Goal: Information Seeking & Learning: Learn about a topic

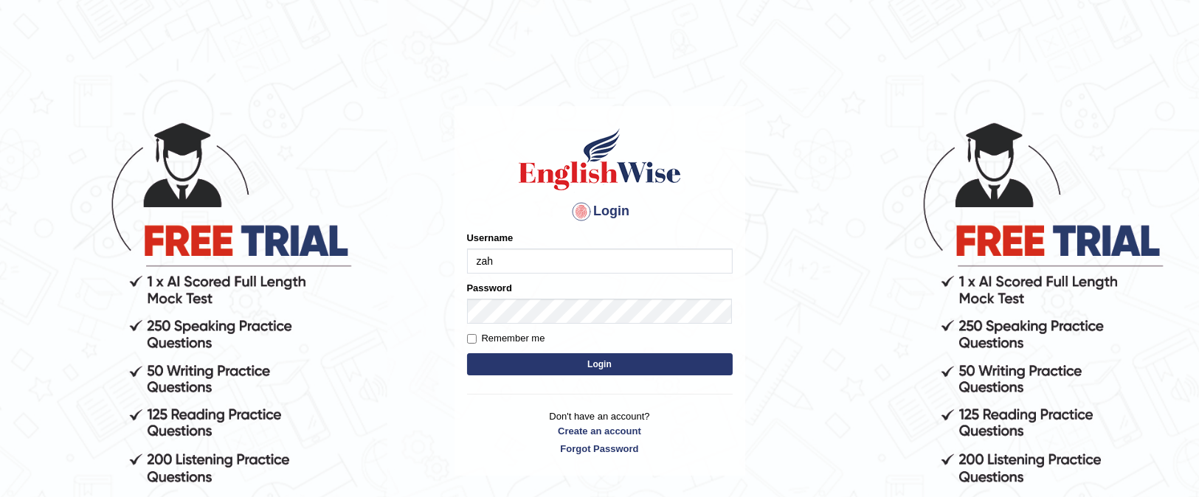
type input "zahaanazhar"
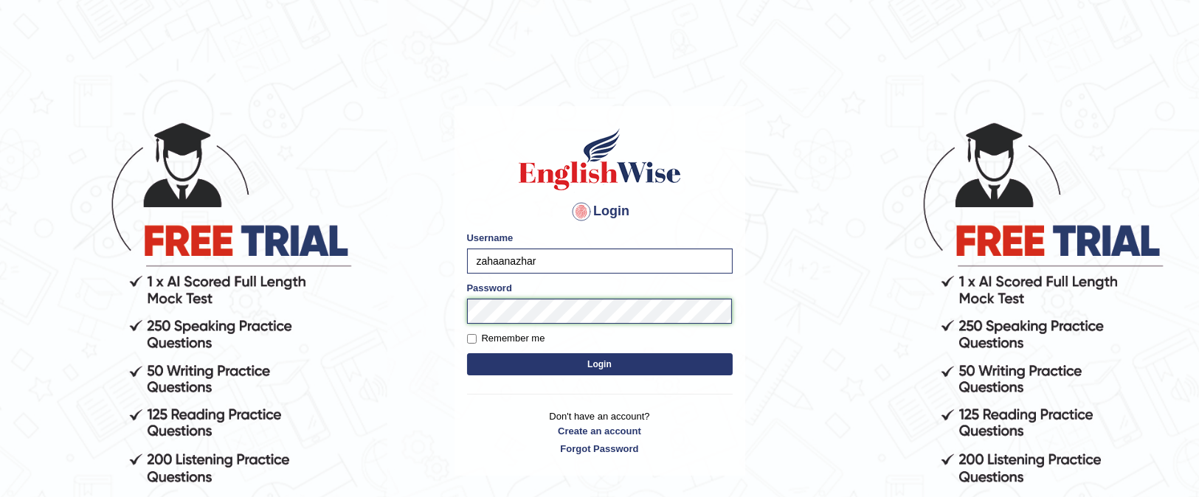
click at [447, 333] on body "Login Please fix the following errors: Username zahaanazhar Password Remember m…" at bounding box center [599, 308] width 1199 height 497
click at [474, 336] on input "Remember me" at bounding box center [472, 339] width 10 height 10
checkbox input "true"
click at [503, 364] on button "Login" at bounding box center [600, 364] width 266 height 22
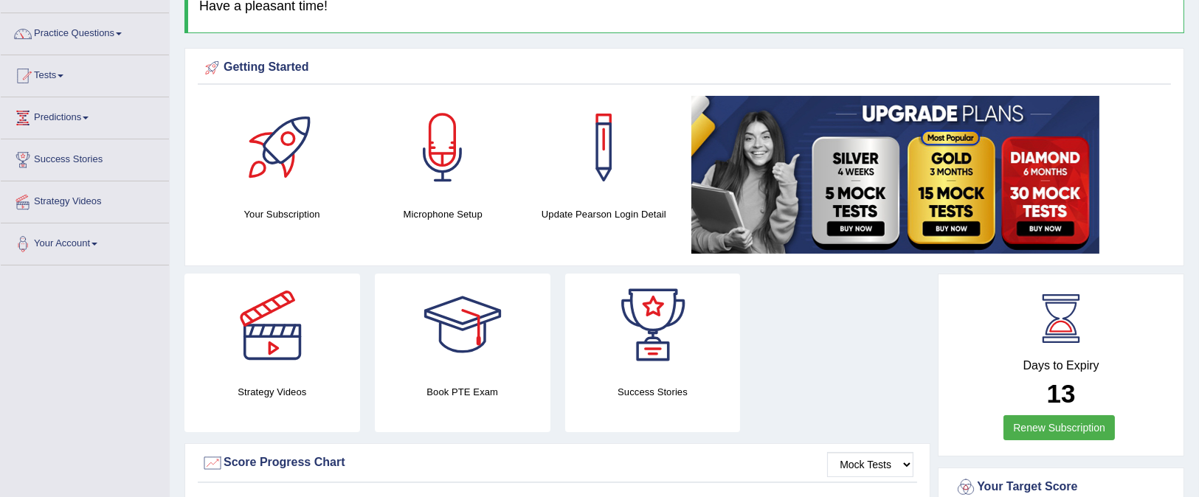
scroll to position [221, 0]
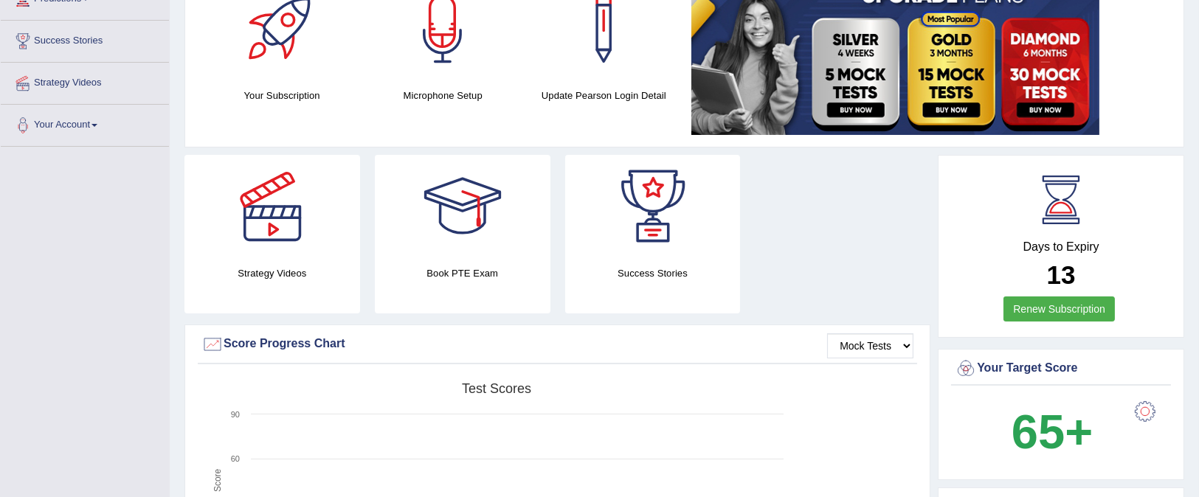
drag, startPoint x: 800, startPoint y: 434, endPoint x: 791, endPoint y: 429, distance: 10.9
click at [795, 434] on div "Created with Highcharts 7.1.2 Score Test scores Overall Speaking Writing Readin…" at bounding box center [557, 491] width 719 height 233
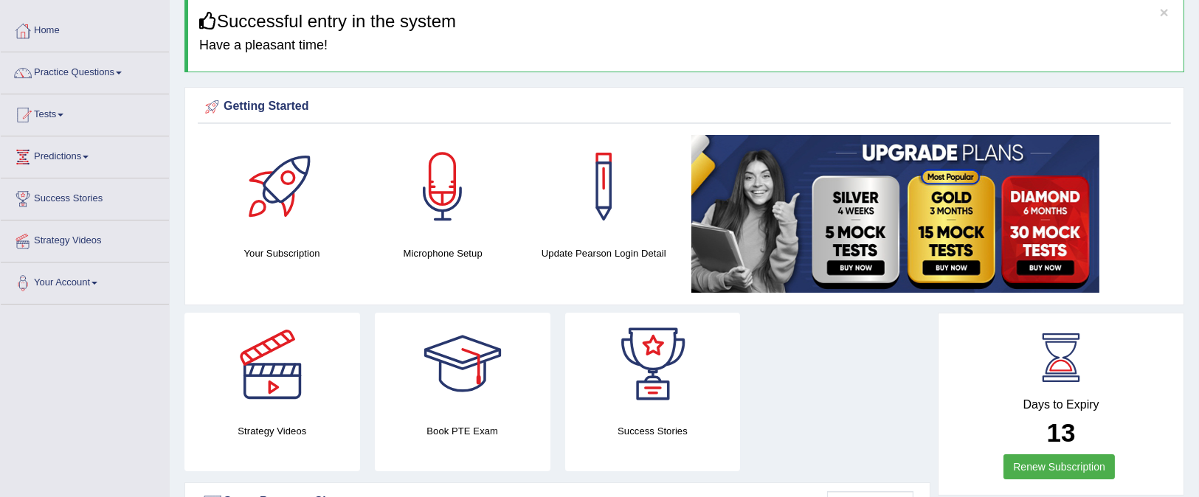
scroll to position [0, 0]
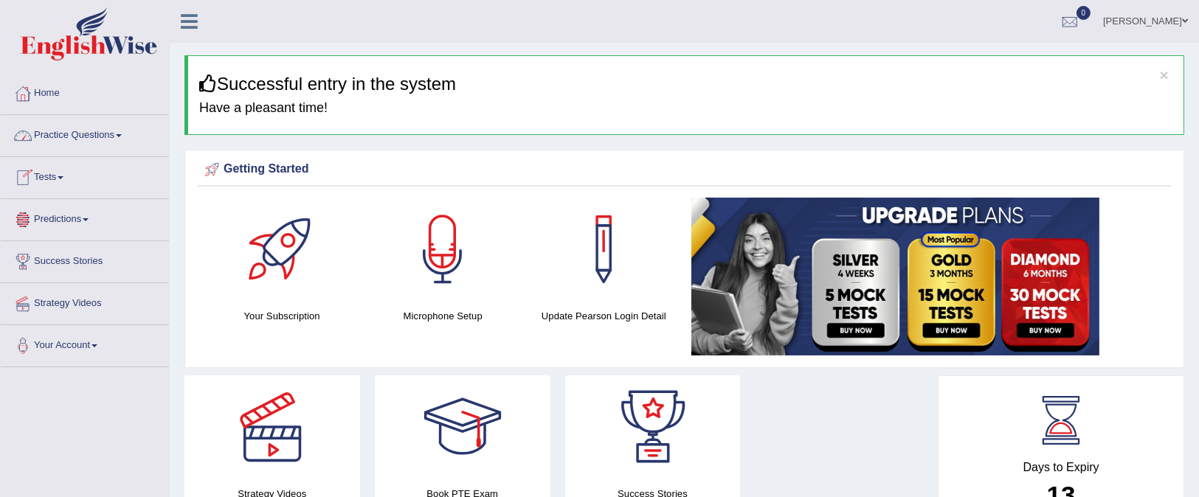
click at [78, 133] on link "Practice Questions" at bounding box center [85, 133] width 168 height 37
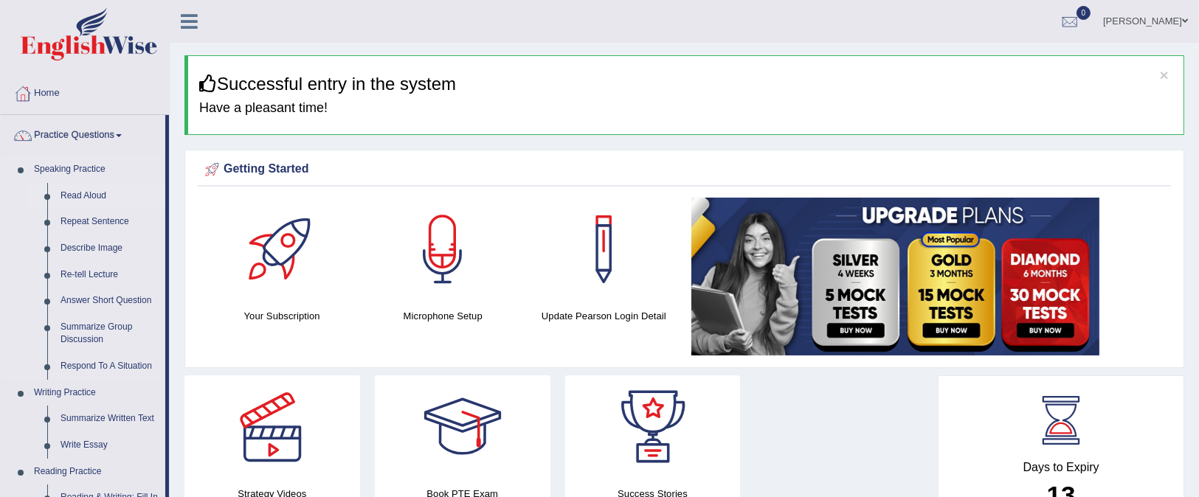
click at [78, 194] on link "Read Aloud" at bounding box center [109, 196] width 111 height 27
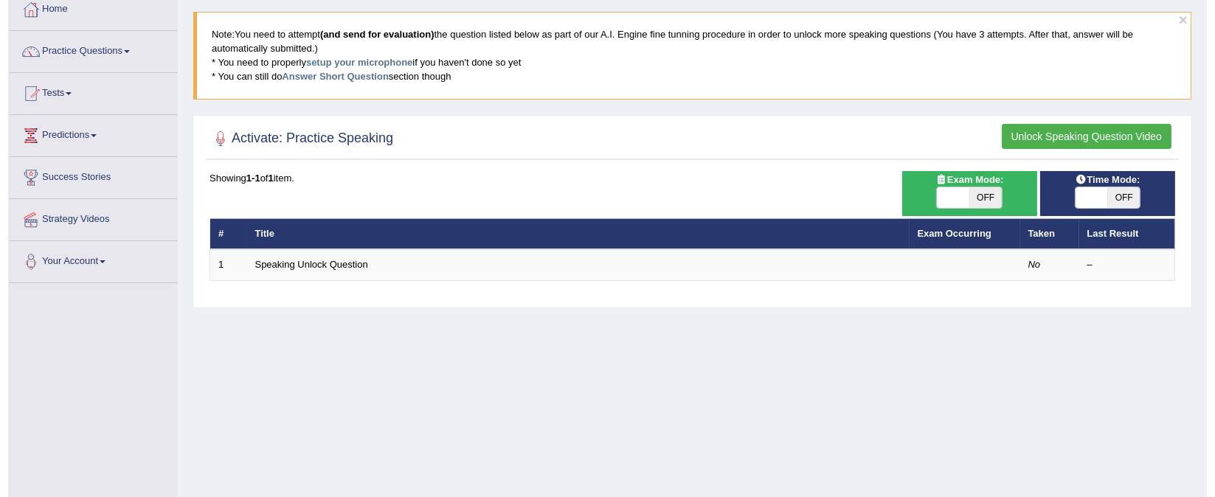
scroll to position [110, 0]
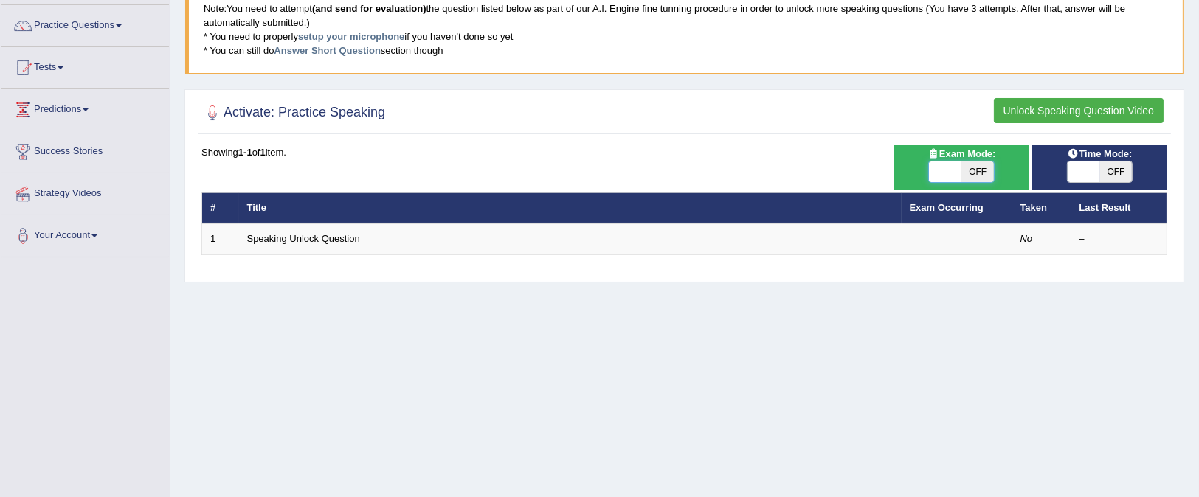
click at [939, 166] on span at bounding box center [945, 172] width 32 height 21
checkbox input "true"
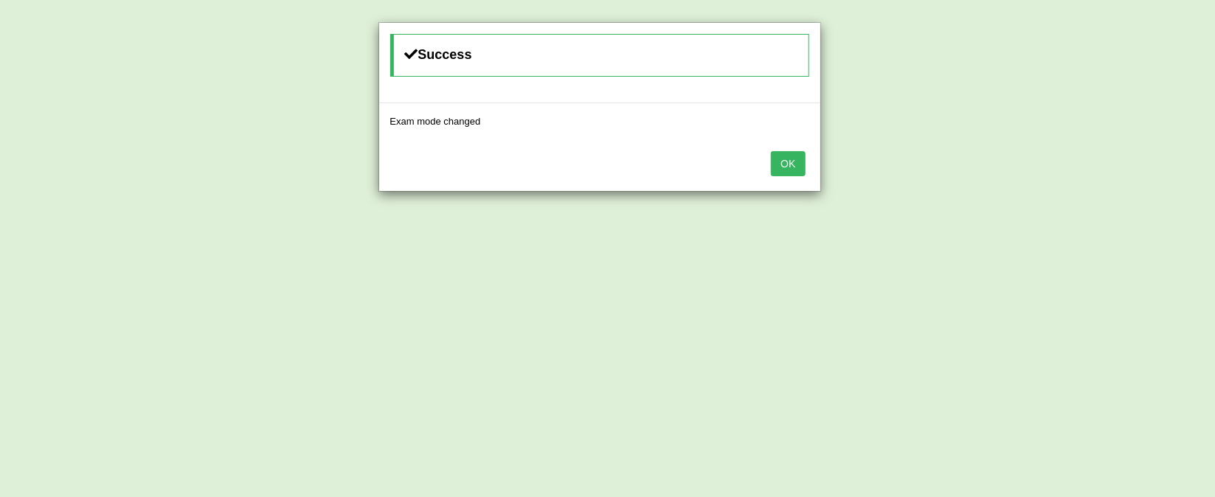
click at [788, 161] on button "OK" at bounding box center [788, 163] width 34 height 25
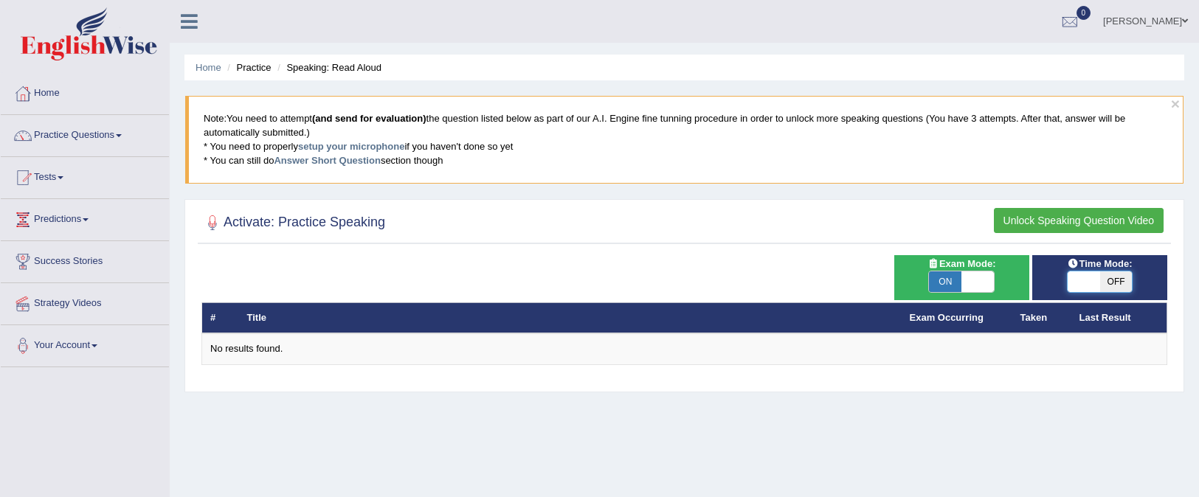
click at [1086, 271] on span at bounding box center [1083, 281] width 32 height 21
checkbox input "true"
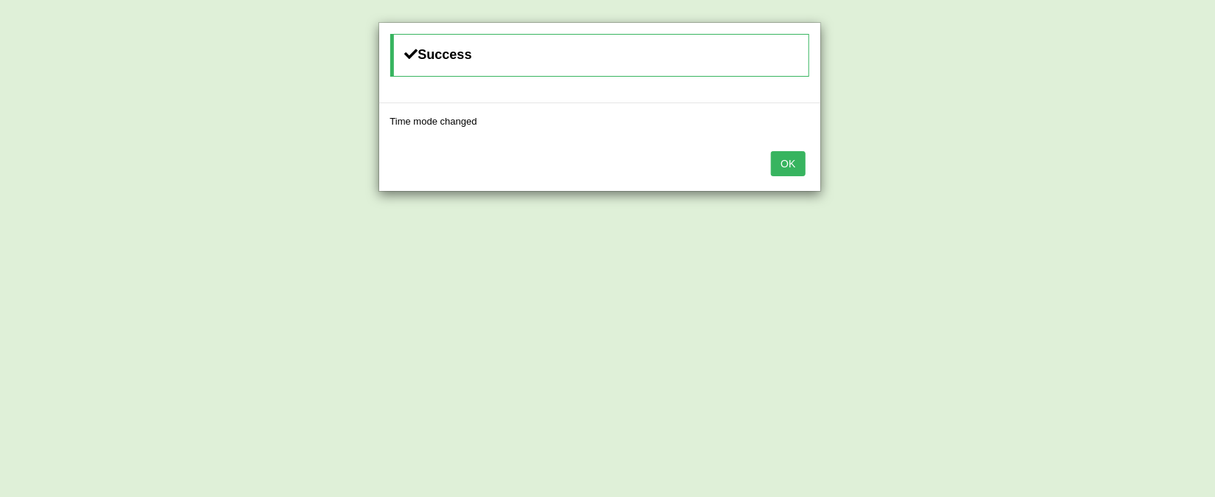
click at [788, 167] on button "OK" at bounding box center [788, 163] width 34 height 25
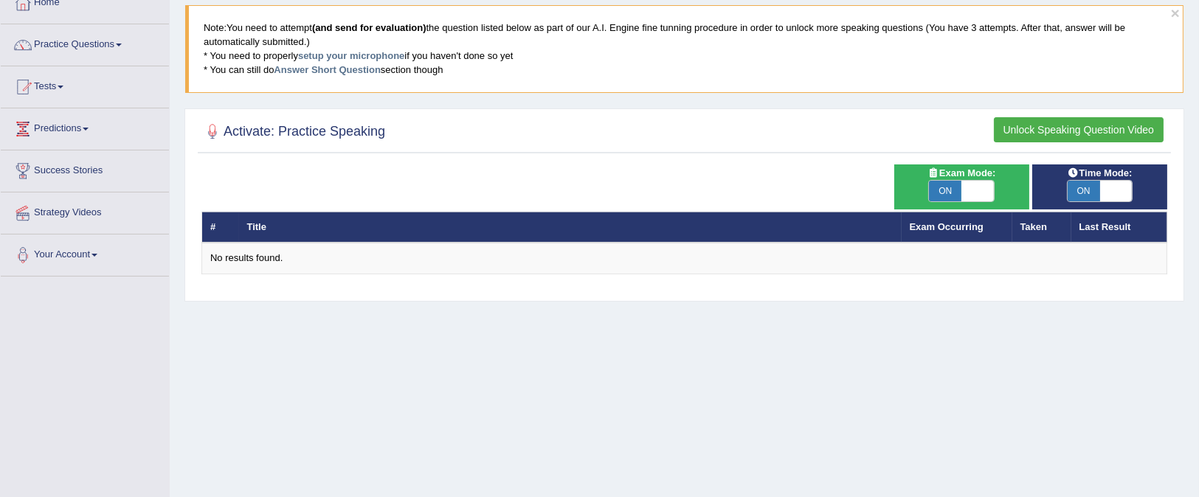
scroll to position [11, 0]
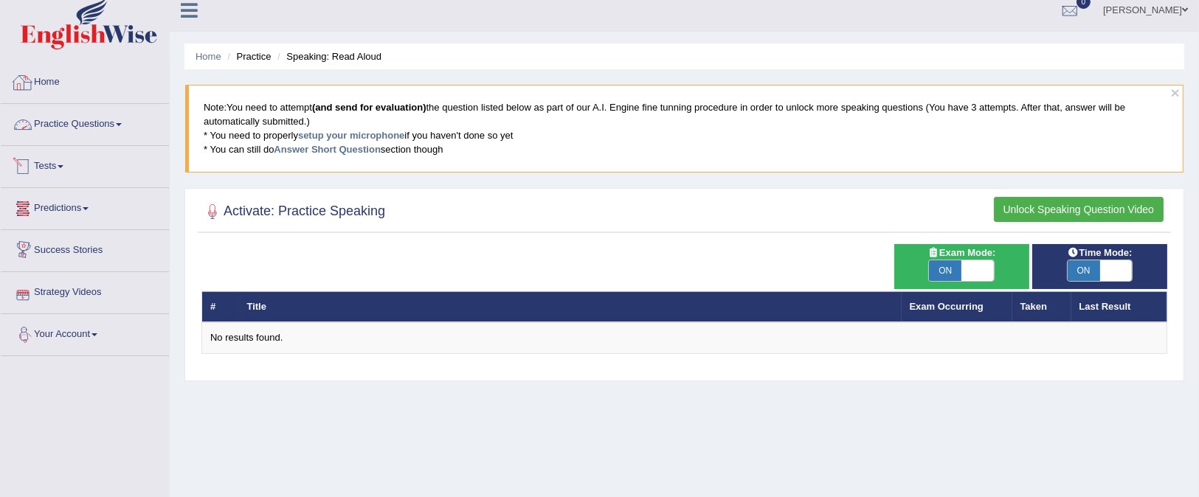
click at [66, 94] on link "Home" at bounding box center [85, 80] width 168 height 37
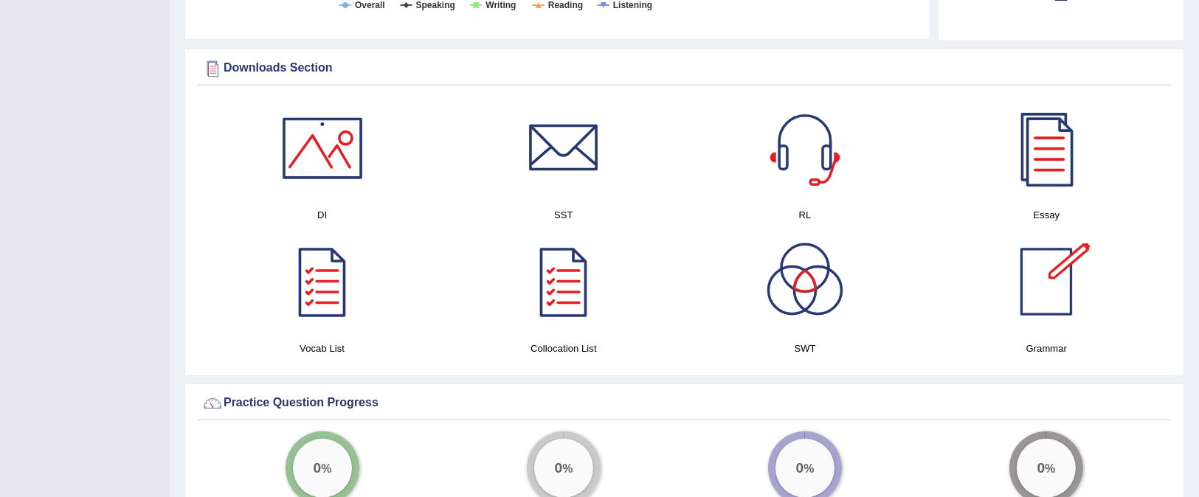
scroll to position [663, 0]
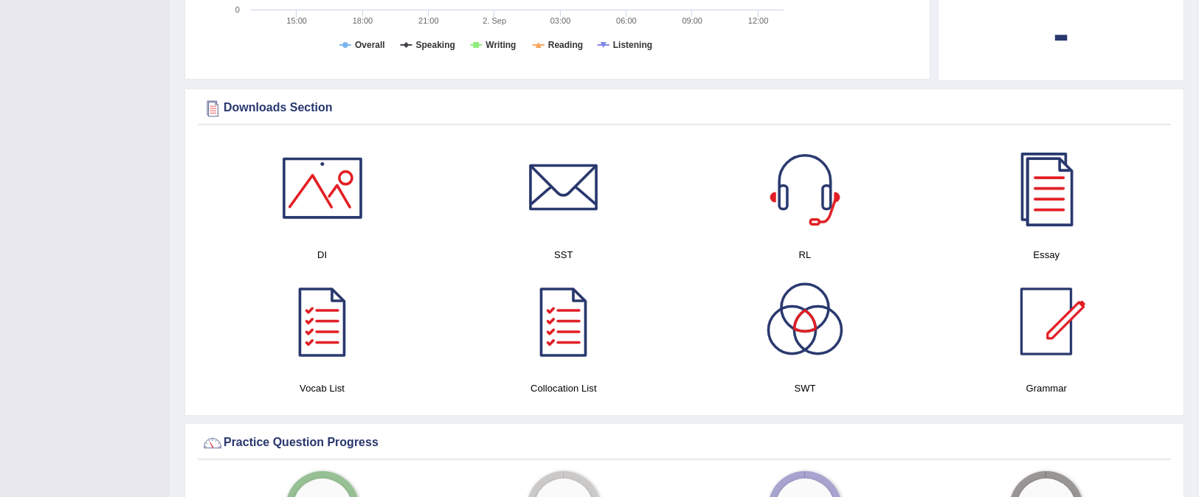
click at [1032, 216] on div at bounding box center [1045, 187] width 103 height 103
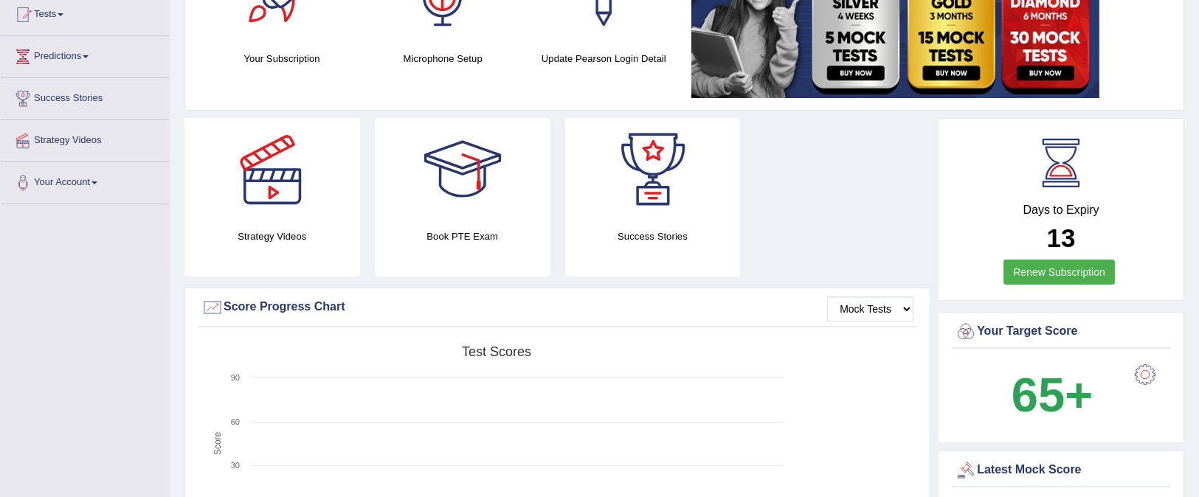
scroll to position [0, 0]
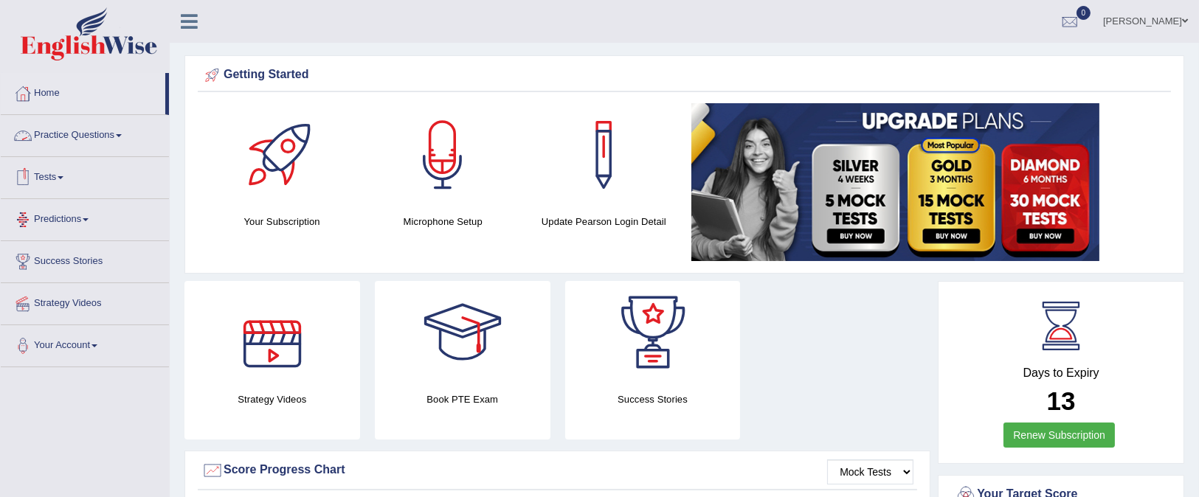
click at [120, 127] on link "Practice Questions" at bounding box center [85, 133] width 168 height 37
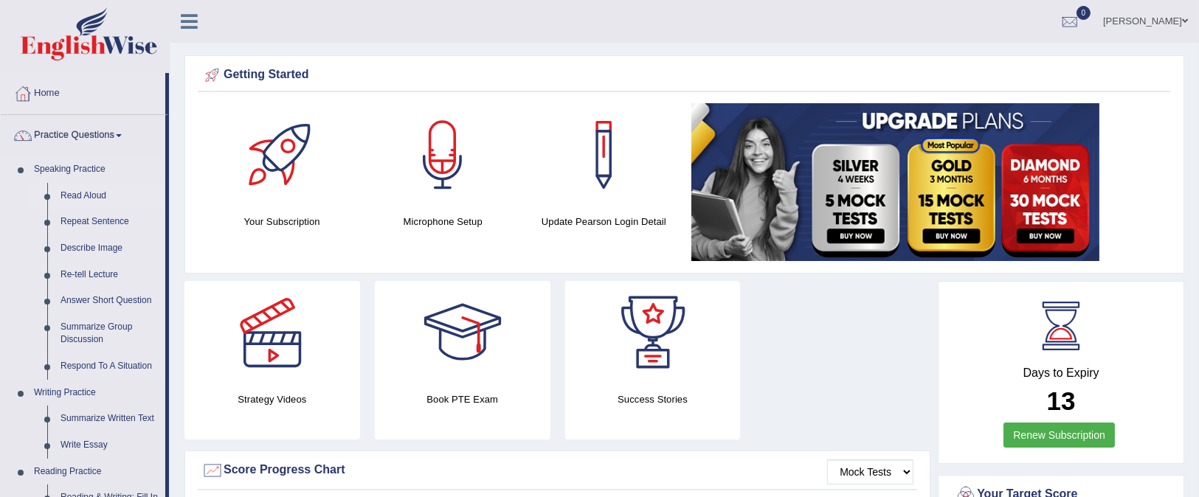
click at [91, 187] on link "Read Aloud" at bounding box center [109, 196] width 111 height 27
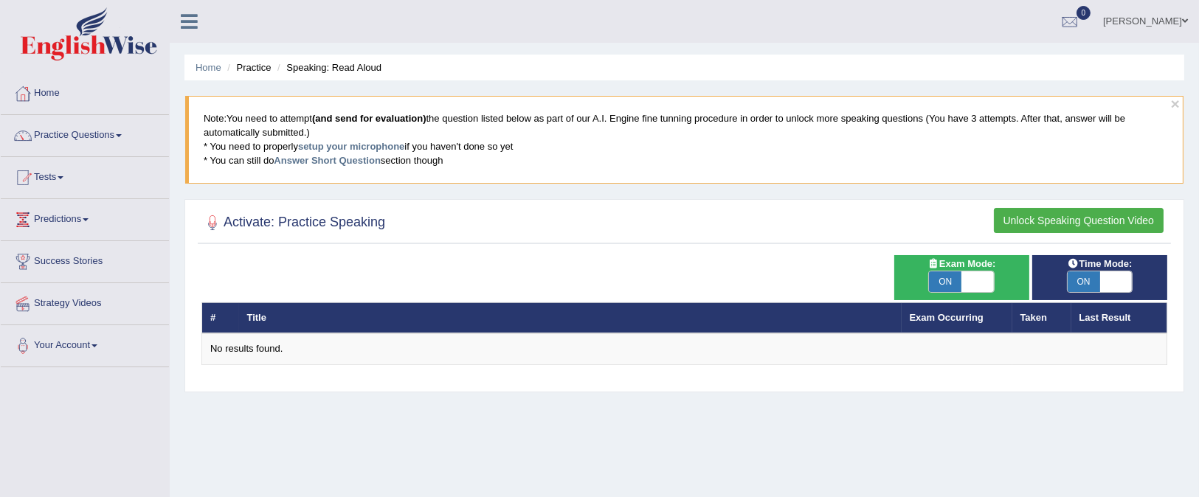
click at [1038, 213] on button "Unlock Speaking Question Video" at bounding box center [1078, 220] width 170 height 25
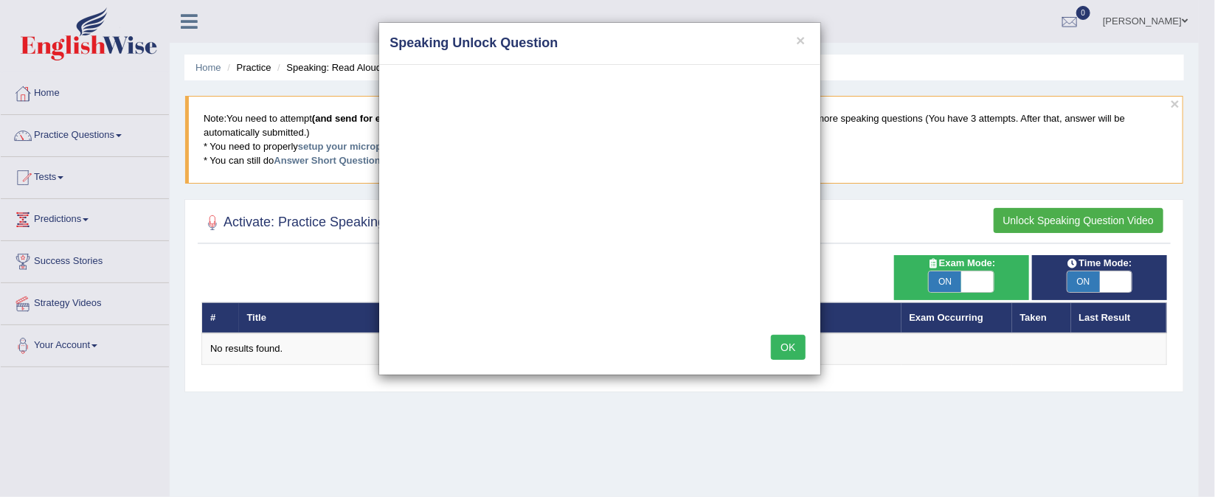
drag, startPoint x: 783, startPoint y: 346, endPoint x: 776, endPoint y: 336, distance: 11.7
click at [780, 343] on button "OK" at bounding box center [788, 347] width 34 height 25
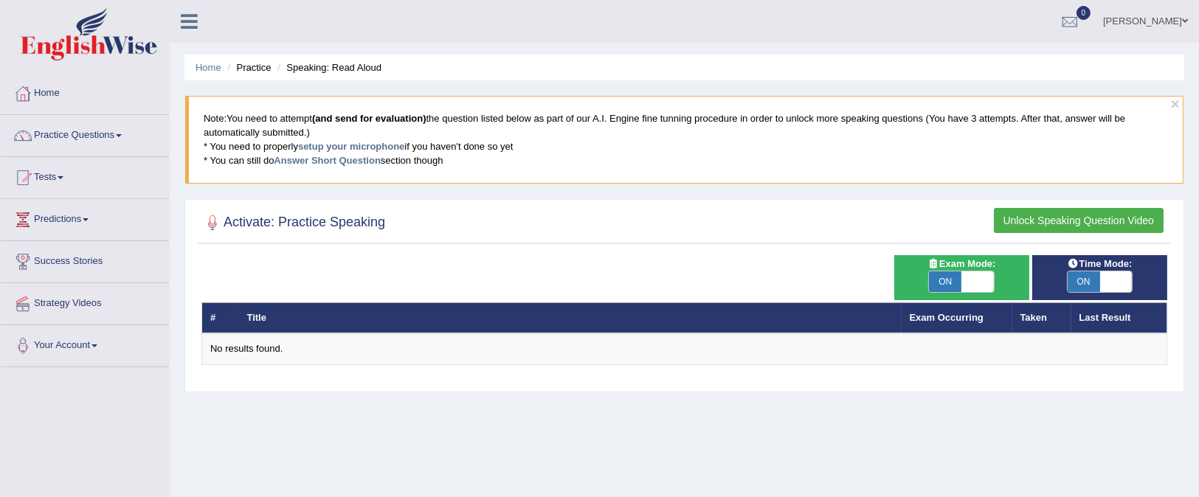
click at [1100, 322] on th "Last Result" at bounding box center [1119, 317] width 96 height 31
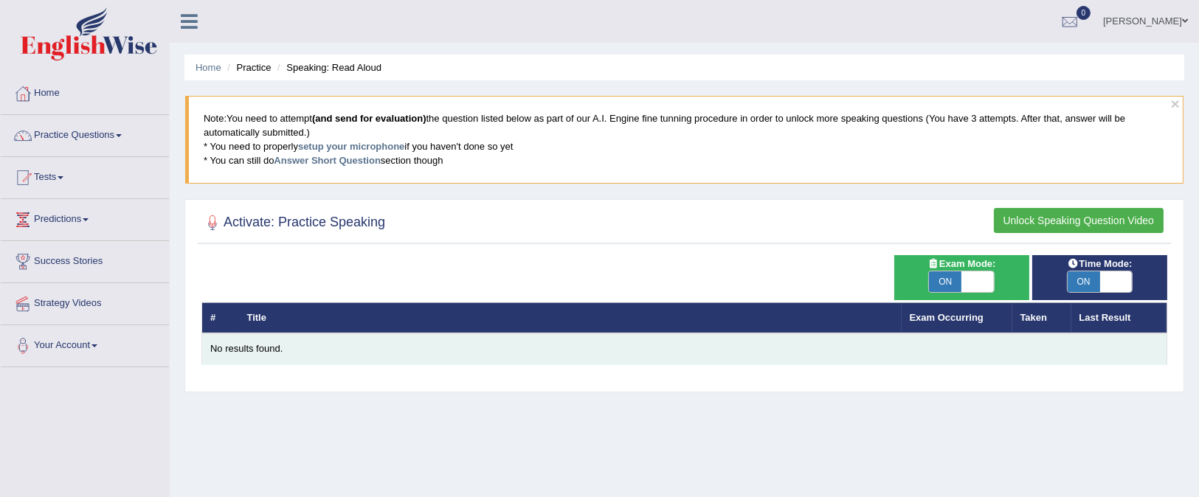
click at [1078, 356] on td "No results found." at bounding box center [684, 348] width 965 height 31
drag, startPoint x: 250, startPoint y: 344, endPoint x: 277, endPoint y: 341, distance: 27.5
click at [250, 344] on div "No results found." at bounding box center [684, 349] width 948 height 14
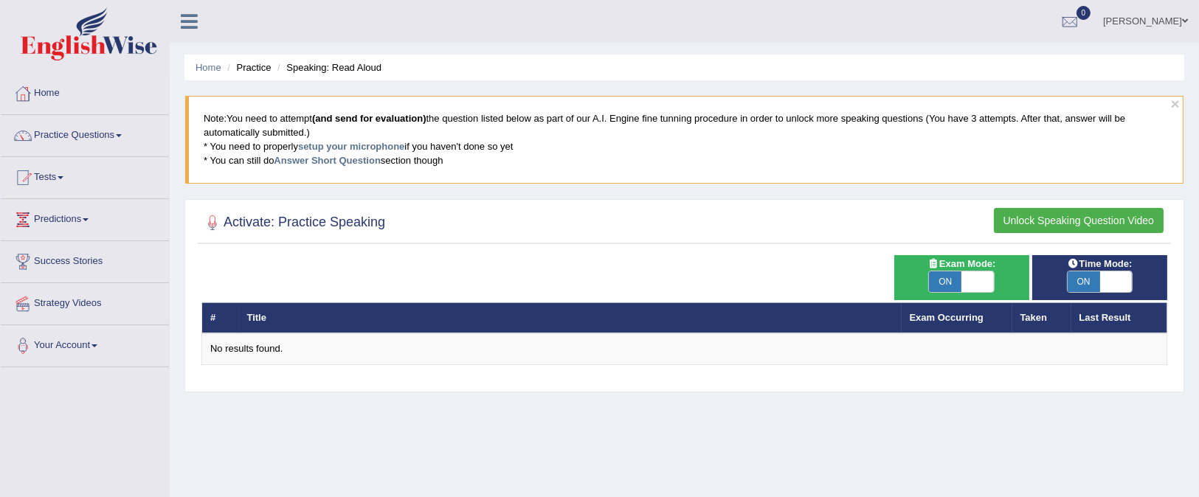
click at [326, 302] on th "Title" at bounding box center [570, 317] width 662 height 31
click at [344, 209] on div at bounding box center [683, 223] width 965 height 30
click at [369, 150] on link "setup your microphone" at bounding box center [351, 146] width 106 height 11
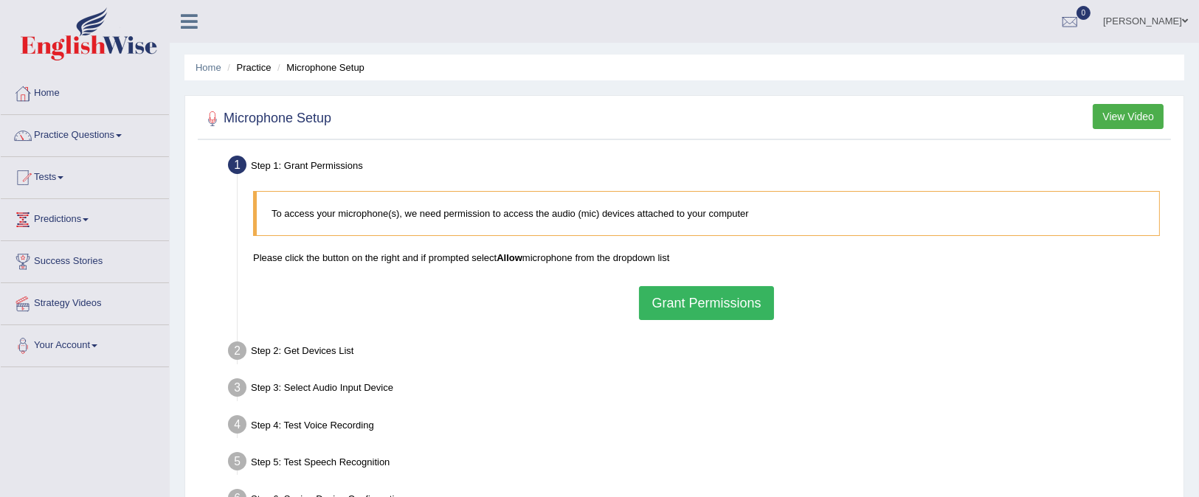
click at [726, 305] on button "Grant Permissions" at bounding box center [706, 303] width 134 height 34
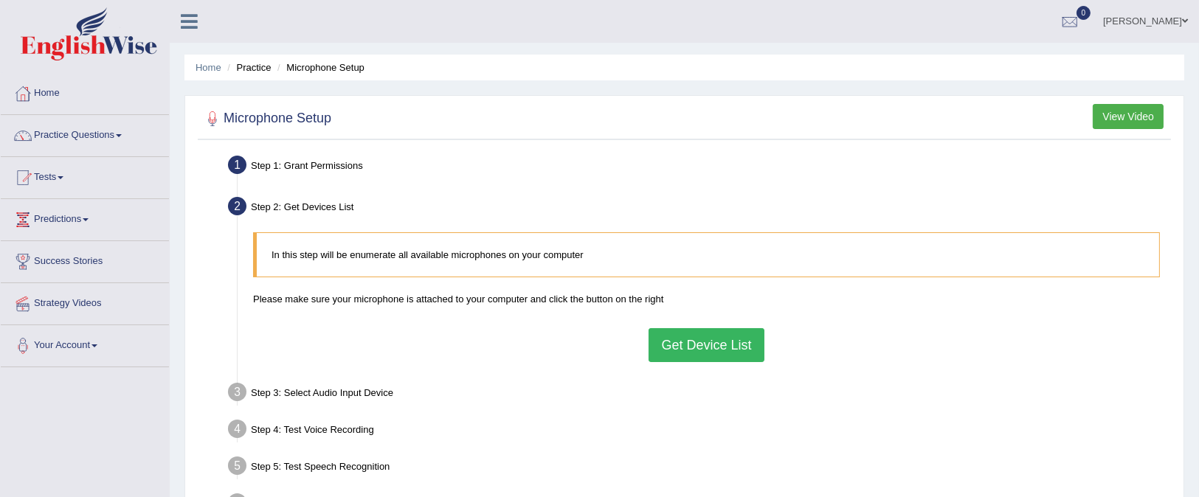
click at [670, 337] on button "Get Device List" at bounding box center [705, 345] width 115 height 34
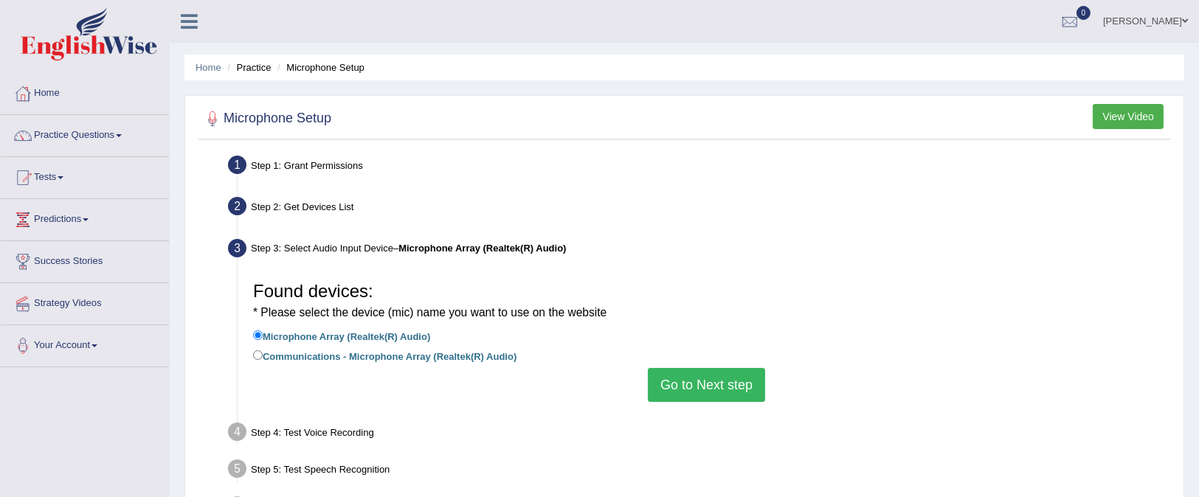
drag, startPoint x: 672, startPoint y: 389, endPoint x: 653, endPoint y: 386, distance: 19.5
click at [673, 389] on button "Go to Next step" at bounding box center [706, 385] width 117 height 34
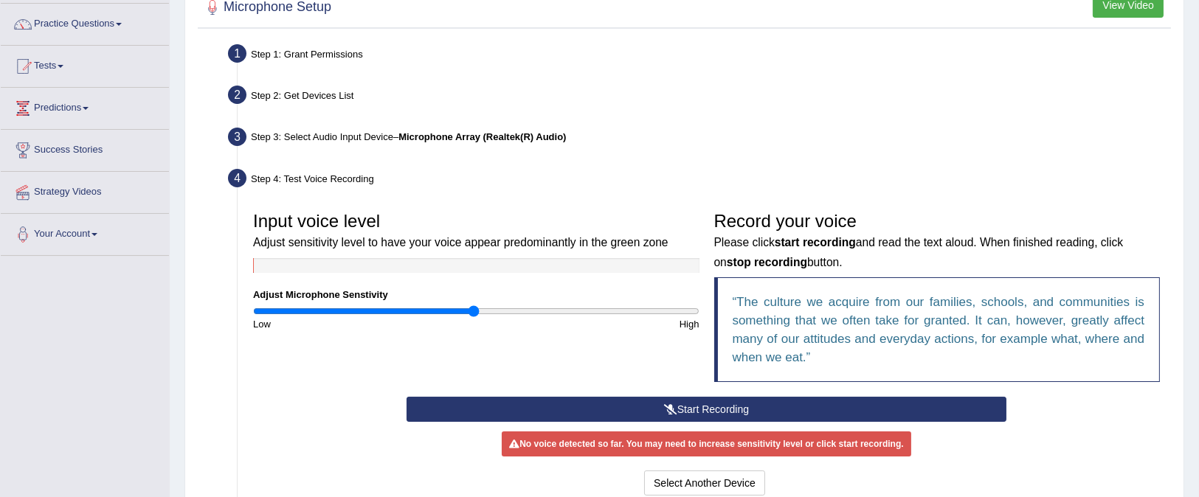
scroll to position [221, 0]
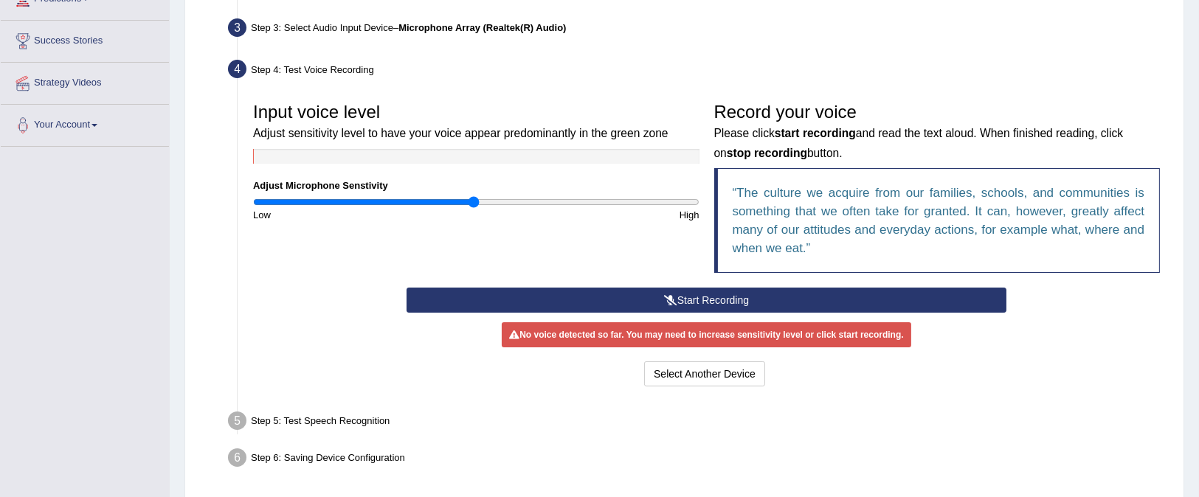
click at [687, 303] on button "Start Recording" at bounding box center [706, 300] width 600 height 25
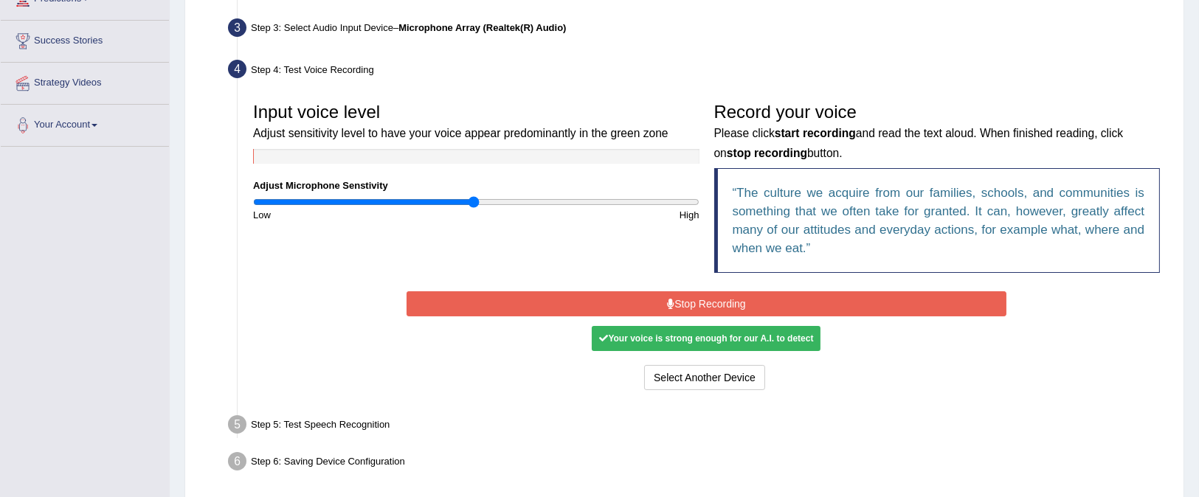
click at [778, 335] on div "Your voice is strong enough for our A.I. to detect" at bounding box center [706, 338] width 229 height 25
click at [716, 377] on button "Select Another Device" at bounding box center [704, 377] width 121 height 25
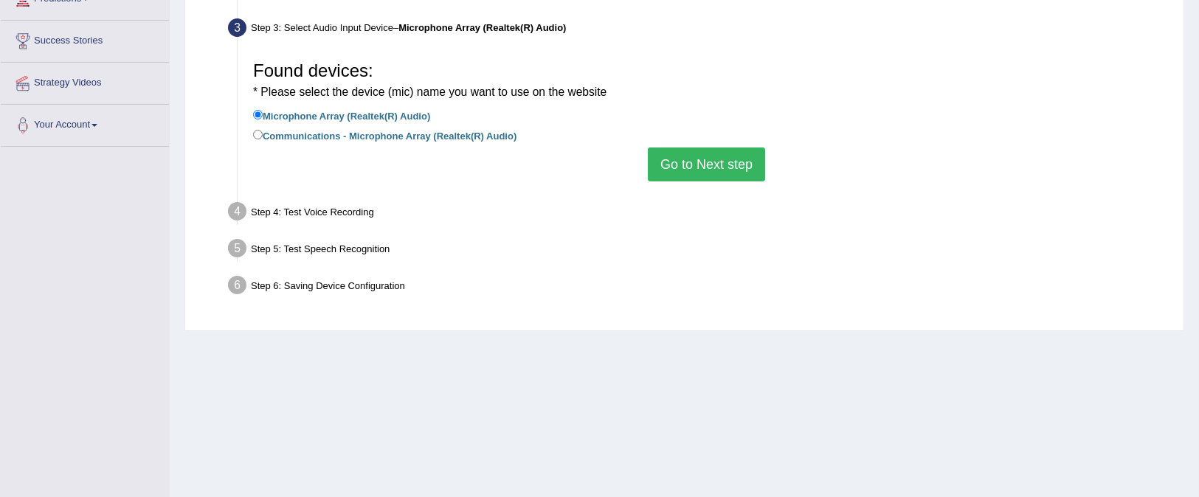
click at [720, 168] on button "Go to Next step" at bounding box center [706, 165] width 117 height 34
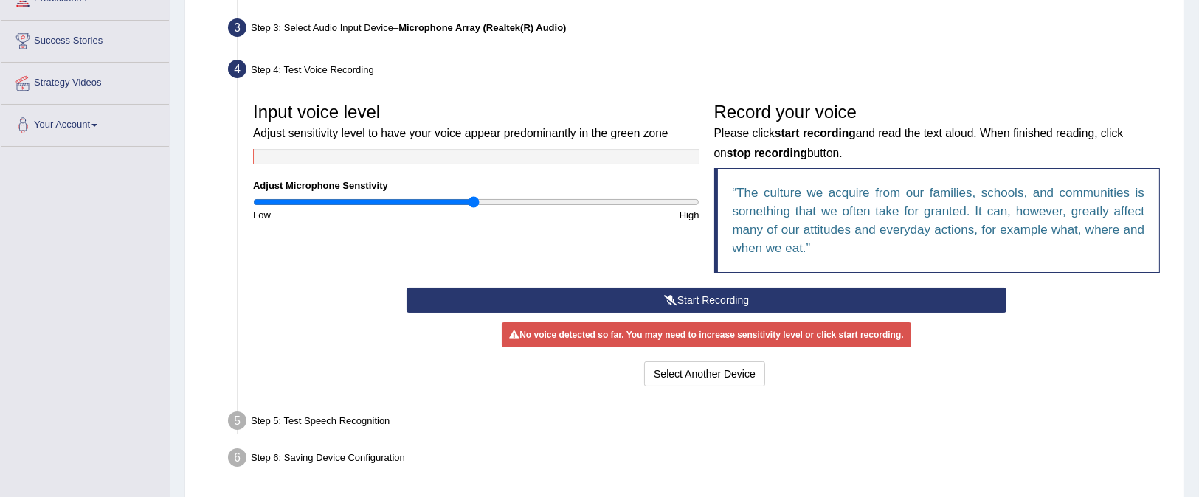
click at [657, 292] on button "Start Recording" at bounding box center [706, 300] width 600 height 25
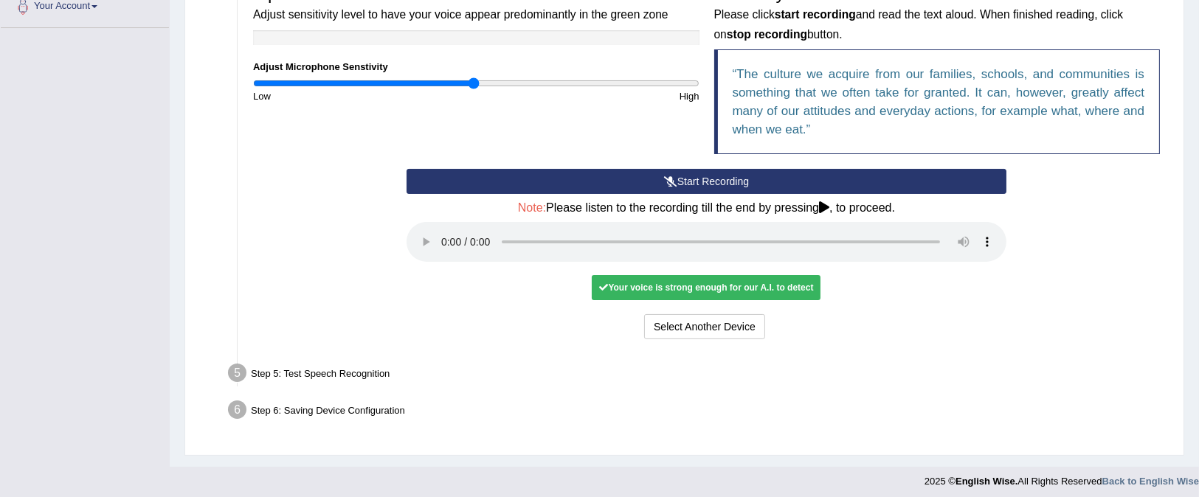
scroll to position [345, 0]
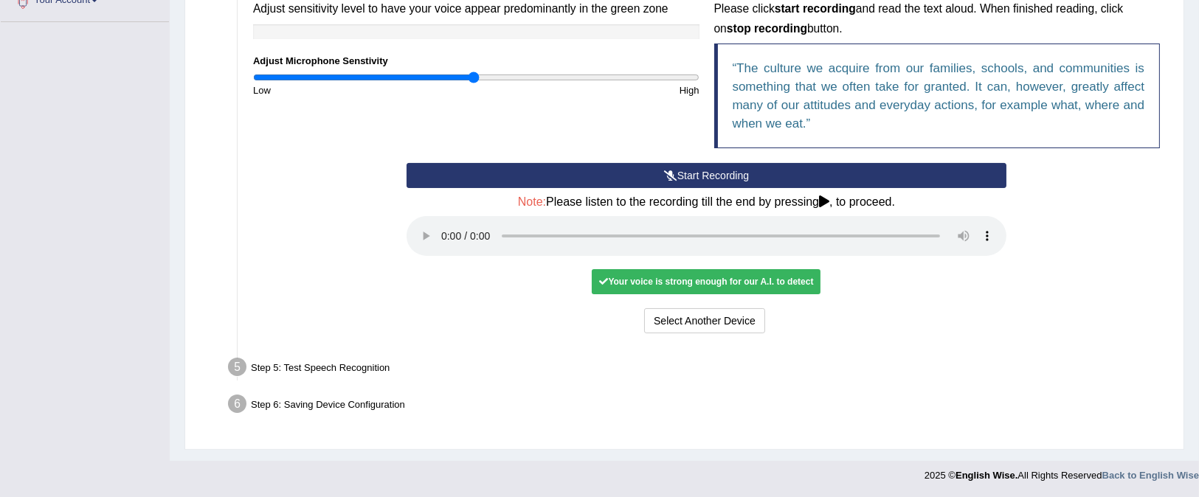
click at [751, 290] on div "Your voice is strong enough for our A.I. to detect" at bounding box center [706, 281] width 229 height 25
click at [759, 277] on div "Your voice is strong enough for our A.I. to detect" at bounding box center [706, 281] width 229 height 25
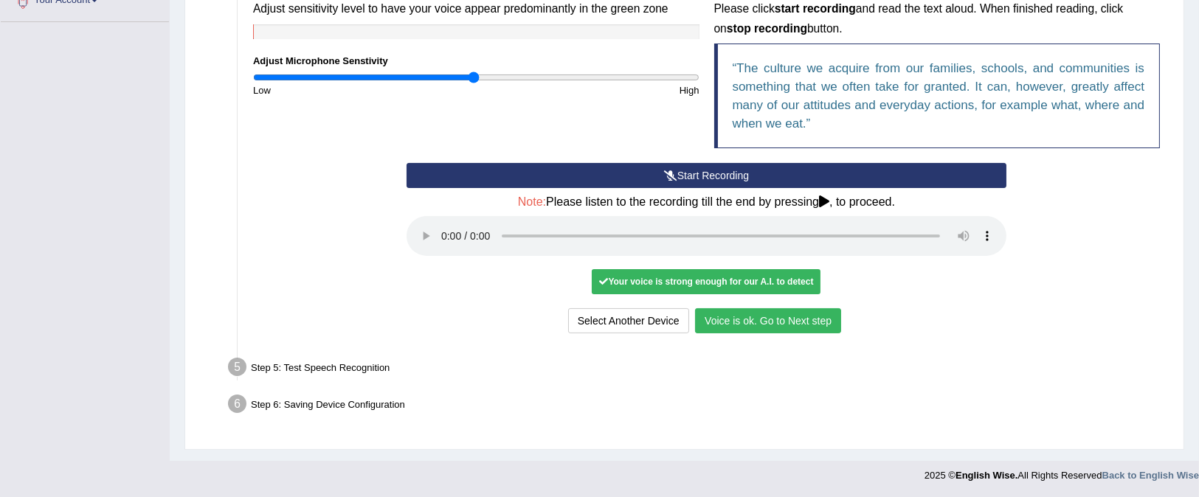
click at [795, 321] on button "Voice is ok. Go to Next step" at bounding box center [768, 320] width 146 height 25
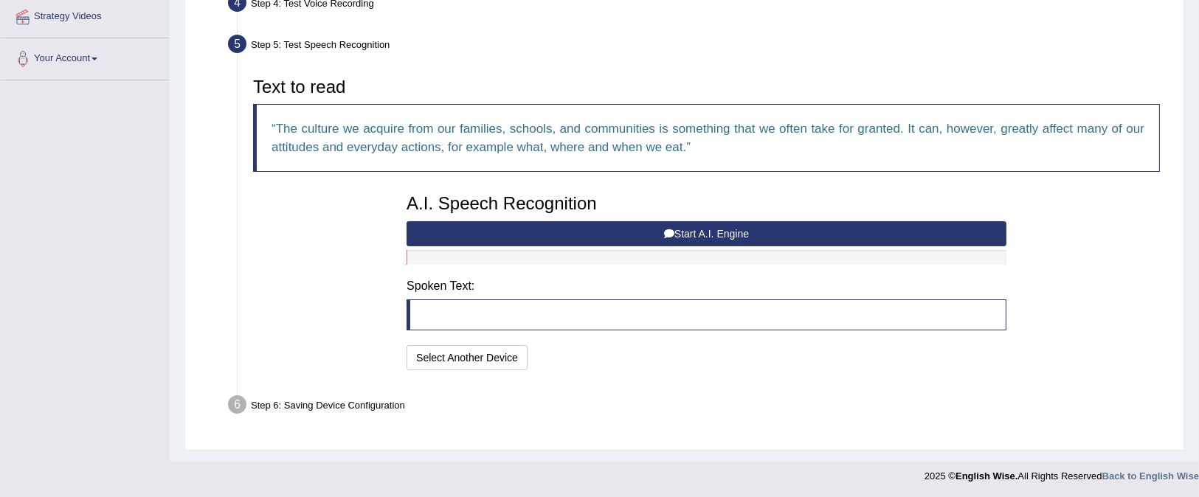
scroll to position [287, 0]
click at [723, 232] on button "Start A.I. Engine" at bounding box center [706, 233] width 600 height 25
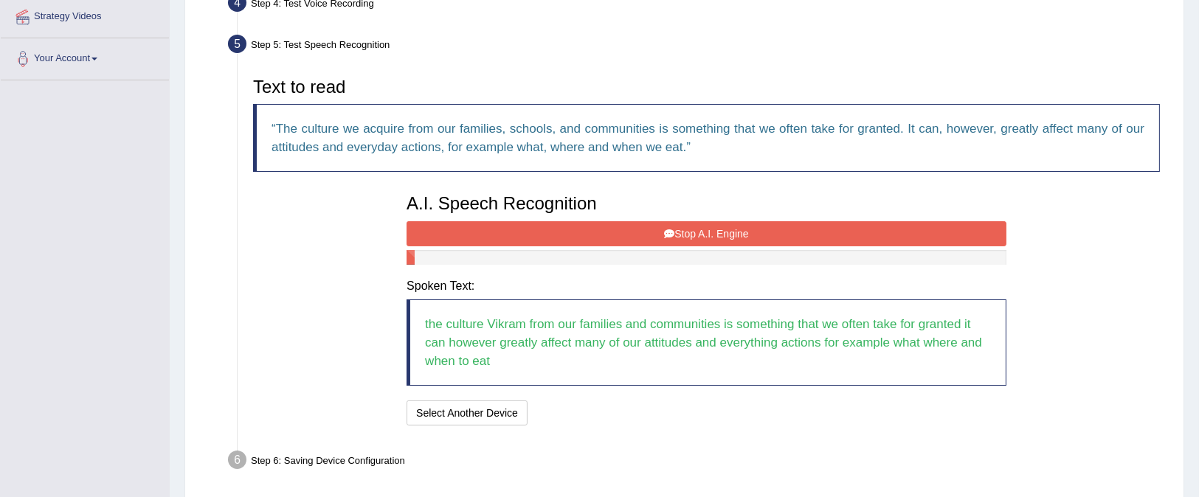
click at [711, 236] on button "Stop A.I. Engine" at bounding box center [706, 233] width 600 height 25
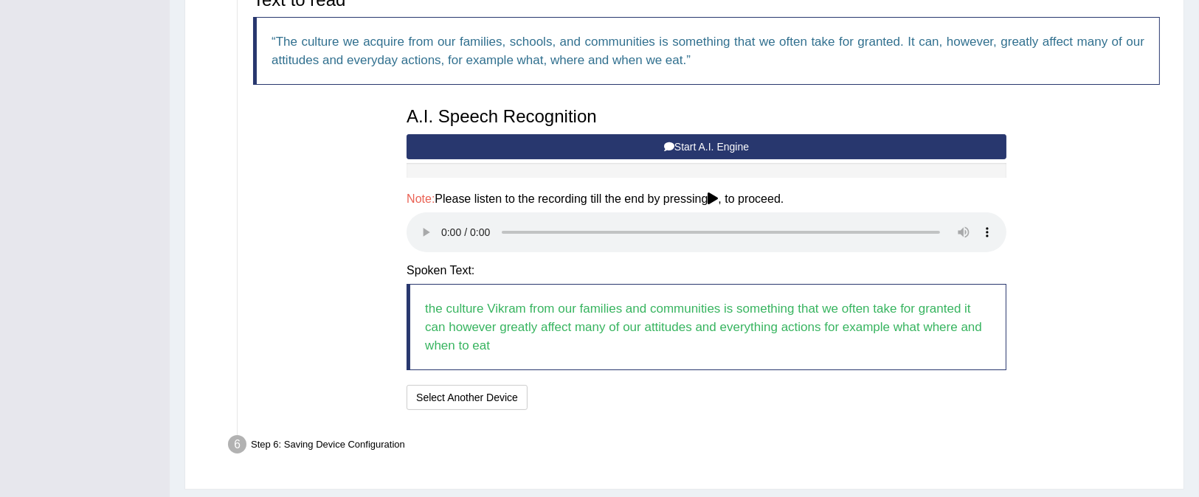
scroll to position [414, 0]
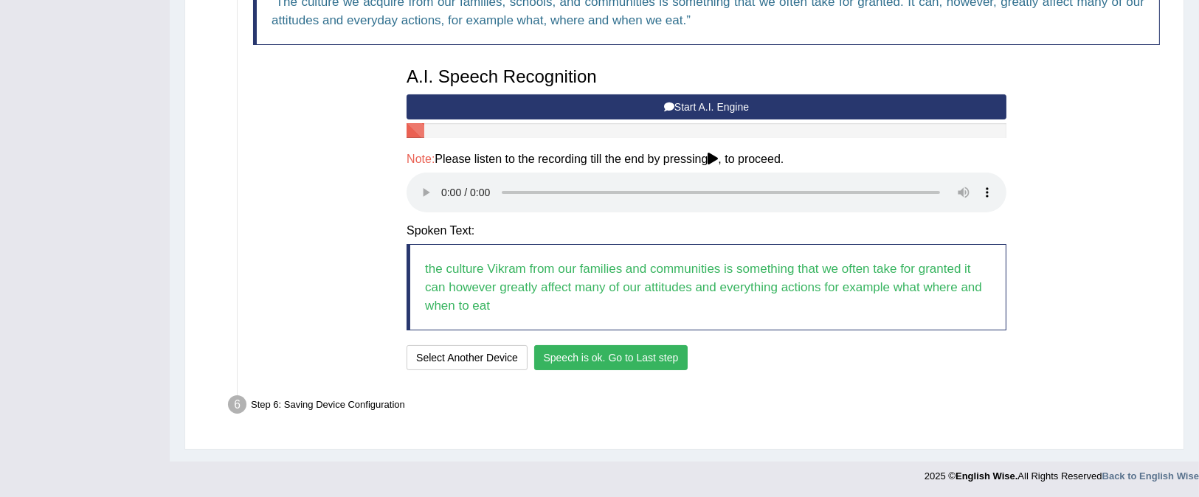
click at [590, 352] on button "Speech is ok. Go to Last step" at bounding box center [611, 357] width 154 height 25
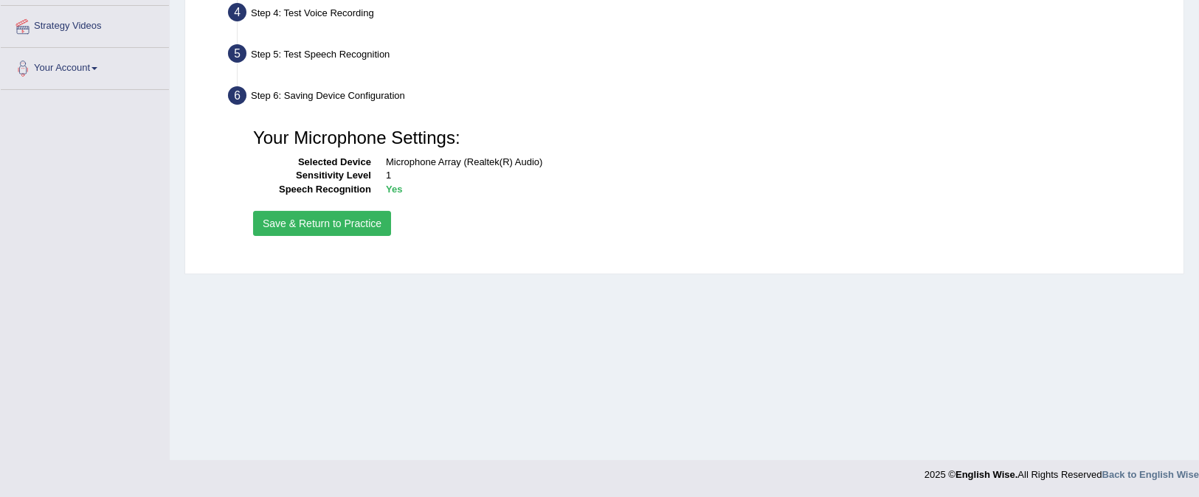
click at [372, 228] on button "Save & Return to Practice" at bounding box center [322, 223] width 138 height 25
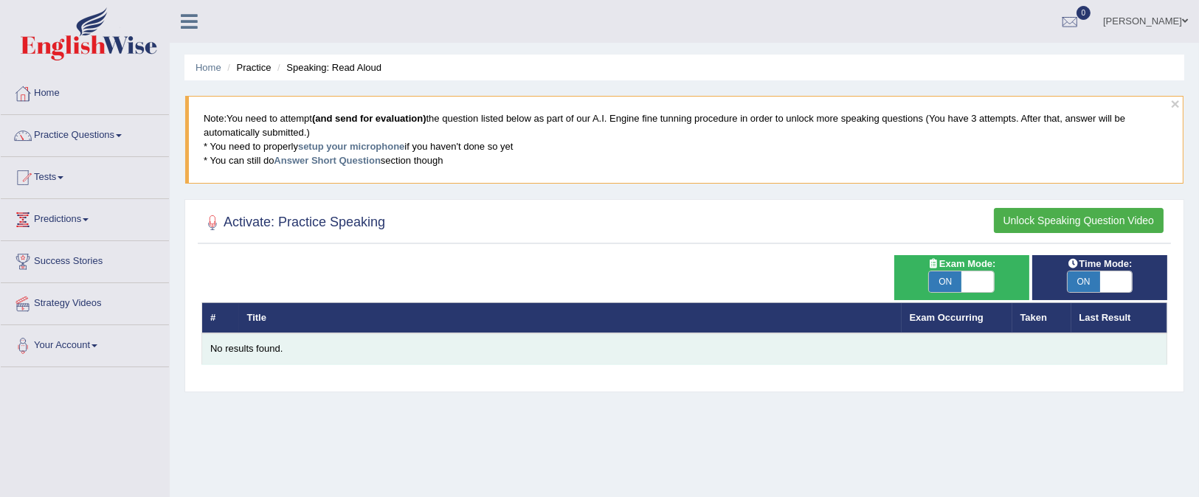
click at [270, 344] on div "No results found." at bounding box center [684, 349] width 948 height 14
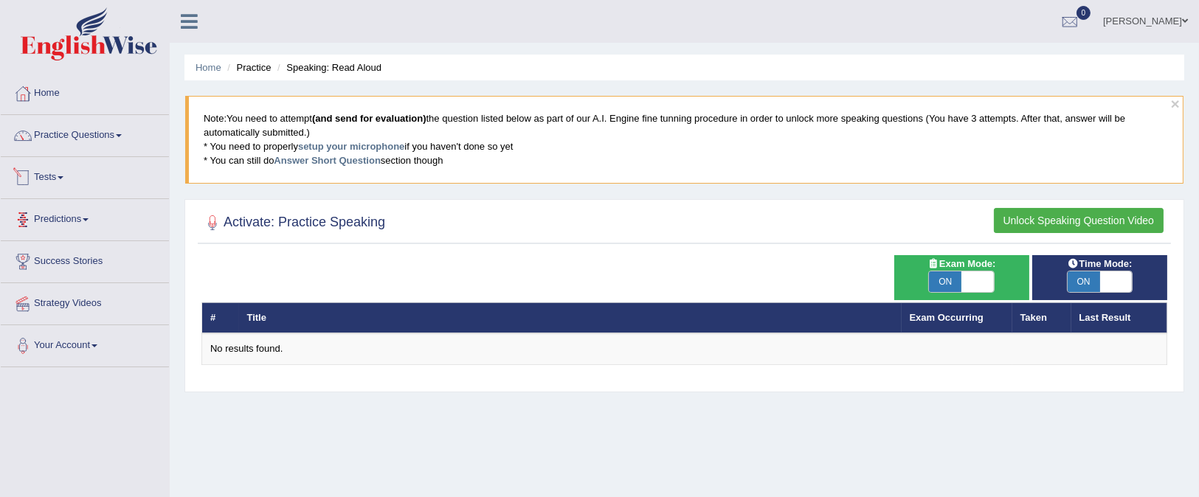
click at [62, 219] on link "Predictions" at bounding box center [85, 217] width 168 height 37
click at [54, 176] on link "Tests" at bounding box center [85, 175] width 168 height 37
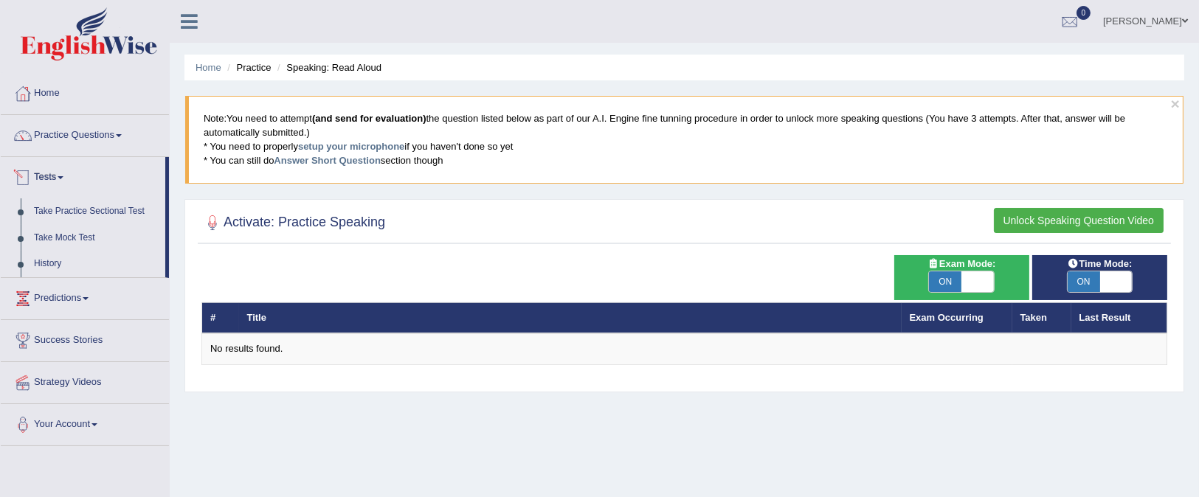
click at [88, 153] on li "Practice Questions Speaking Practice Read Aloud Repeat Sentence Describe Image …" at bounding box center [85, 136] width 168 height 42
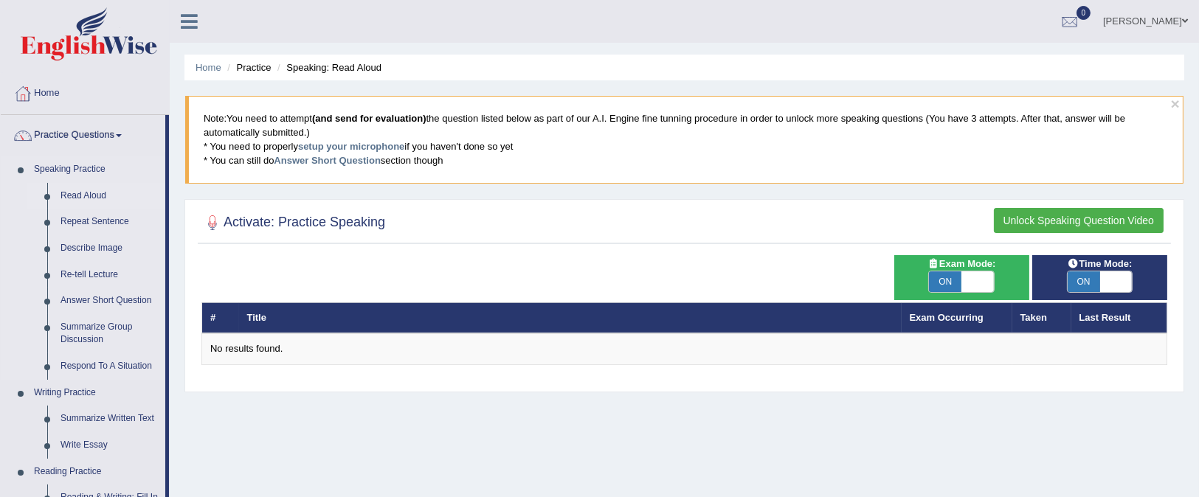
click at [88, 199] on link "Read Aloud" at bounding box center [109, 196] width 111 height 27
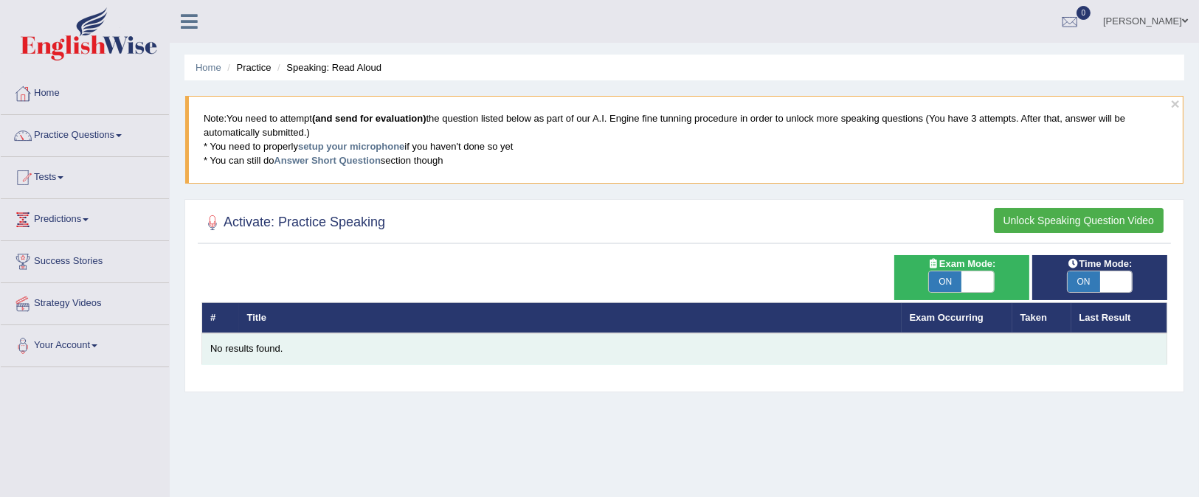
click at [295, 350] on div "No results found." at bounding box center [684, 349] width 948 height 14
click at [296, 346] on div "No results found." at bounding box center [684, 349] width 948 height 14
click at [296, 344] on div "No results found." at bounding box center [684, 349] width 948 height 14
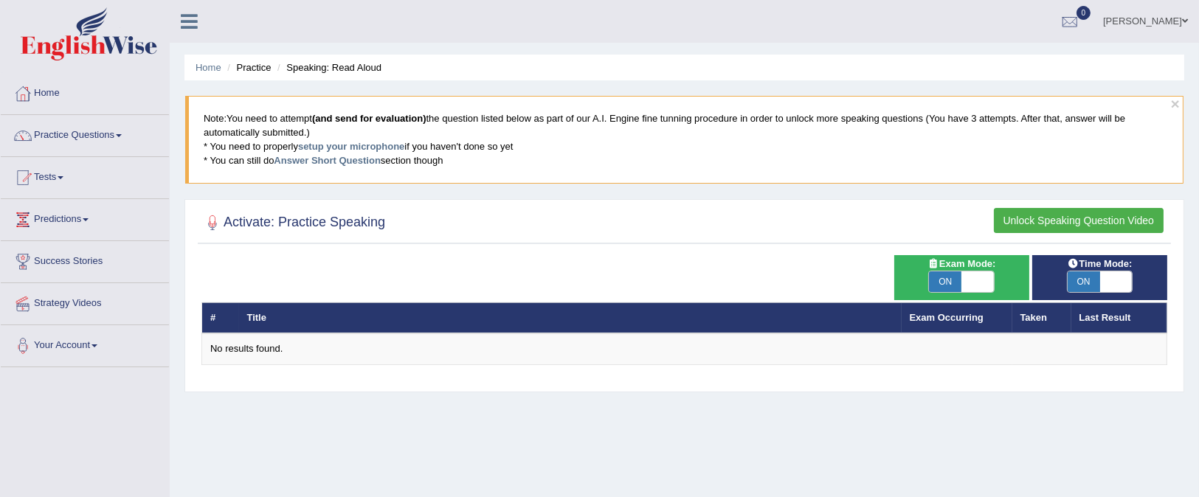
click at [320, 222] on h2 "Activate: Practice Speaking" at bounding box center [293, 223] width 184 height 22
click at [124, 131] on link "Practice Questions" at bounding box center [85, 133] width 168 height 37
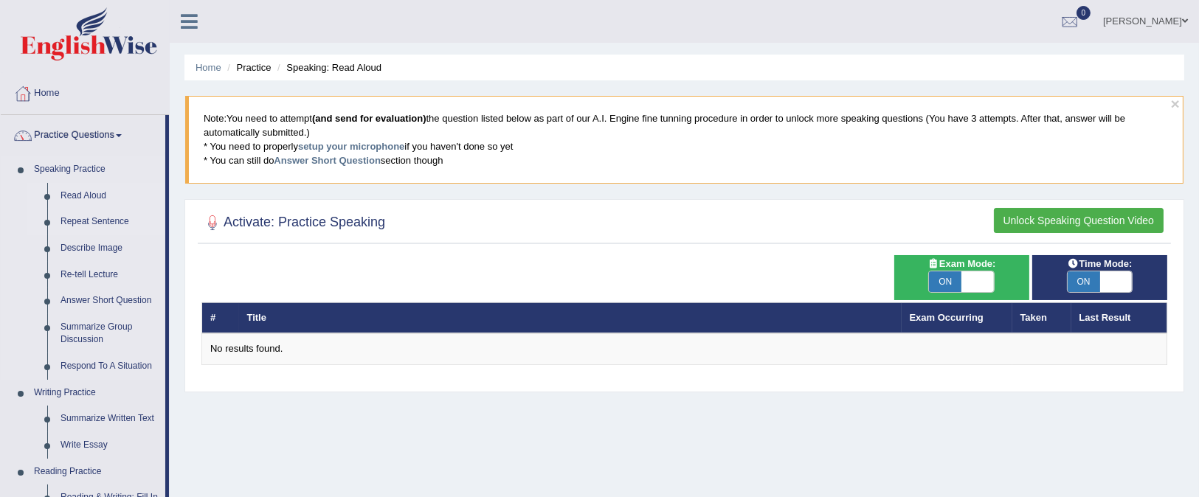
click at [75, 215] on link "Repeat Sentence" at bounding box center [109, 222] width 111 height 27
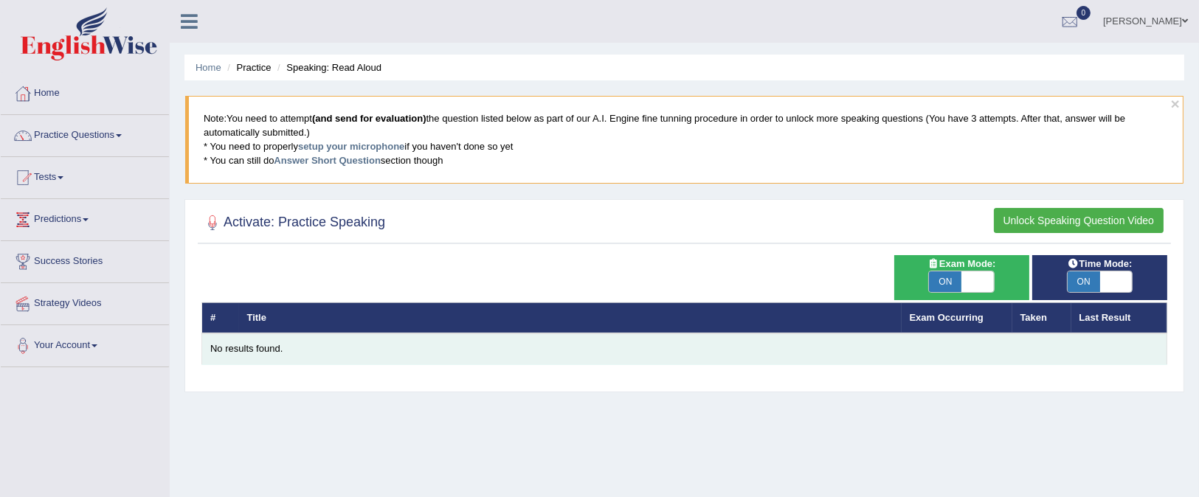
click at [252, 347] on div "No results found." at bounding box center [684, 349] width 948 height 14
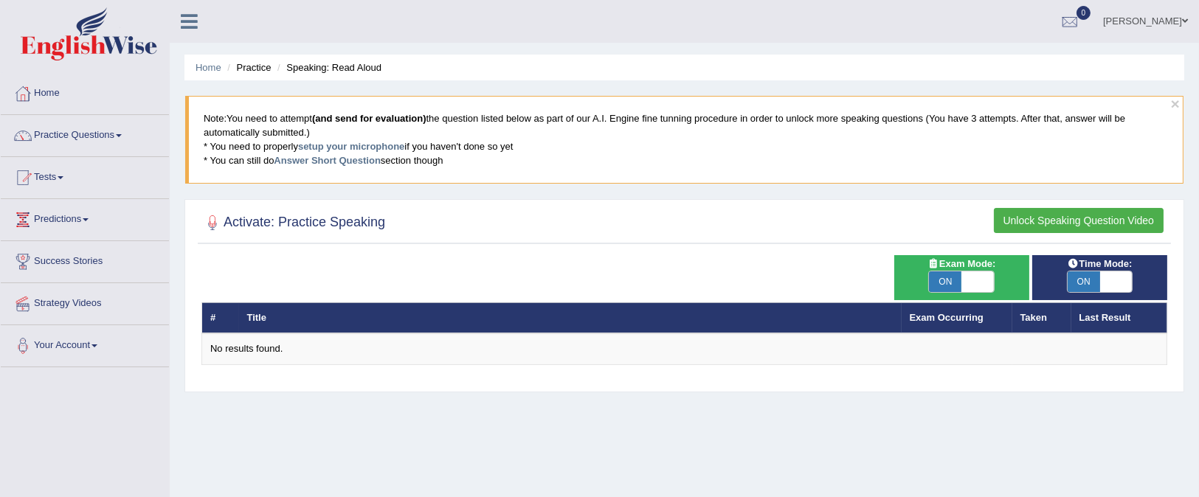
drag, startPoint x: 354, startPoint y: 284, endPoint x: 349, endPoint y: 271, distance: 14.2
click at [354, 280] on div "# Title Exam Occurring Taken Last Result No results found." at bounding box center [683, 310] width 965 height 110
drag, startPoint x: 365, startPoint y: 212, endPoint x: 356, endPoint y: 219, distance: 12.1
click at [362, 218] on h2 "Activate: Practice Speaking" at bounding box center [293, 223] width 184 height 22
click at [133, 140] on link "Practice Questions" at bounding box center [85, 133] width 168 height 37
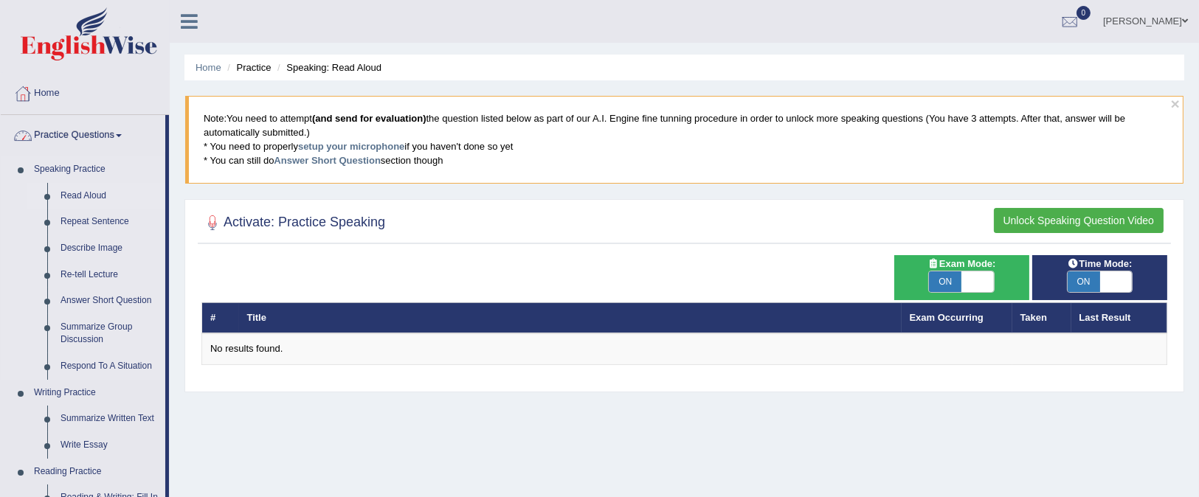
click at [94, 195] on link "Read Aloud" at bounding box center [109, 196] width 111 height 27
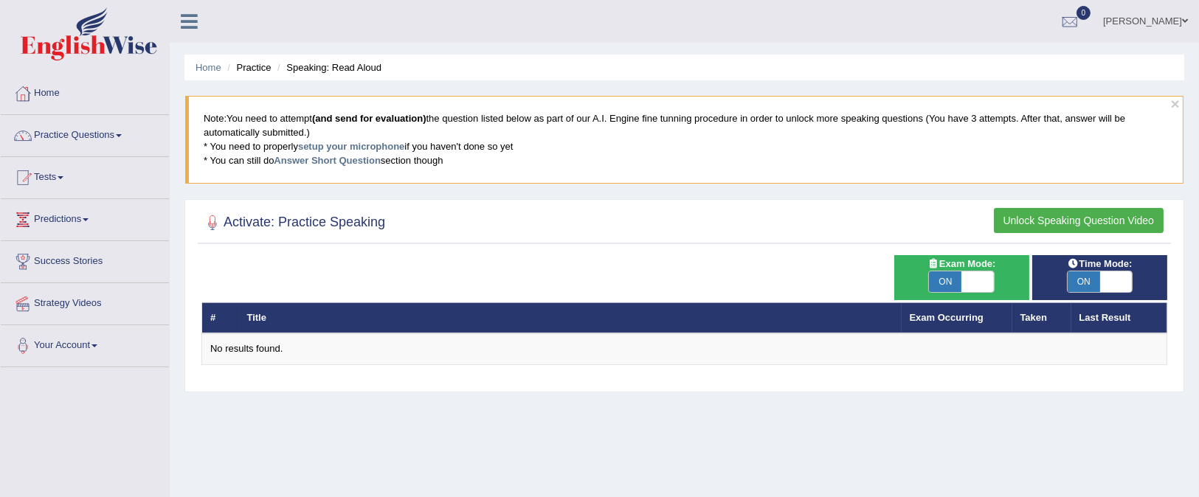
click at [1031, 226] on button "Unlock Speaking Question Video" at bounding box center [1078, 220] width 170 height 25
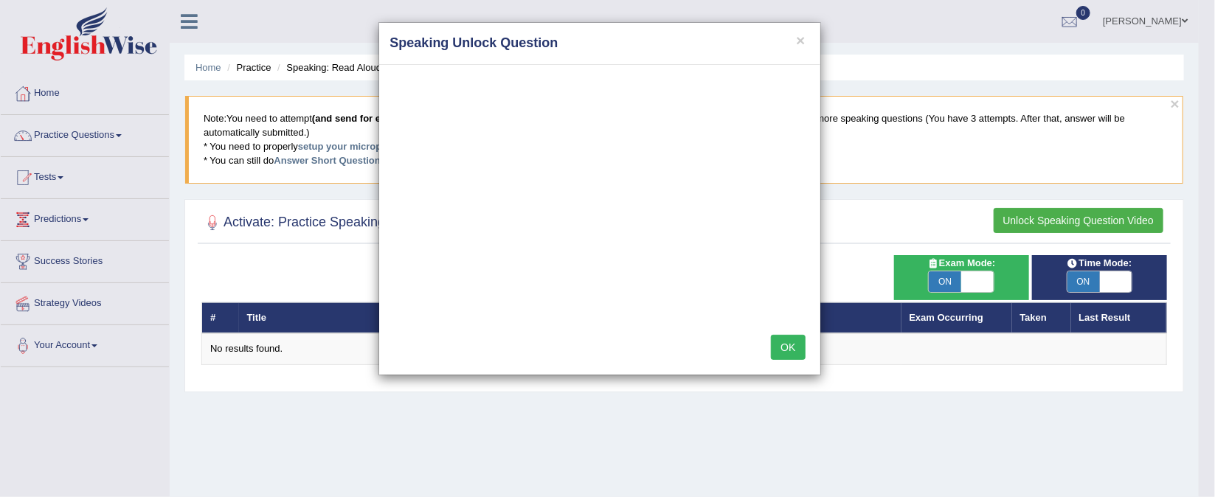
click at [774, 346] on button "OK" at bounding box center [788, 347] width 34 height 25
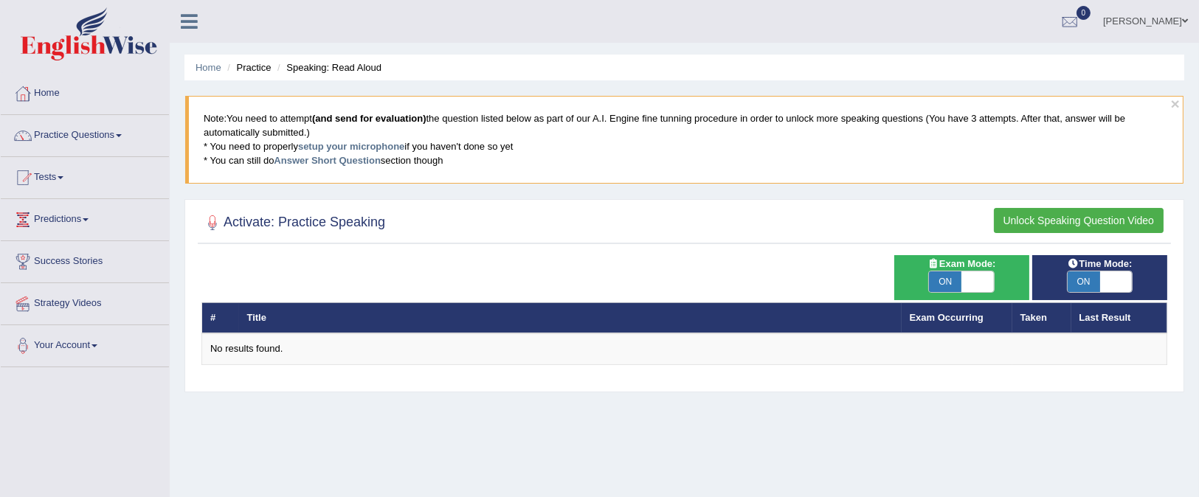
click at [1093, 227] on button "Unlock Speaking Question Video" at bounding box center [1078, 220] width 170 height 25
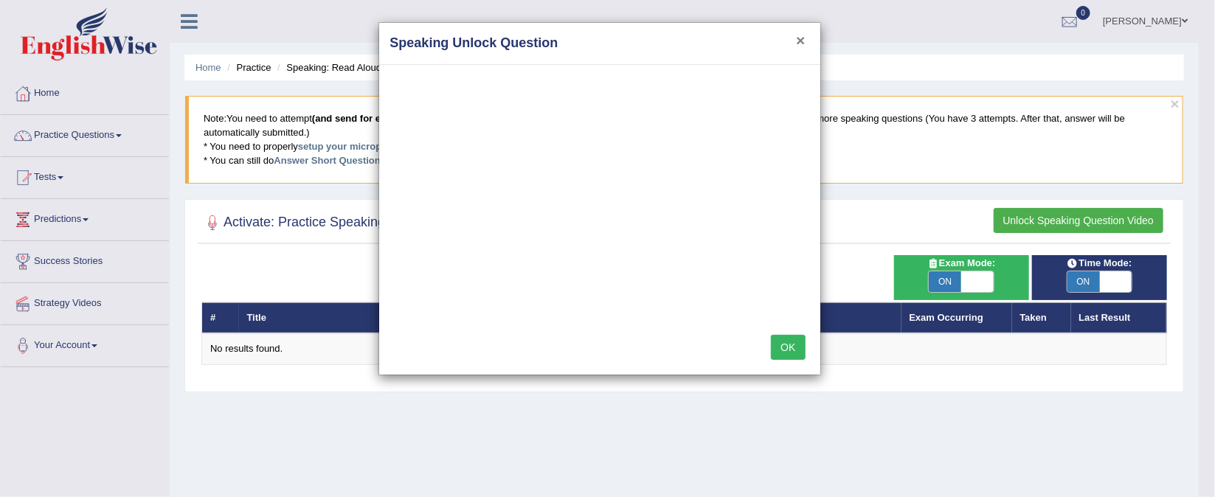
click at [799, 44] on button "×" at bounding box center [800, 39] width 9 height 15
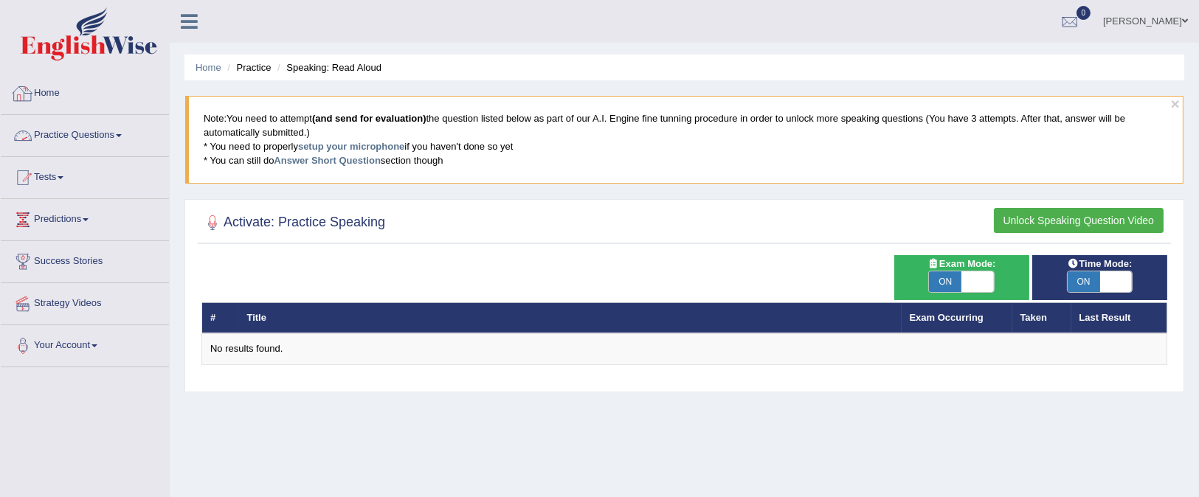
click at [63, 89] on link "Home" at bounding box center [85, 91] width 168 height 37
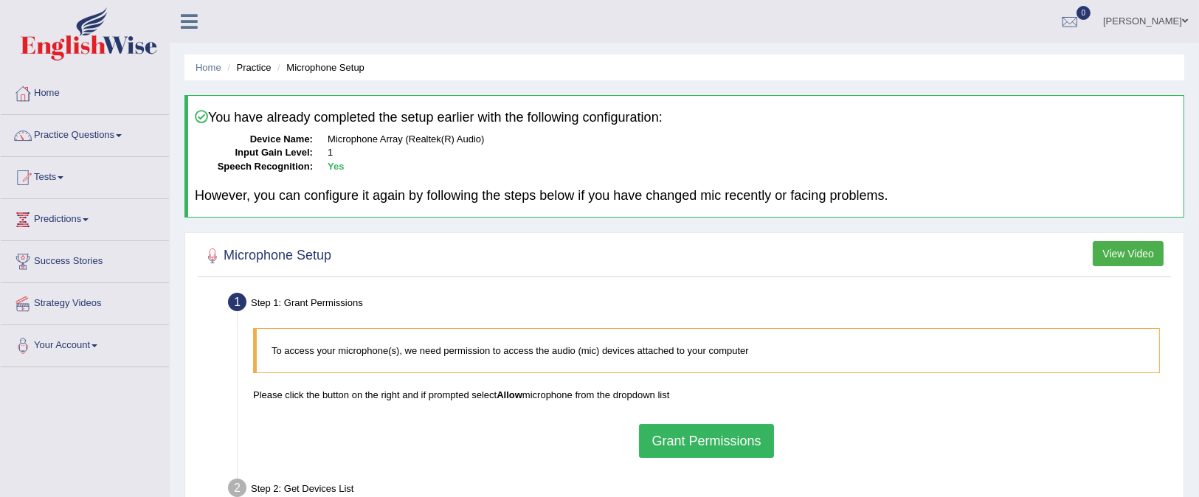
click at [692, 434] on button "Grant Permissions" at bounding box center [706, 441] width 134 height 34
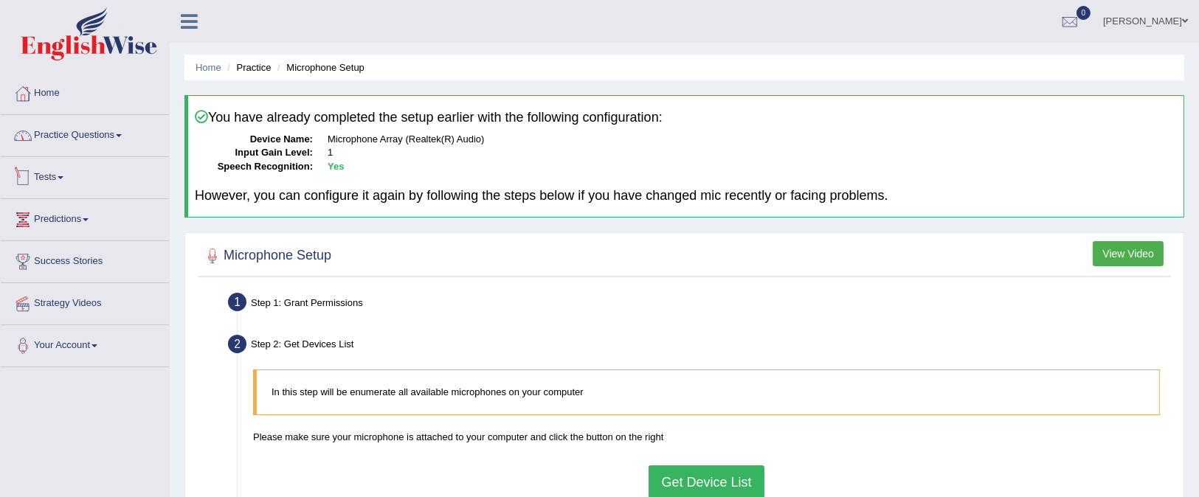
click at [60, 142] on link "Practice Questions" at bounding box center [85, 133] width 168 height 37
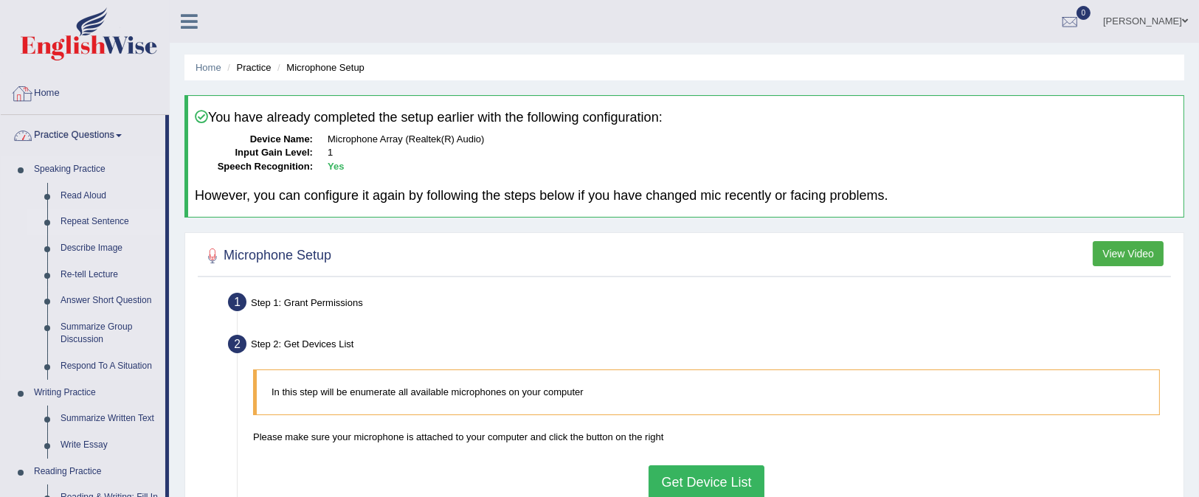
click at [77, 224] on link "Repeat Sentence" at bounding box center [109, 222] width 111 height 27
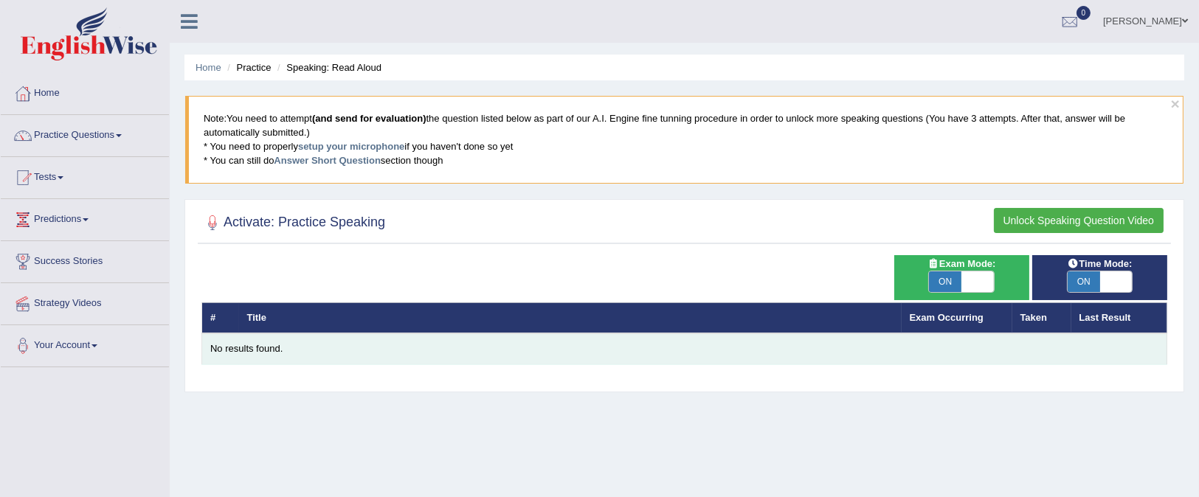
click at [330, 352] on div "No results found." at bounding box center [684, 349] width 948 height 14
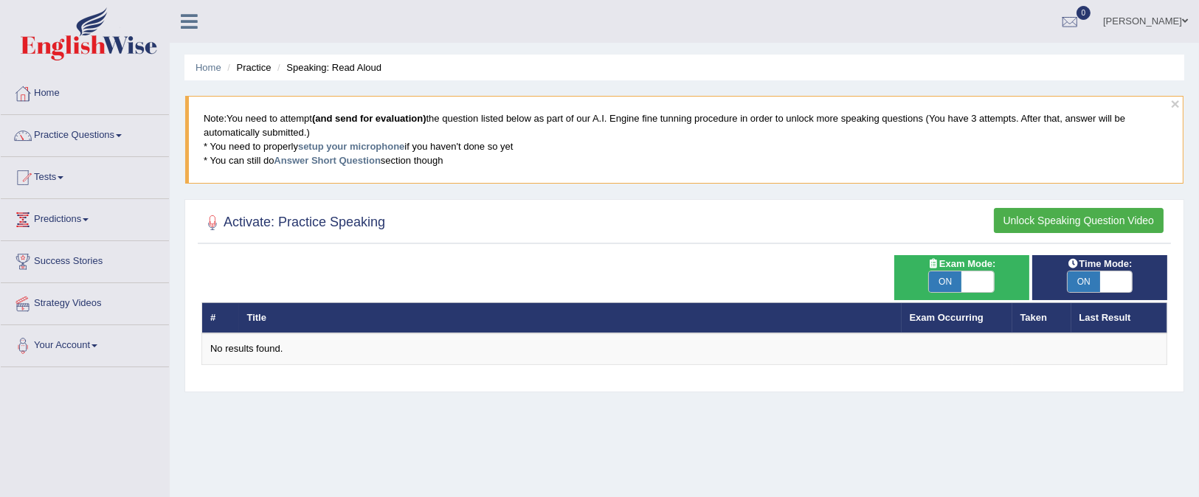
click at [327, 230] on div "Activate: Practice Speaking Unlock Speaking Question Video" at bounding box center [684, 225] width 973 height 37
click at [449, 223] on div at bounding box center [683, 223] width 965 height 30
click at [93, 142] on link "Practice Questions" at bounding box center [85, 133] width 168 height 37
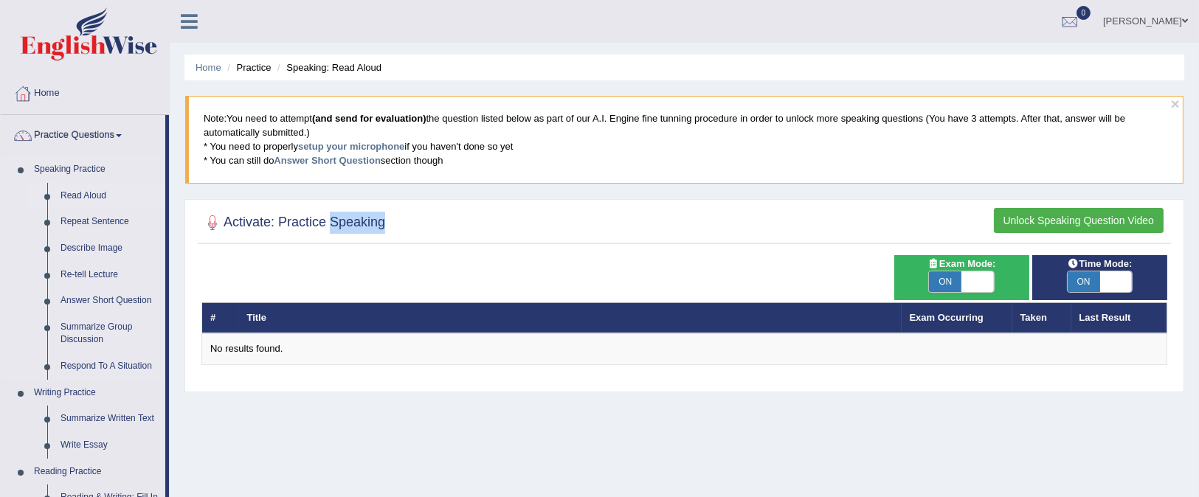
click at [105, 190] on link "Read Aloud" at bounding box center [109, 196] width 111 height 27
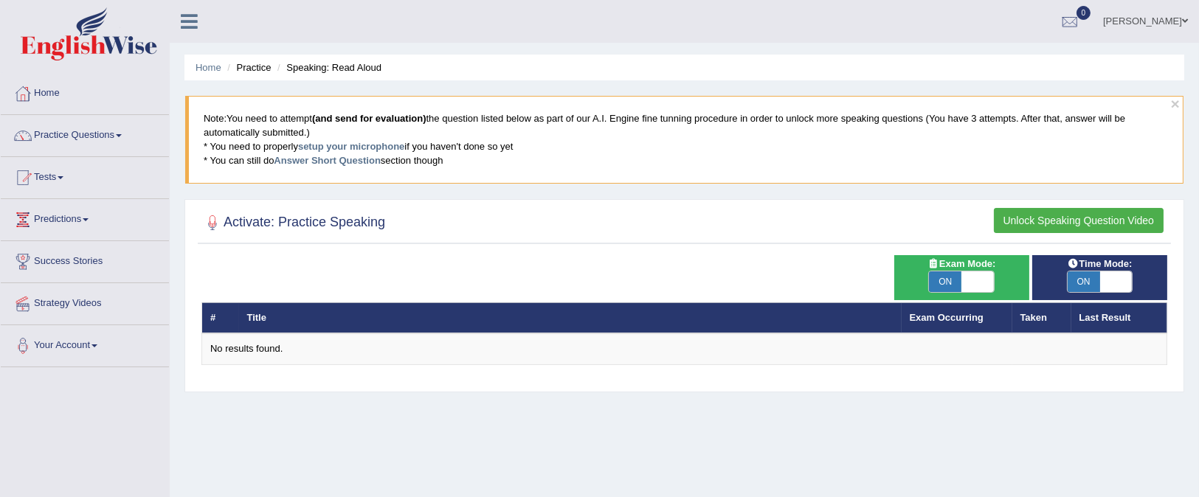
click at [1063, 221] on button "Unlock Speaking Question Video" at bounding box center [1078, 220] width 170 height 25
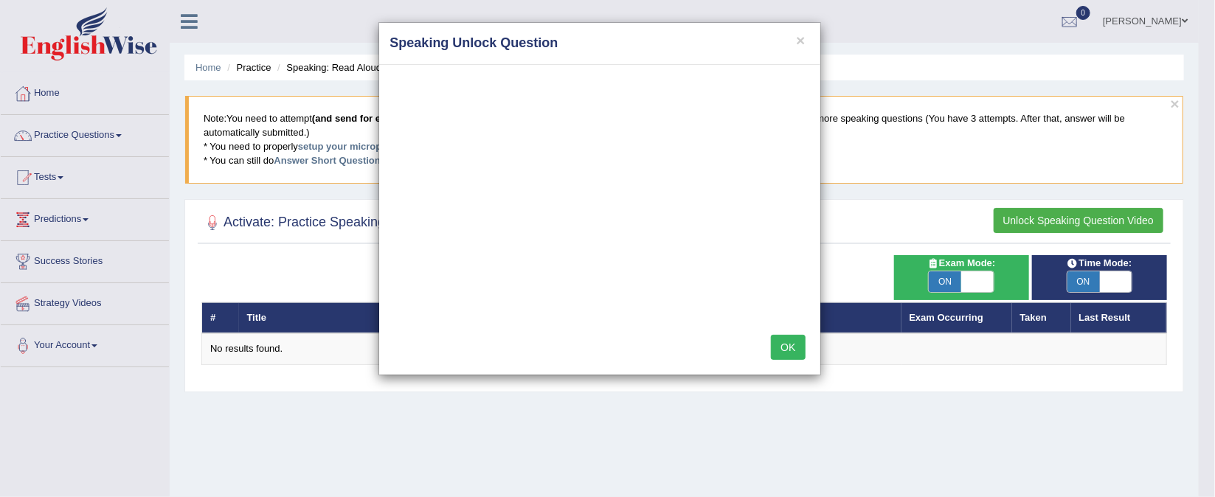
click at [954, 279] on div "× Speaking Unlock Question OK" at bounding box center [607, 248] width 1215 height 497
click at [794, 350] on button "OK" at bounding box center [788, 347] width 34 height 25
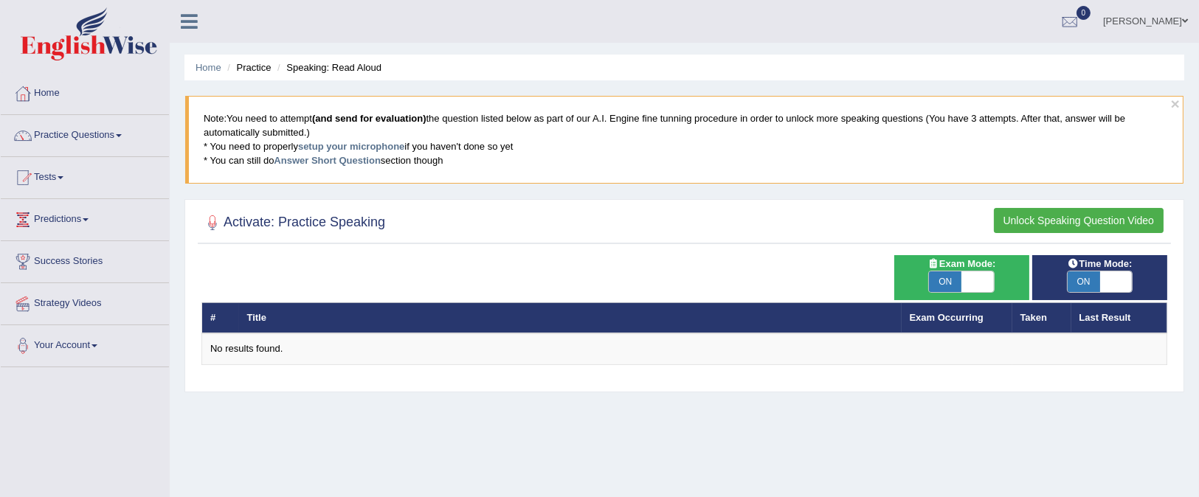
click at [946, 287] on span "ON" at bounding box center [945, 281] width 32 height 21
checkbox input "false"
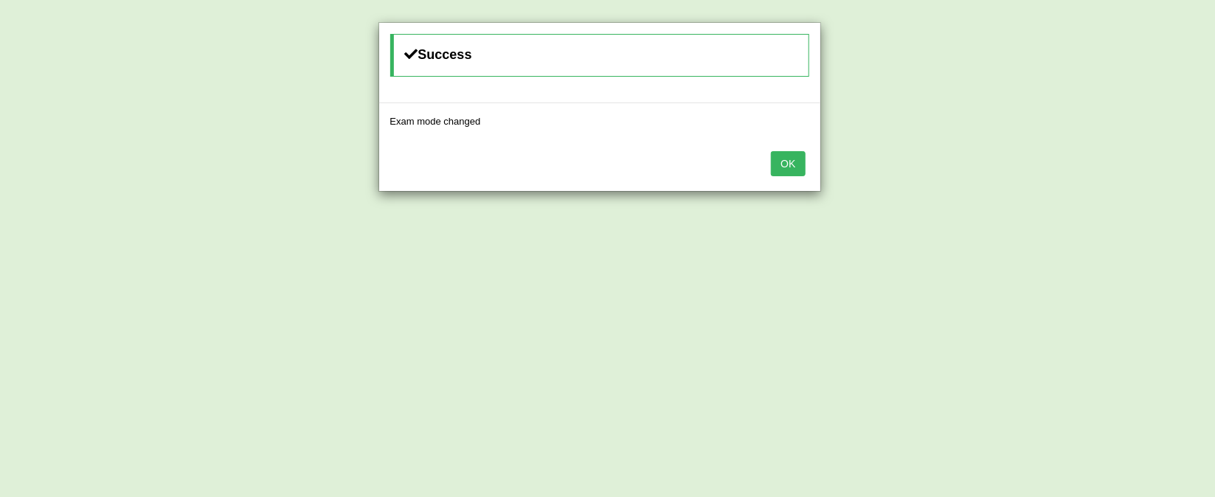
click at [790, 167] on button "OK" at bounding box center [788, 163] width 34 height 25
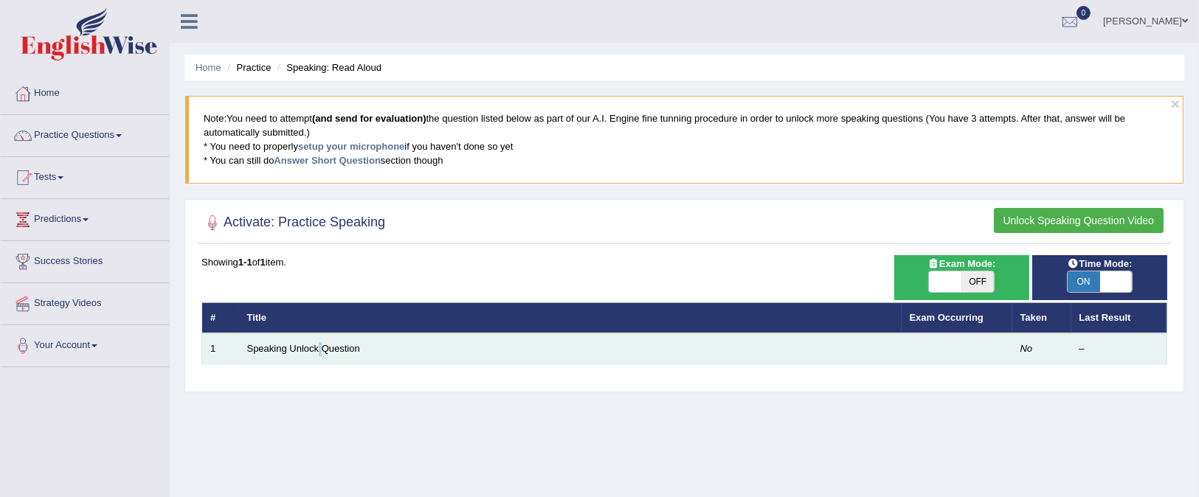
click at [320, 337] on td "Speaking Unlock Question" at bounding box center [570, 348] width 662 height 31
click at [344, 343] on link "Speaking Unlock Question" at bounding box center [303, 348] width 113 height 11
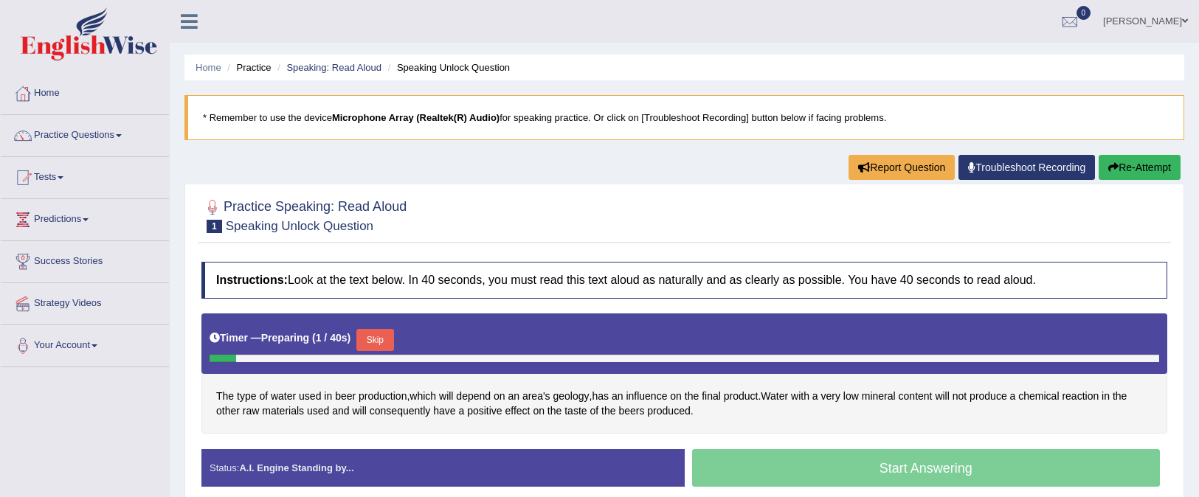
click at [921, 449] on div "Start Answering" at bounding box center [925, 469] width 483 height 41
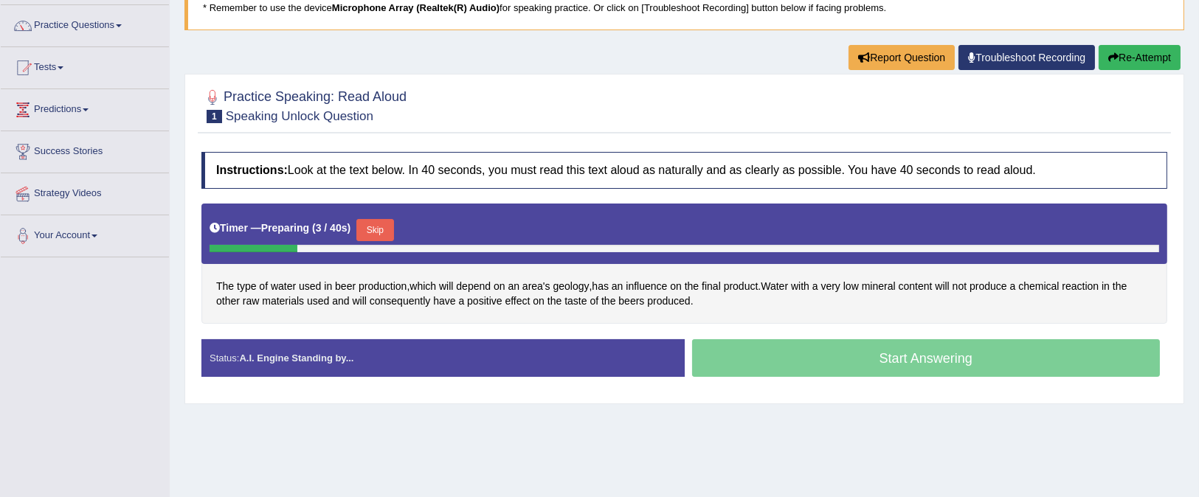
click at [372, 225] on button "Skip" at bounding box center [374, 230] width 37 height 22
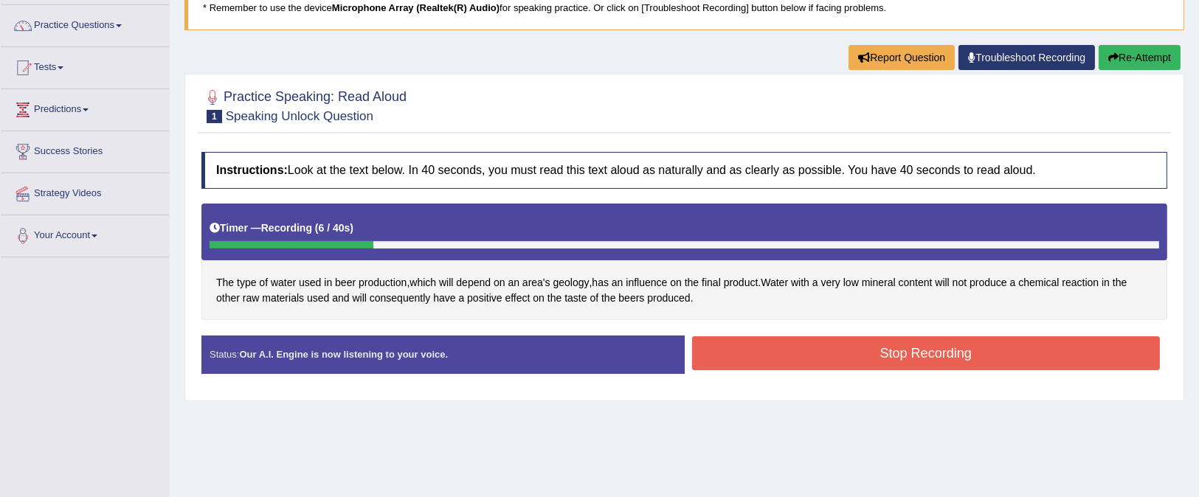
click at [1129, 53] on button "Re-Attempt" at bounding box center [1139, 57] width 82 height 25
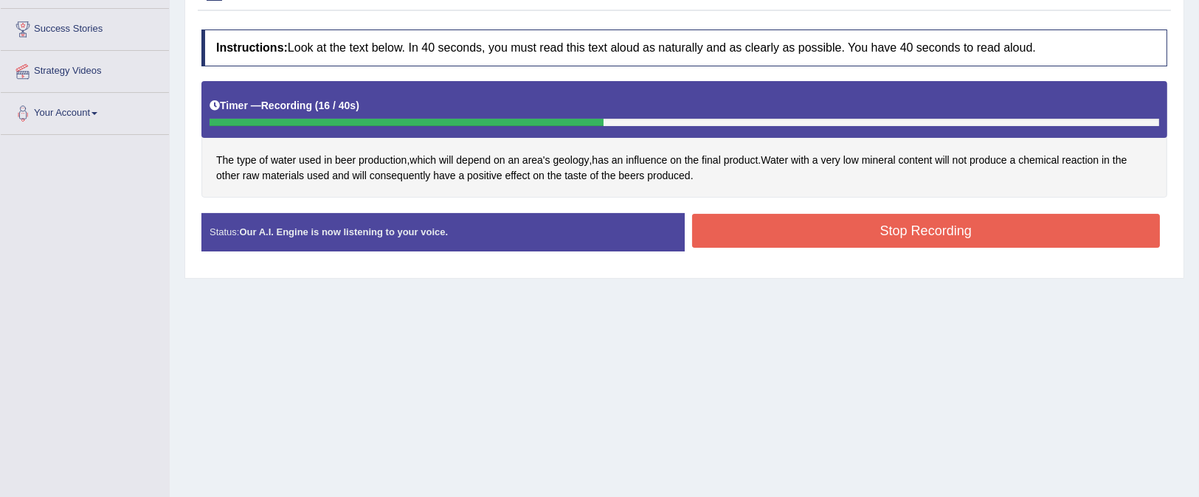
click at [846, 234] on button "Stop Recording" at bounding box center [926, 231] width 468 height 34
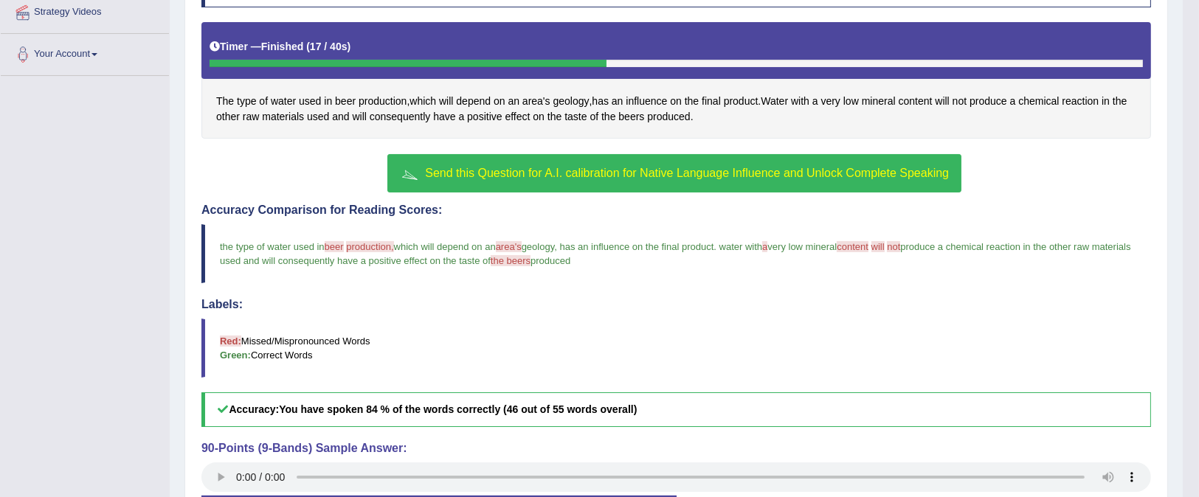
scroll to position [181, 0]
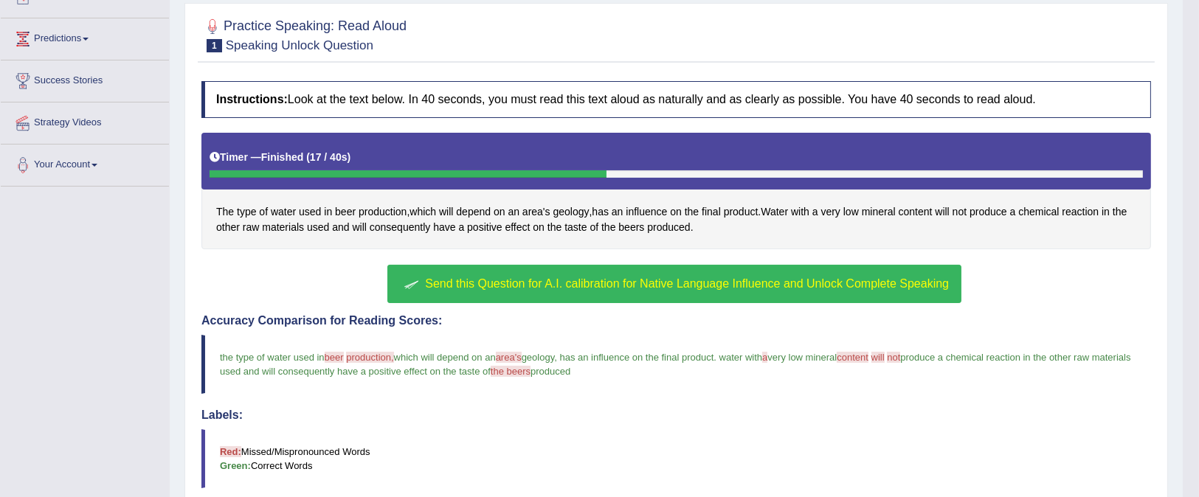
click at [658, 352] on span "has an influence on the final product" at bounding box center [637, 357] width 154 height 11
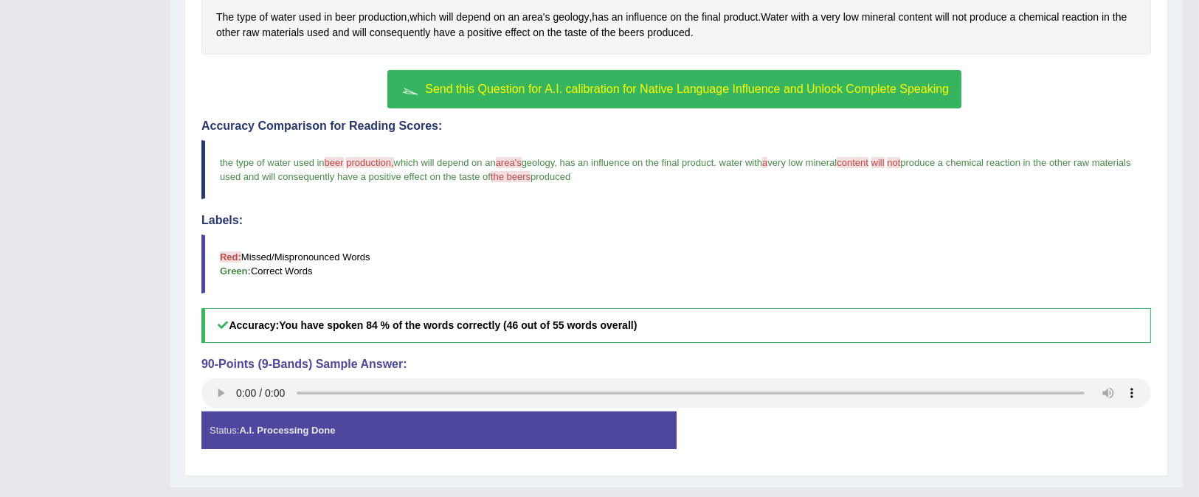
scroll to position [402, 0]
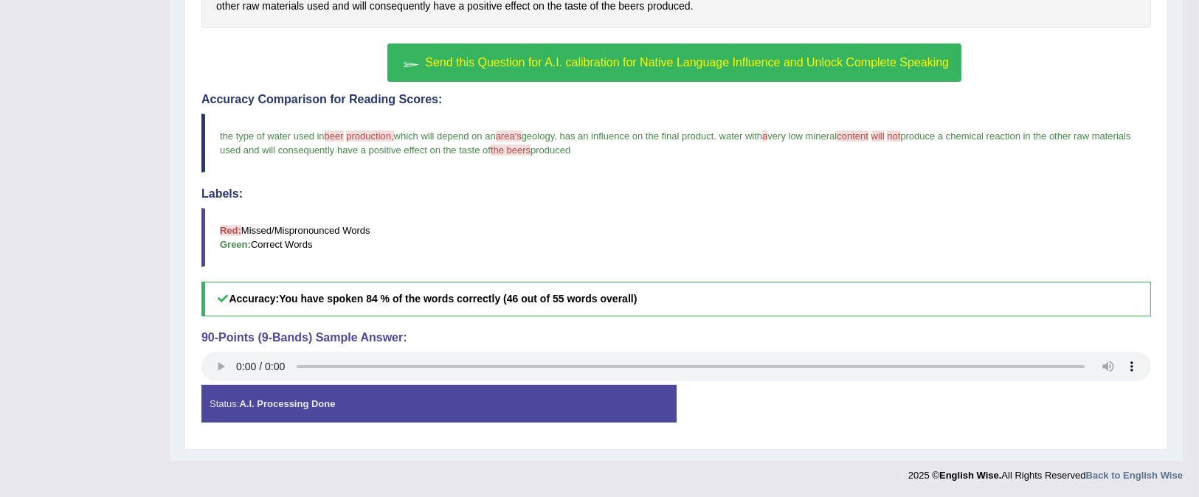
click at [275, 398] on strong "A.I. Processing Done" at bounding box center [287, 403] width 96 height 11
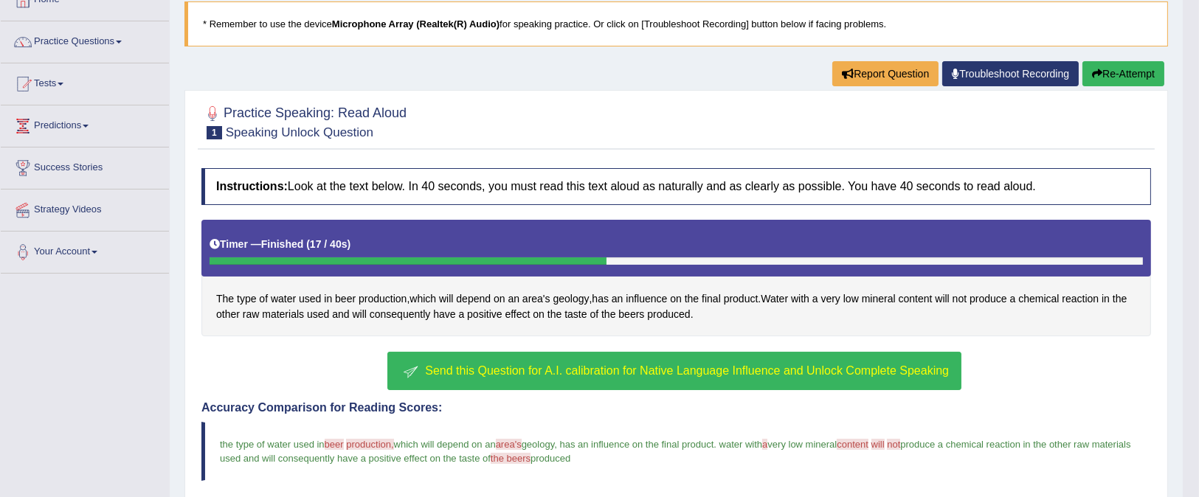
scroll to position [110, 0]
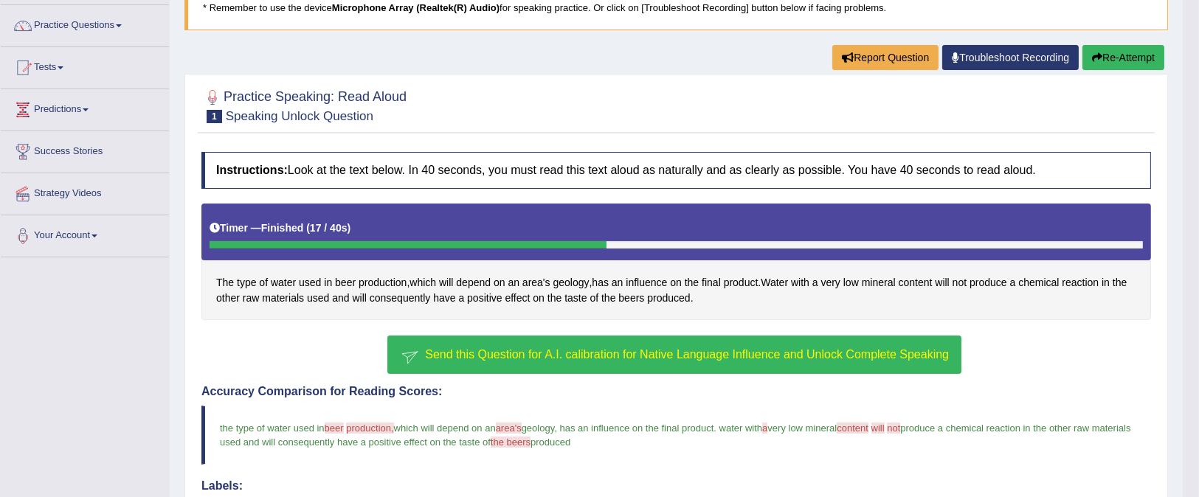
drag, startPoint x: 685, startPoint y: 364, endPoint x: 689, endPoint y: 350, distance: 13.8
click at [685, 359] on button "Send this Question for A.I. calibration for Native Language Influence and Unloc…" at bounding box center [674, 355] width 574 height 38
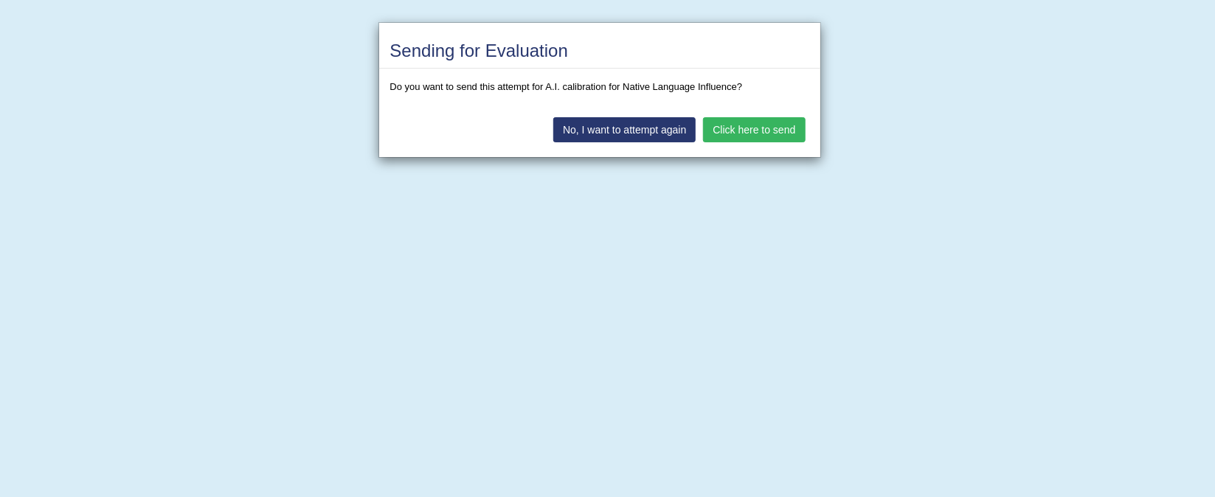
click at [757, 118] on button "Click here to send" at bounding box center [754, 129] width 102 height 25
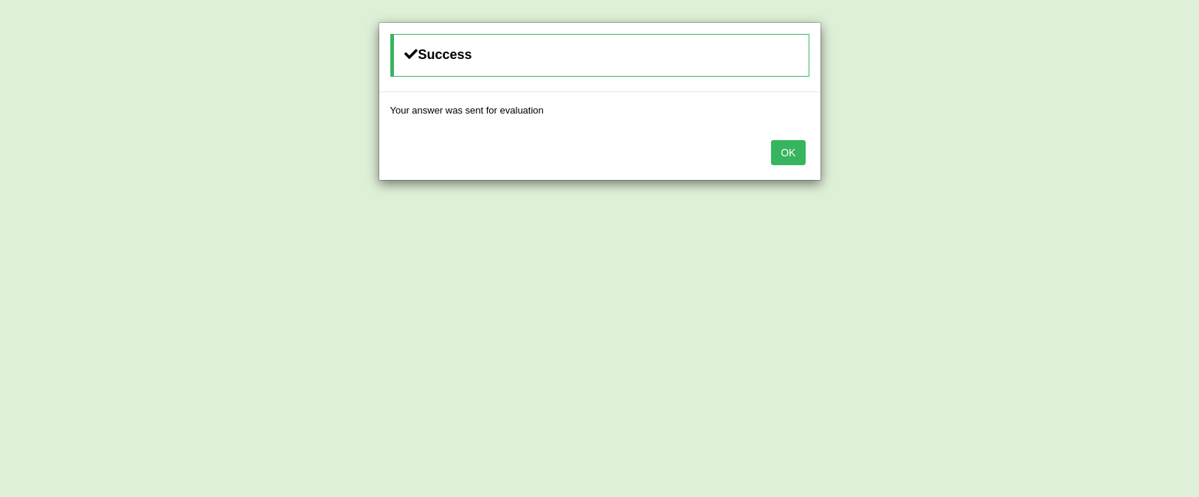
click at [794, 154] on button "OK" at bounding box center [788, 152] width 34 height 25
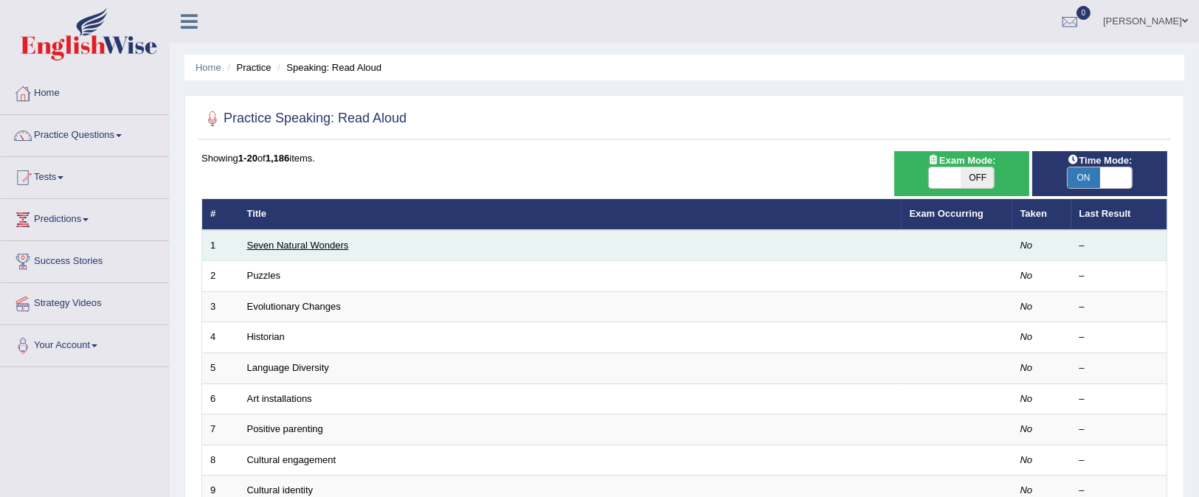
click at [287, 243] on link "Seven Natural Wonders" at bounding box center [298, 245] width 102 height 11
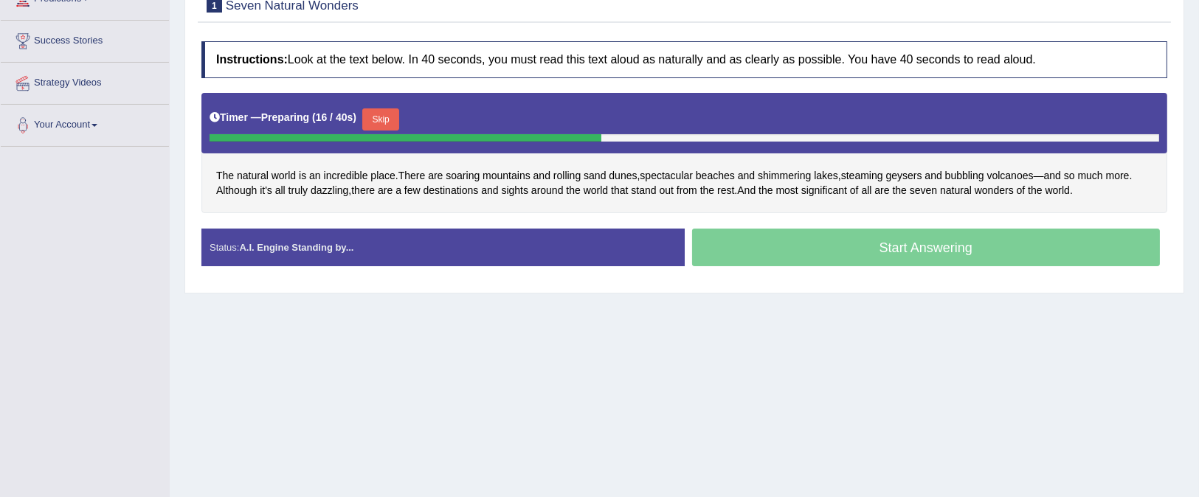
click at [389, 108] on button "Skip" at bounding box center [380, 119] width 37 height 22
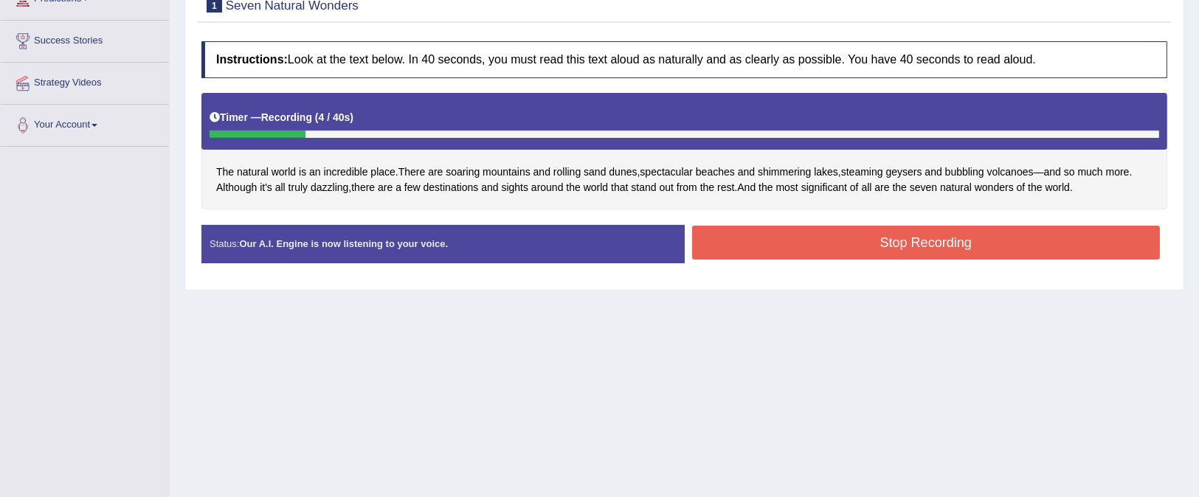
click at [950, 246] on button "Stop Recording" at bounding box center [926, 243] width 468 height 34
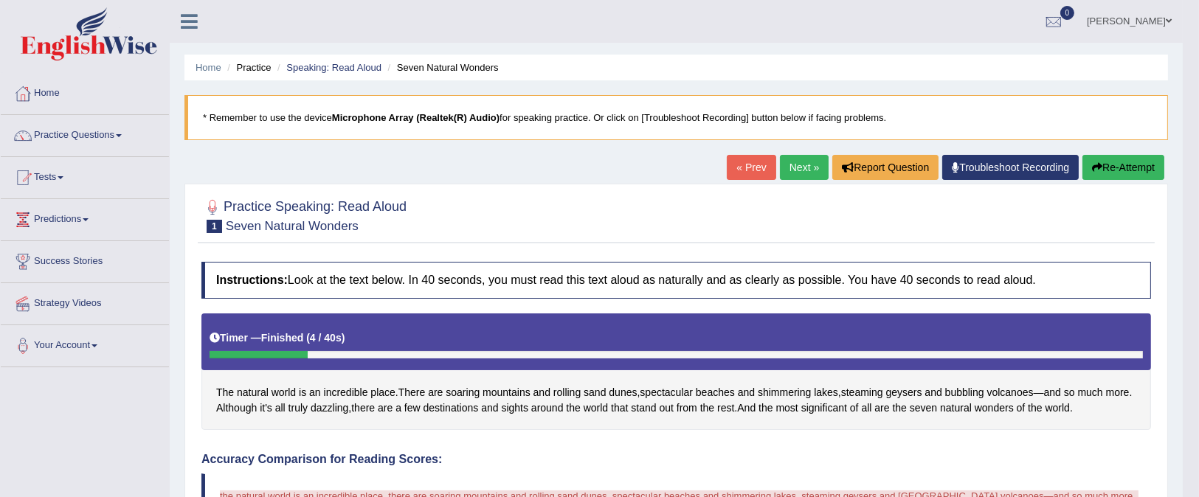
click at [1097, 171] on icon "button" at bounding box center [1097, 167] width 10 height 10
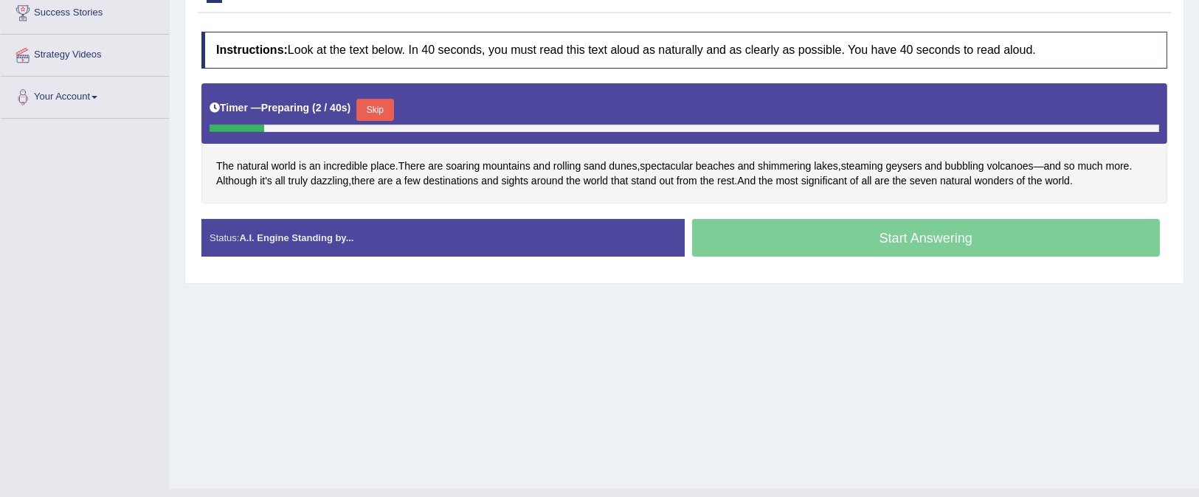
click at [386, 105] on button "Skip" at bounding box center [374, 110] width 37 height 22
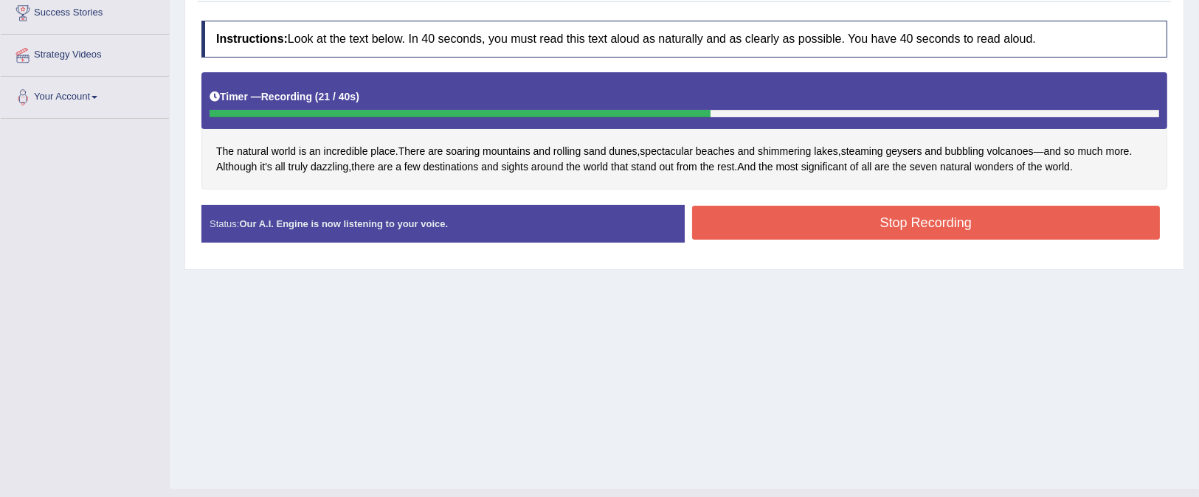
click at [999, 220] on button "Stop Recording" at bounding box center [926, 223] width 468 height 34
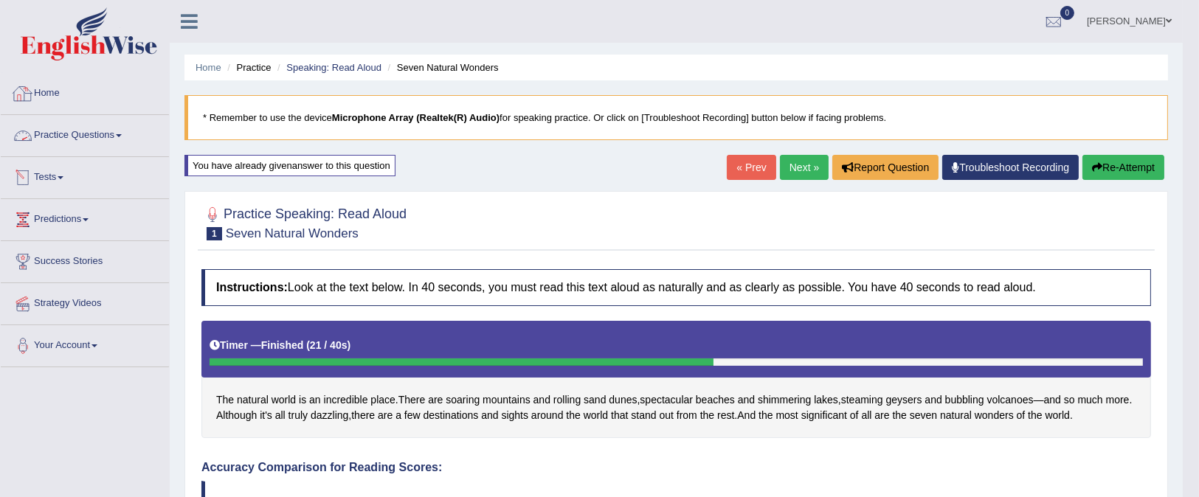
click at [75, 133] on link "Practice Questions" at bounding box center [85, 133] width 168 height 37
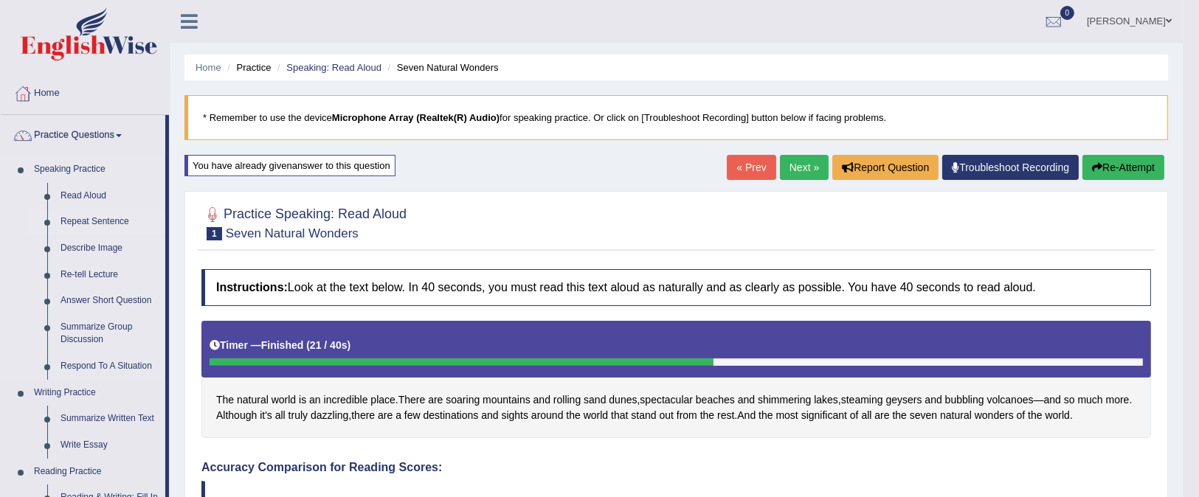
click at [111, 215] on link "Repeat Sentence" at bounding box center [109, 222] width 111 height 27
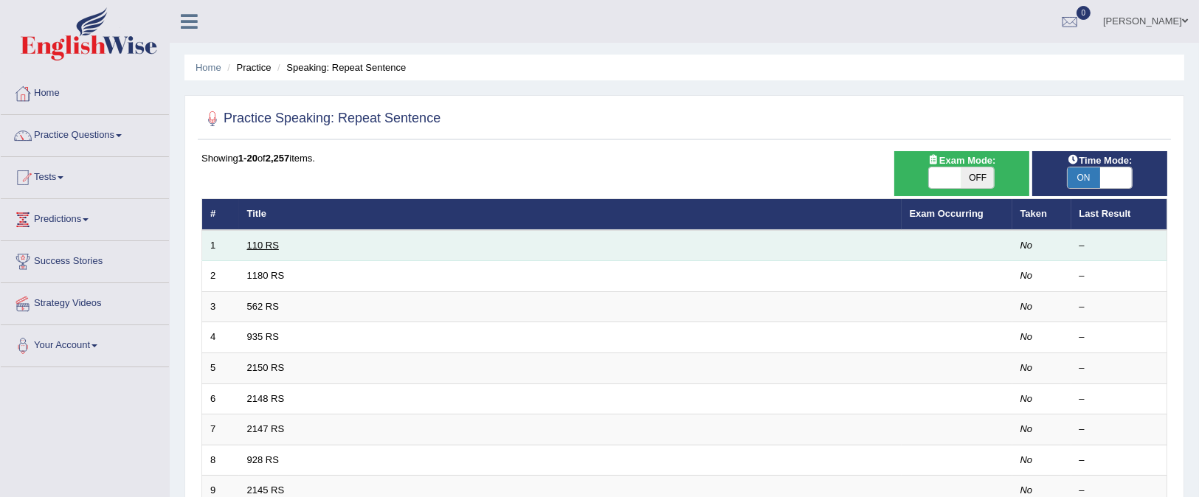
click at [260, 240] on link "110 RS" at bounding box center [263, 245] width 32 height 11
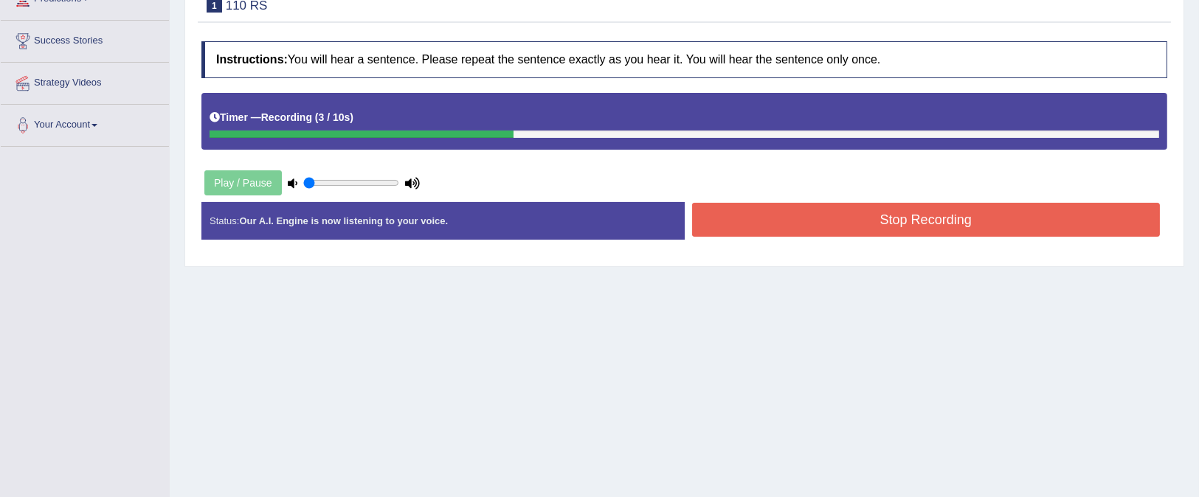
click at [780, 209] on button "Stop Recording" at bounding box center [926, 220] width 468 height 34
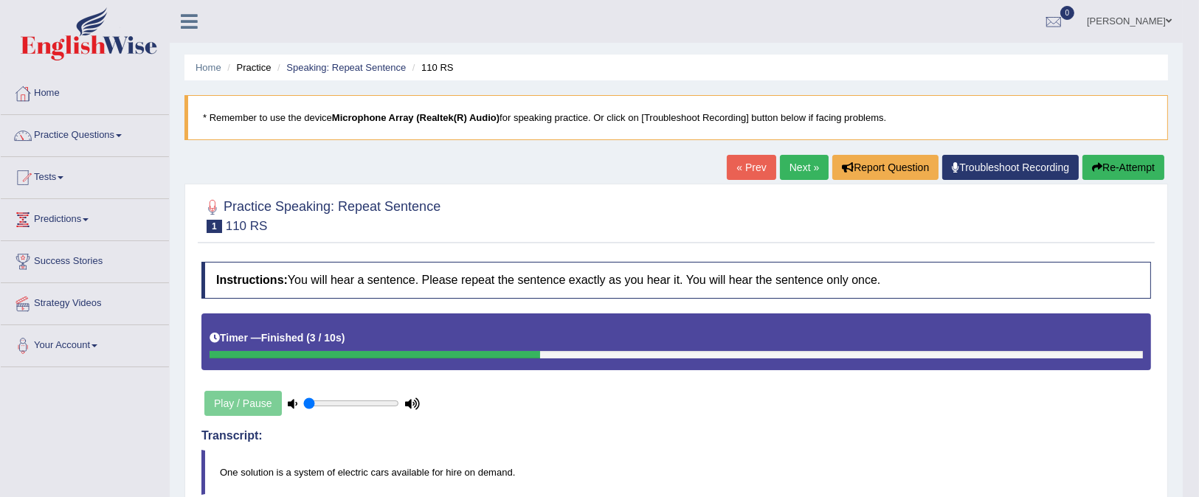
click at [800, 160] on link "Next »" at bounding box center [804, 167] width 49 height 25
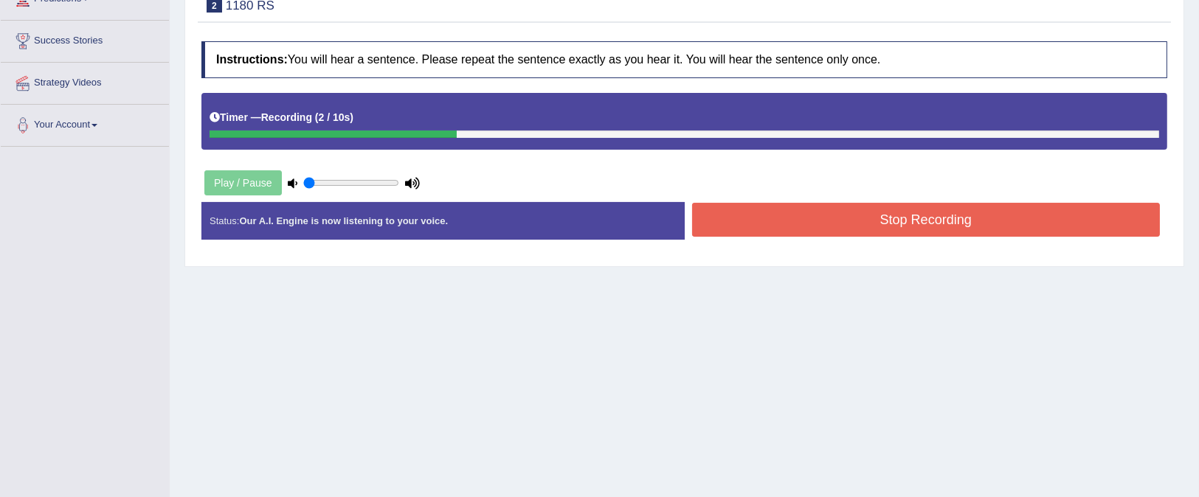
click at [844, 223] on button "Stop Recording" at bounding box center [926, 220] width 468 height 34
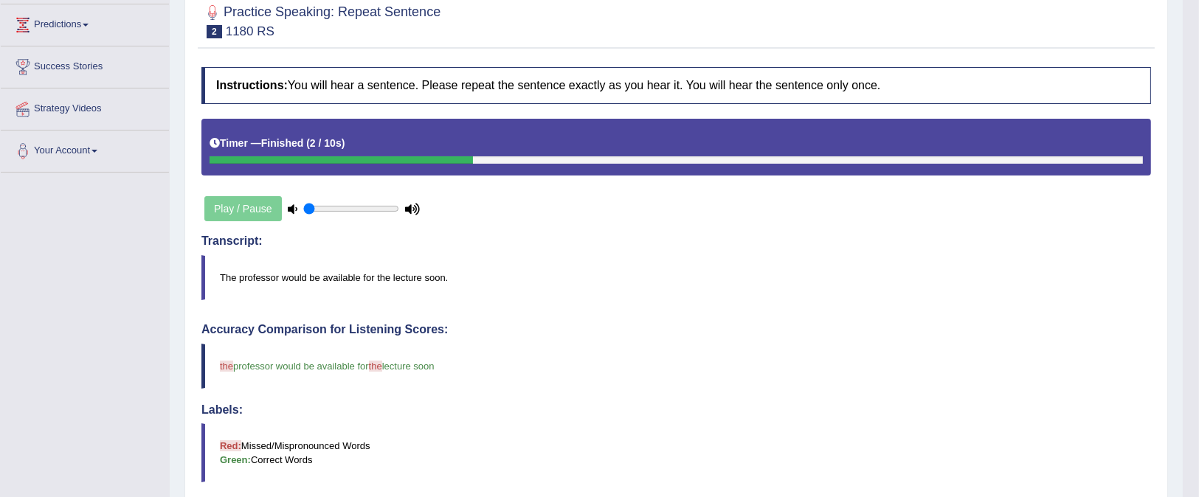
scroll to position [7, 0]
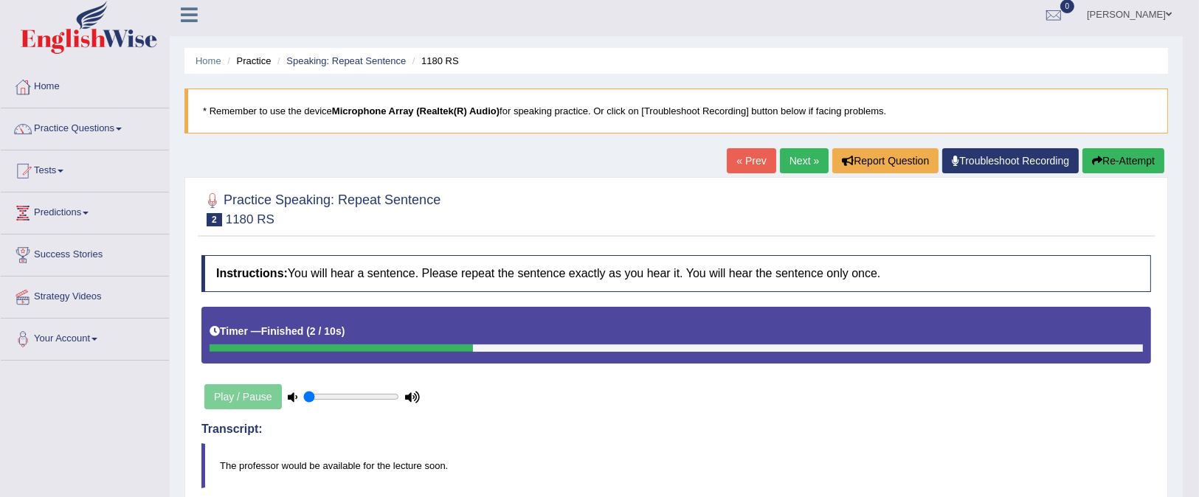
click at [807, 162] on link "Next »" at bounding box center [804, 160] width 49 height 25
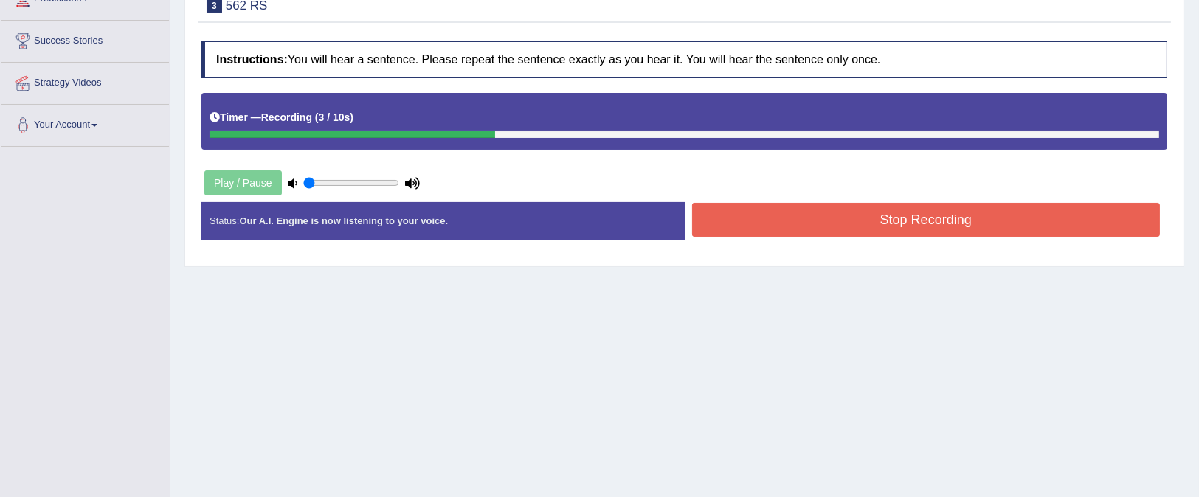
click at [898, 222] on button "Stop Recording" at bounding box center [926, 220] width 468 height 34
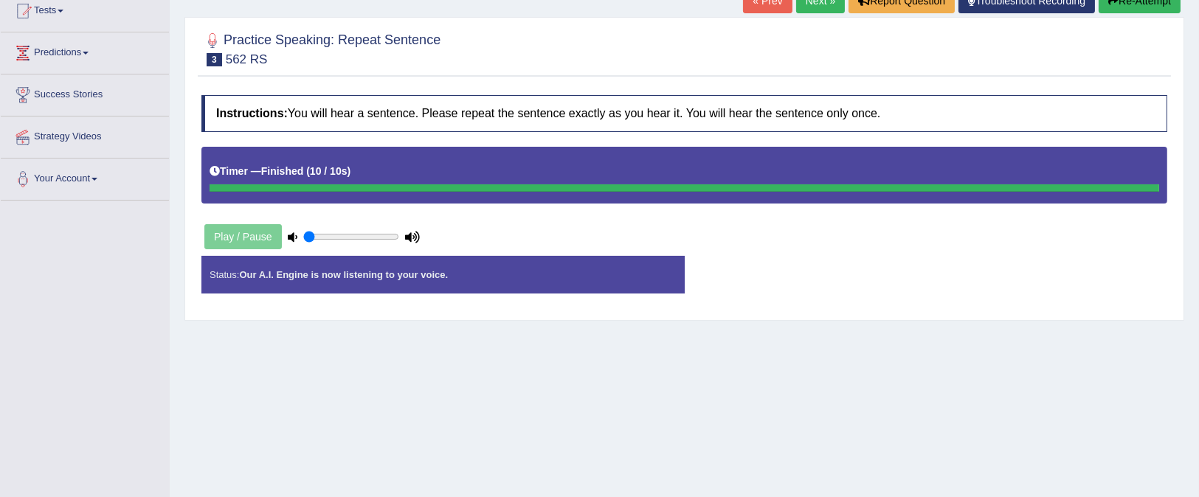
scroll to position [56, 0]
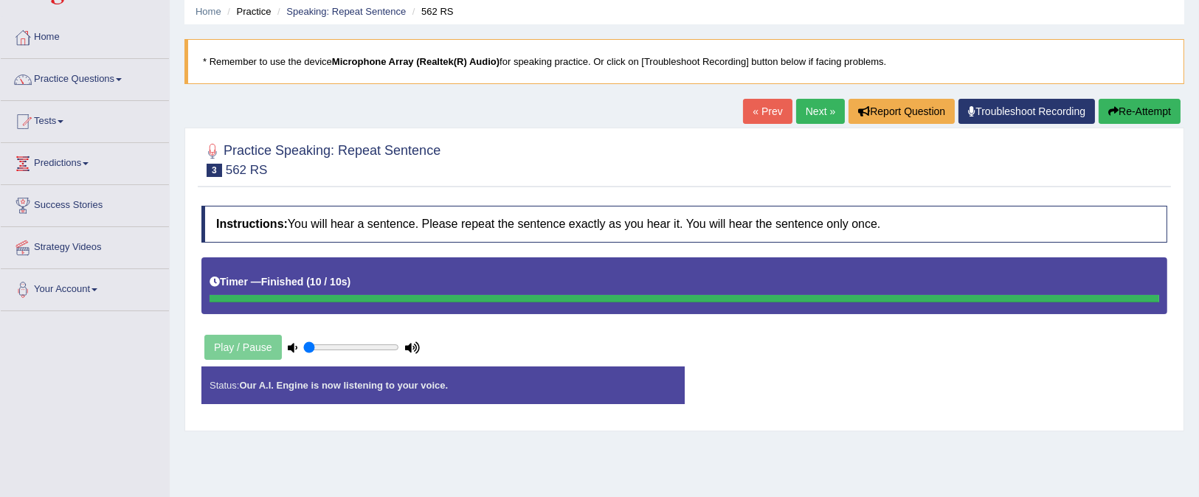
click at [248, 317] on div "Instructions: You will hear a sentence. Please repeat the sentence exactly as y…" at bounding box center [684, 310] width 973 height 225
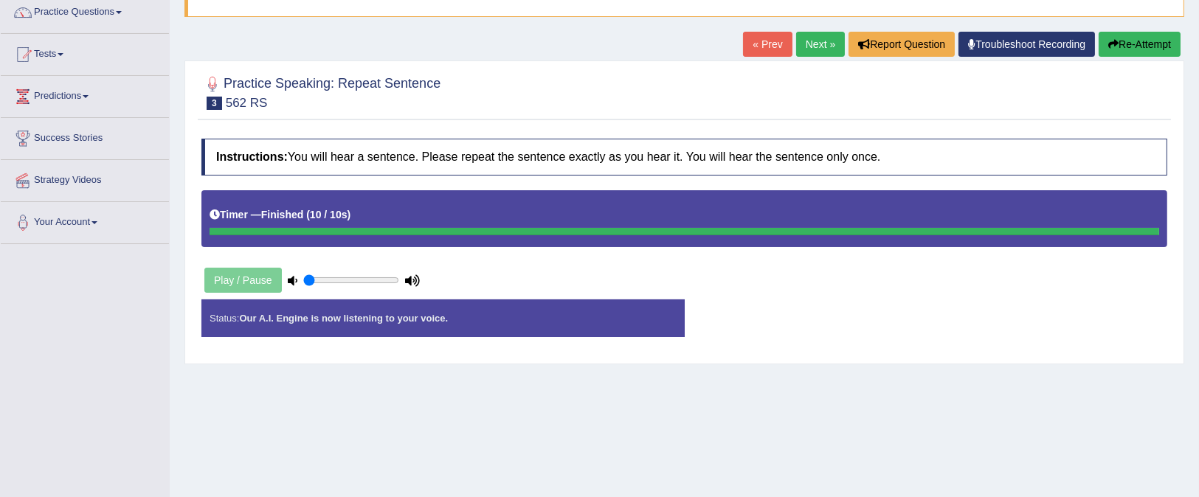
scroll to position [0, 0]
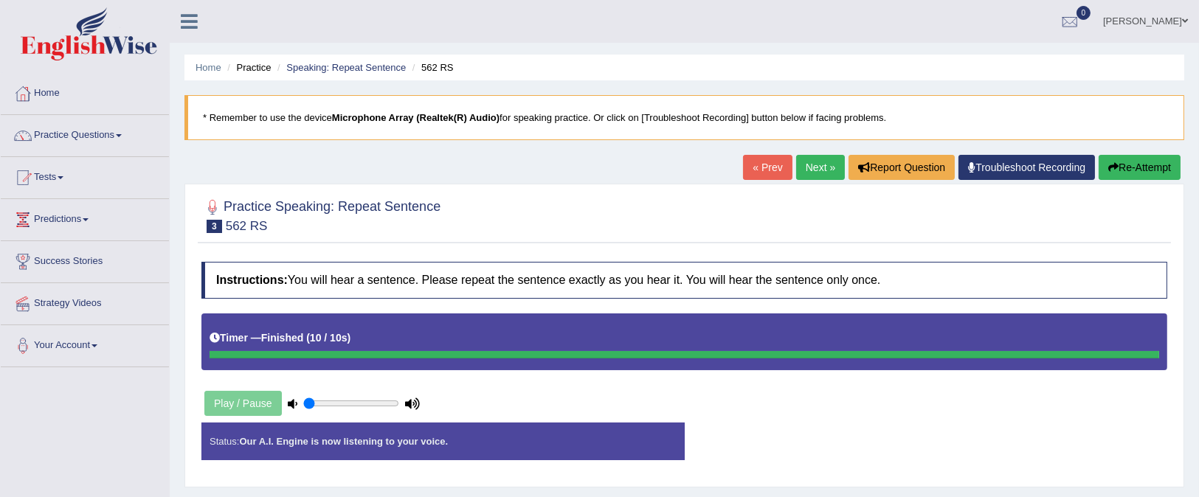
drag, startPoint x: 223, startPoint y: 406, endPoint x: 274, endPoint y: 411, distance: 51.8
click at [223, 408] on div "Play / Pause" at bounding box center [311, 403] width 221 height 37
type input "0.45"
click at [345, 403] on input "range" at bounding box center [351, 404] width 96 height 12
drag, startPoint x: 254, startPoint y: 348, endPoint x: 280, endPoint y: 348, distance: 26.6
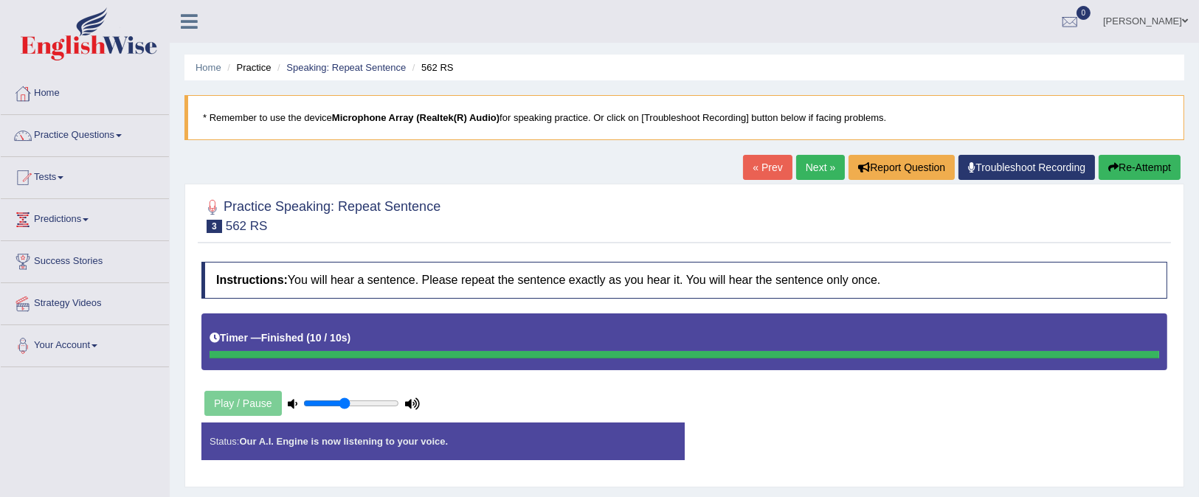
click at [256, 348] on div "Timer — Finished ( 10 / 10s )" at bounding box center [683, 338] width 949 height 26
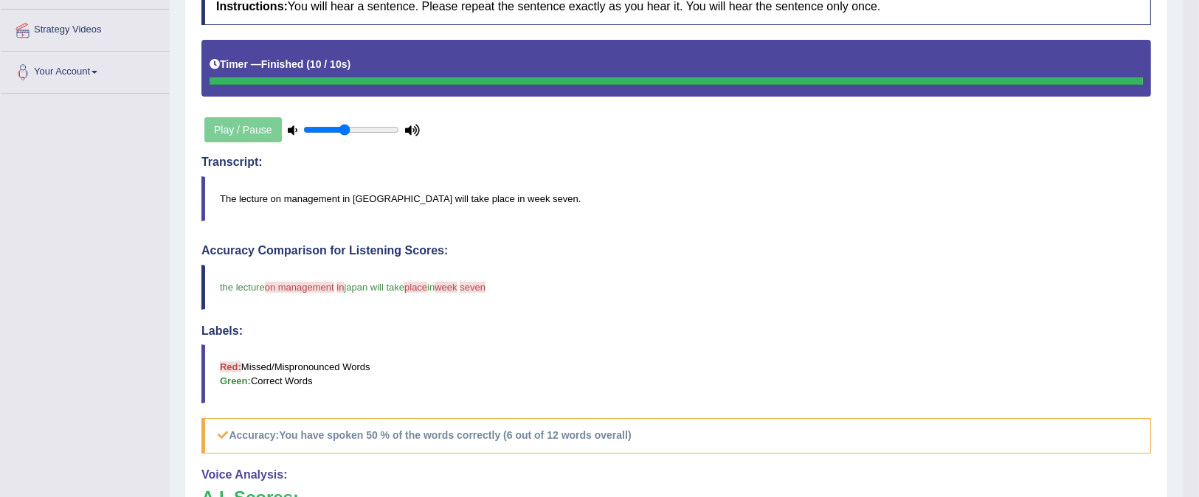
scroll to position [117, 0]
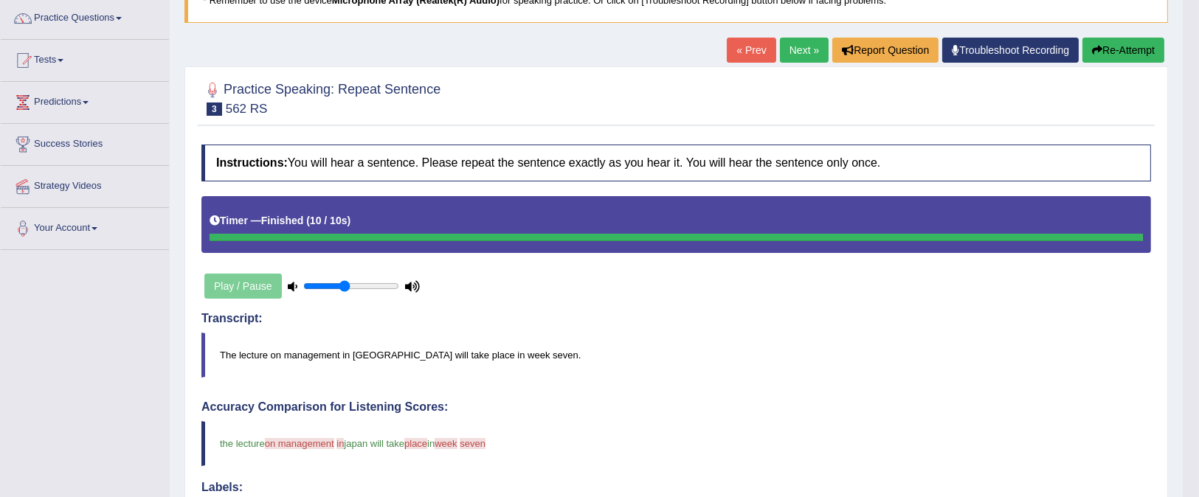
click at [807, 52] on link "Next »" at bounding box center [804, 50] width 49 height 25
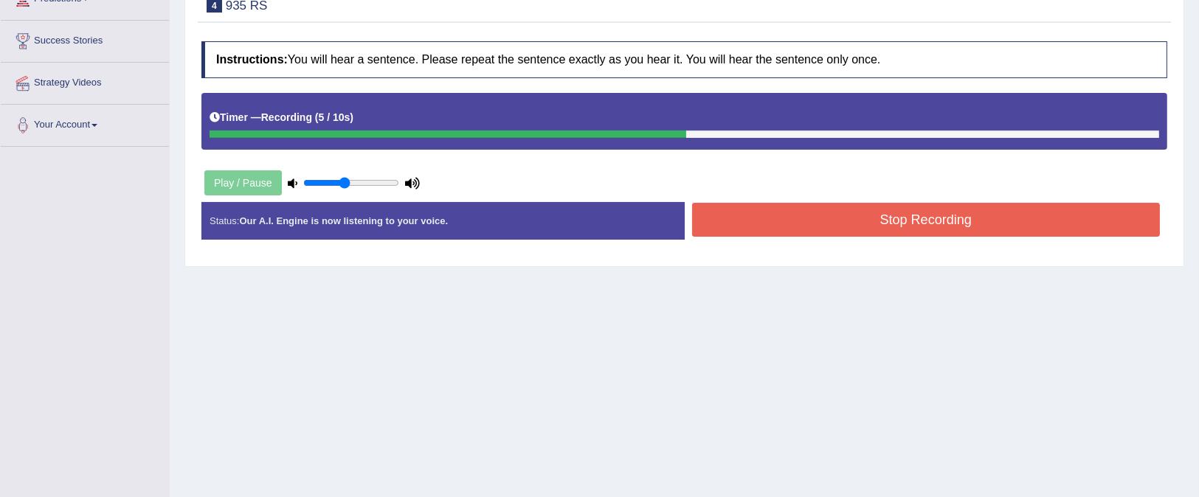
click at [827, 221] on button "Stop Recording" at bounding box center [926, 220] width 468 height 34
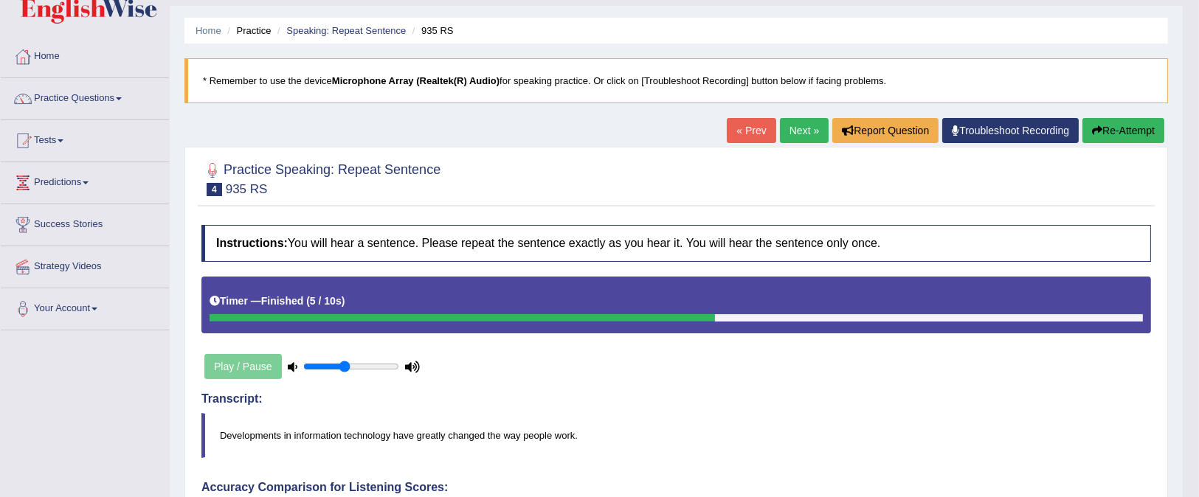
scroll to position [7, 0]
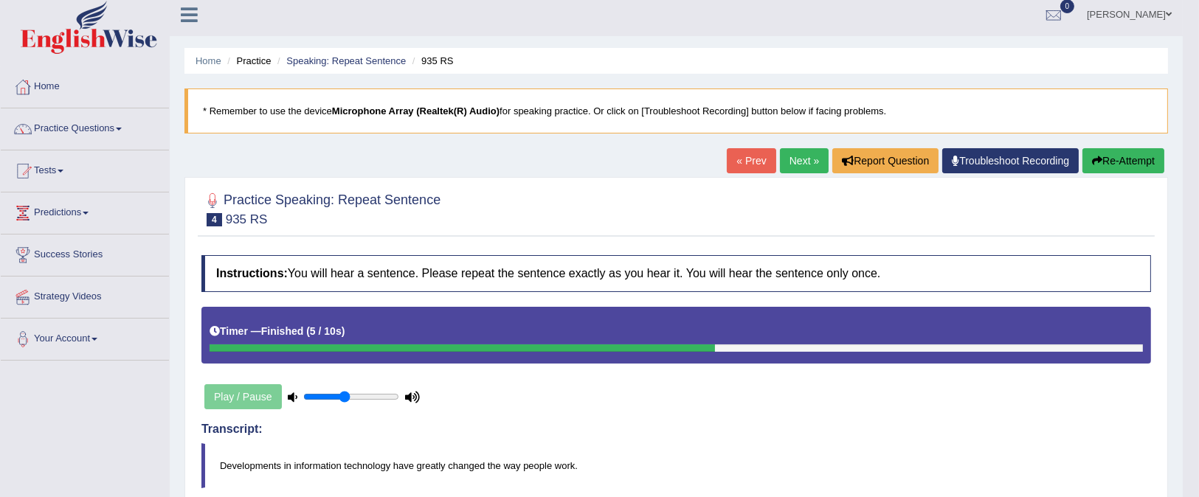
click at [801, 156] on link "Next »" at bounding box center [804, 160] width 49 height 25
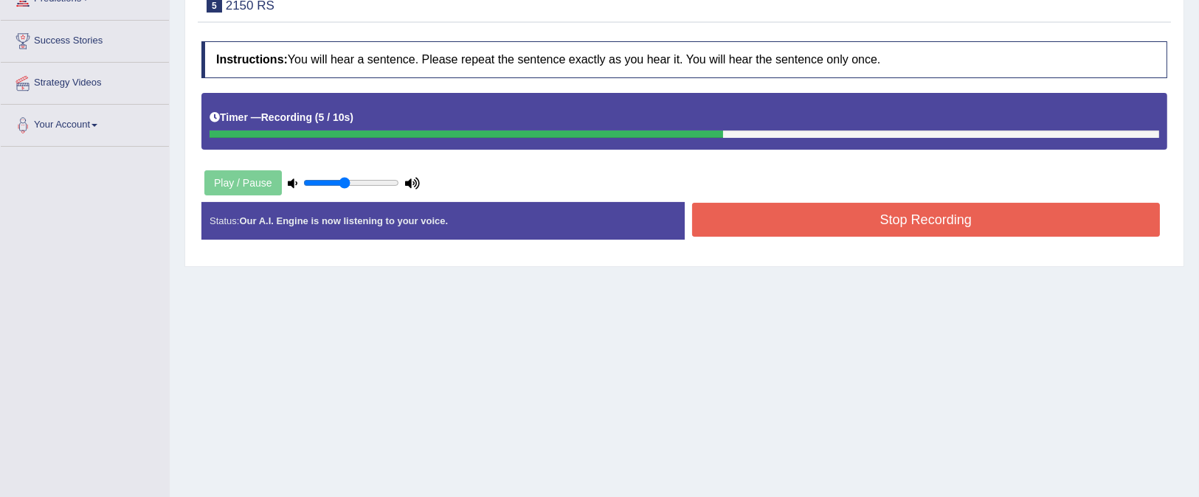
click at [879, 215] on button "Stop Recording" at bounding box center [926, 220] width 468 height 34
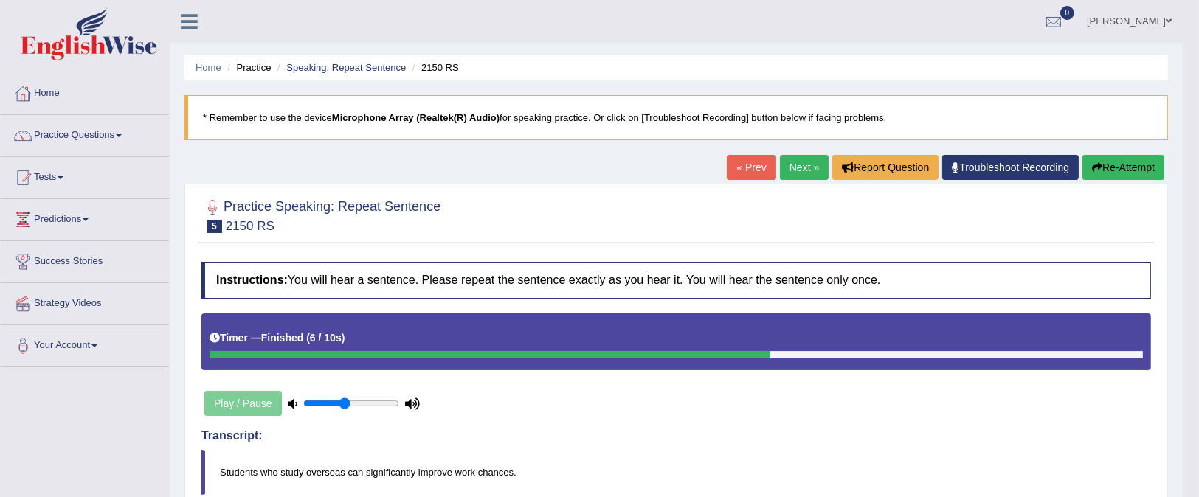
click at [85, 136] on link "Practice Questions" at bounding box center [85, 133] width 168 height 37
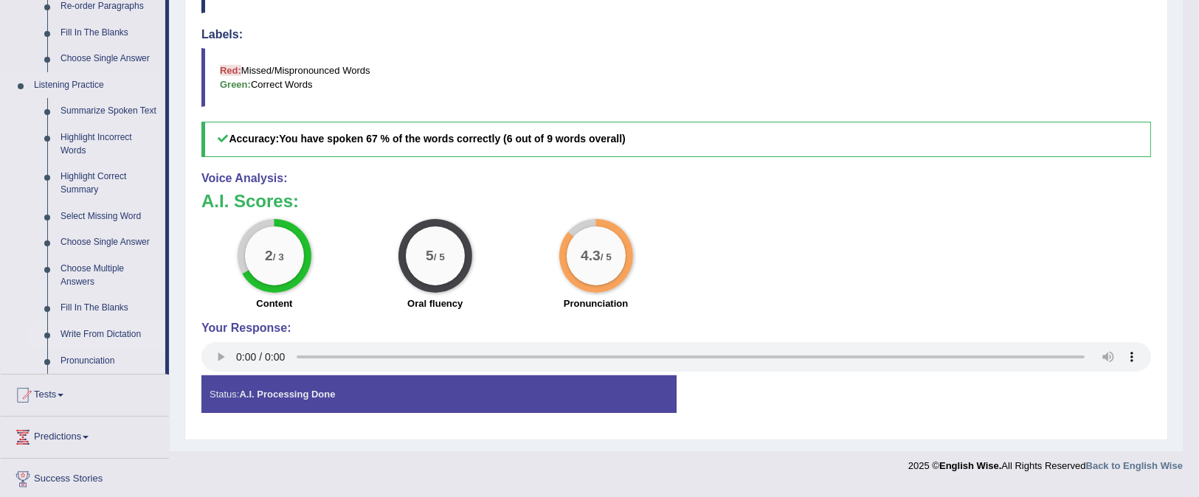
scroll to position [658, 0]
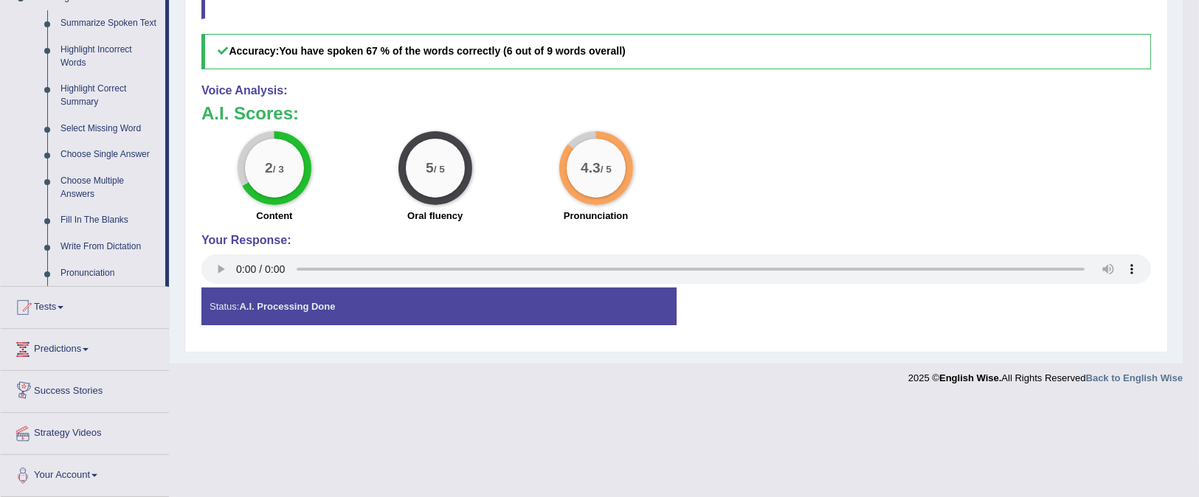
click at [45, 302] on link "Tests" at bounding box center [85, 305] width 168 height 37
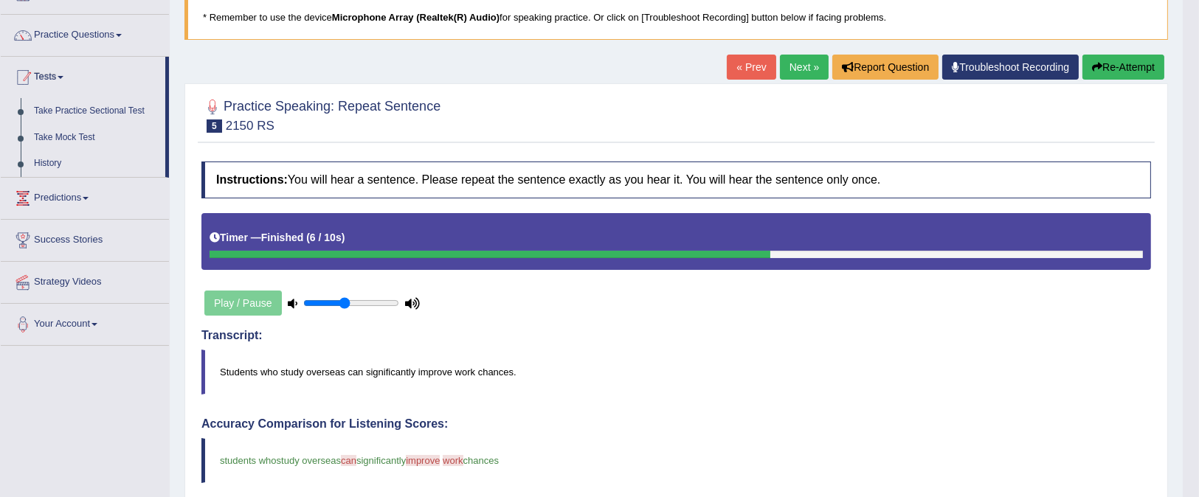
scroll to position [70, 0]
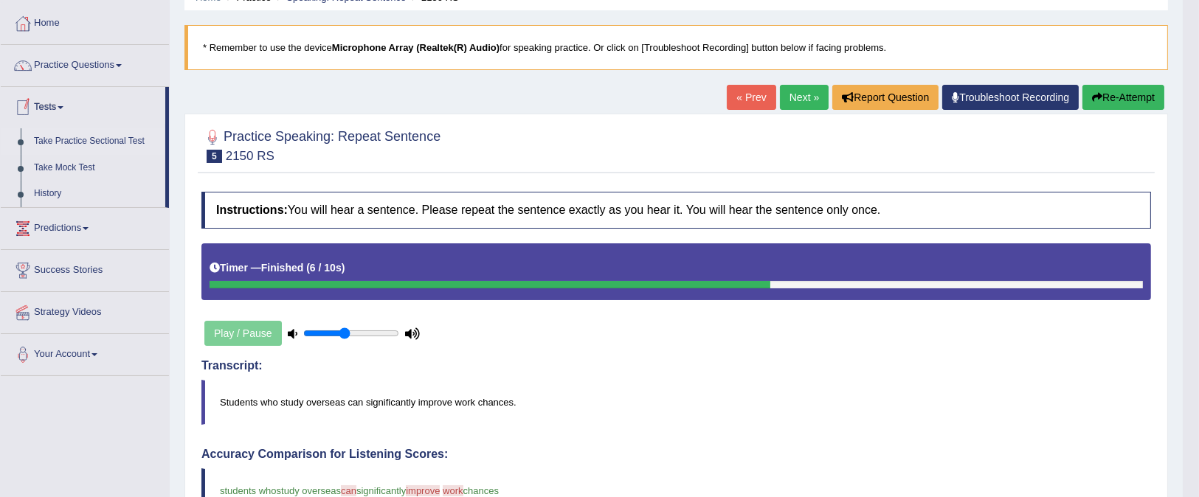
click at [99, 140] on link "Take Practice Sectional Test" at bounding box center [96, 141] width 138 height 27
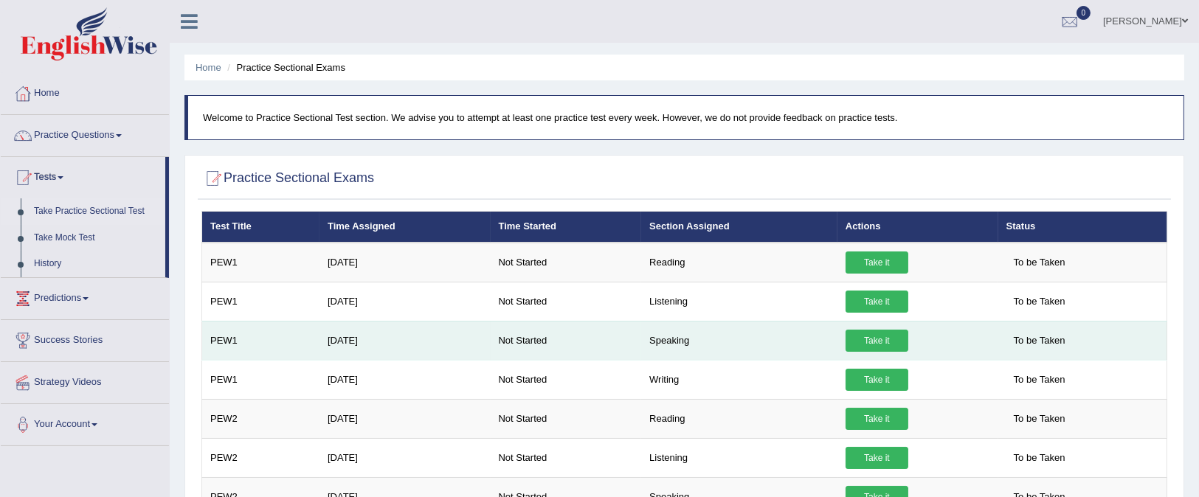
drag, startPoint x: 867, startPoint y: 344, endPoint x: 850, endPoint y: 349, distance: 18.4
click at [866, 344] on link "Take it" at bounding box center [876, 341] width 63 height 22
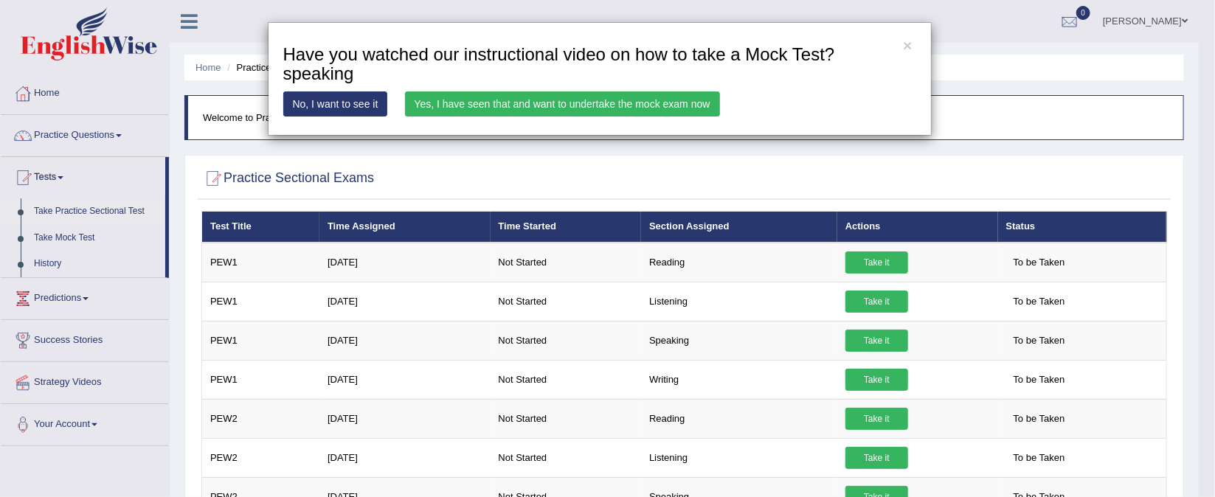
click at [511, 97] on link "Yes, I have seen that and want to undertake the mock exam now" at bounding box center [562, 103] width 315 height 25
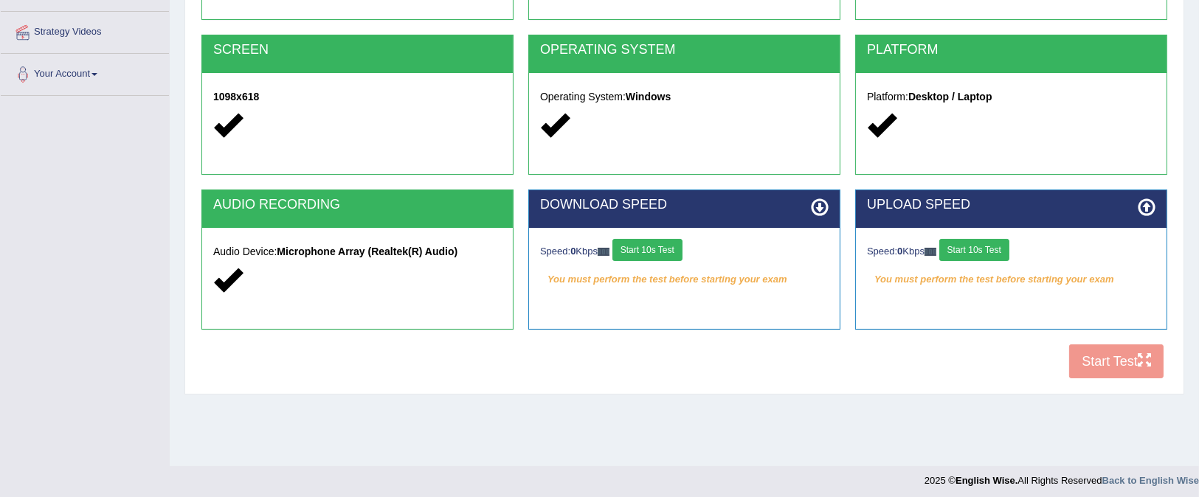
scroll to position [277, 0]
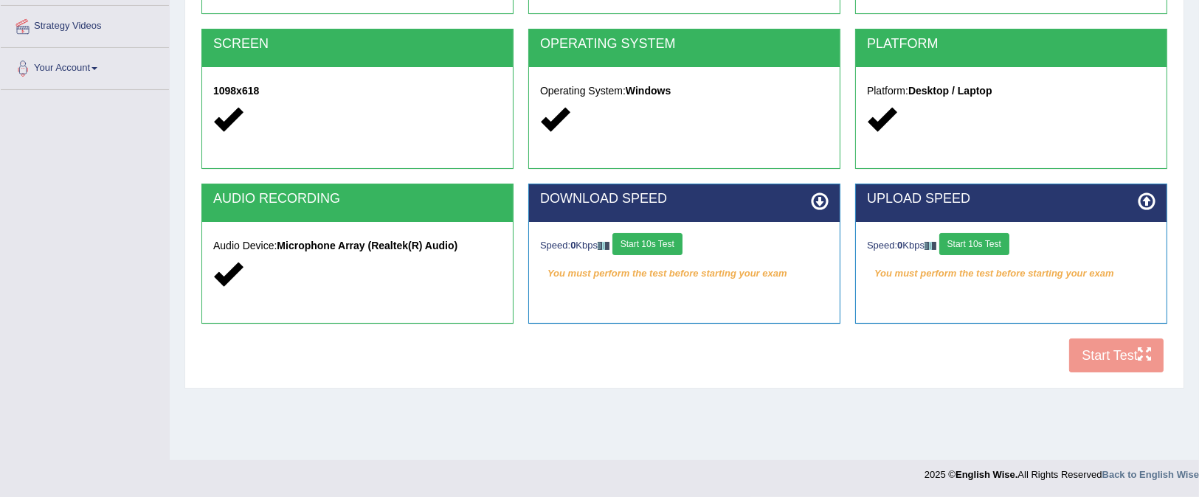
click at [813, 204] on icon at bounding box center [820, 202] width 18 height 18
click at [682, 244] on button "Start 10s Test" at bounding box center [647, 244] width 70 height 22
click at [1130, 202] on h2 "UPLOAD SPEED" at bounding box center [1011, 199] width 288 height 15
click at [965, 240] on button "Start 10s Test" at bounding box center [974, 244] width 70 height 22
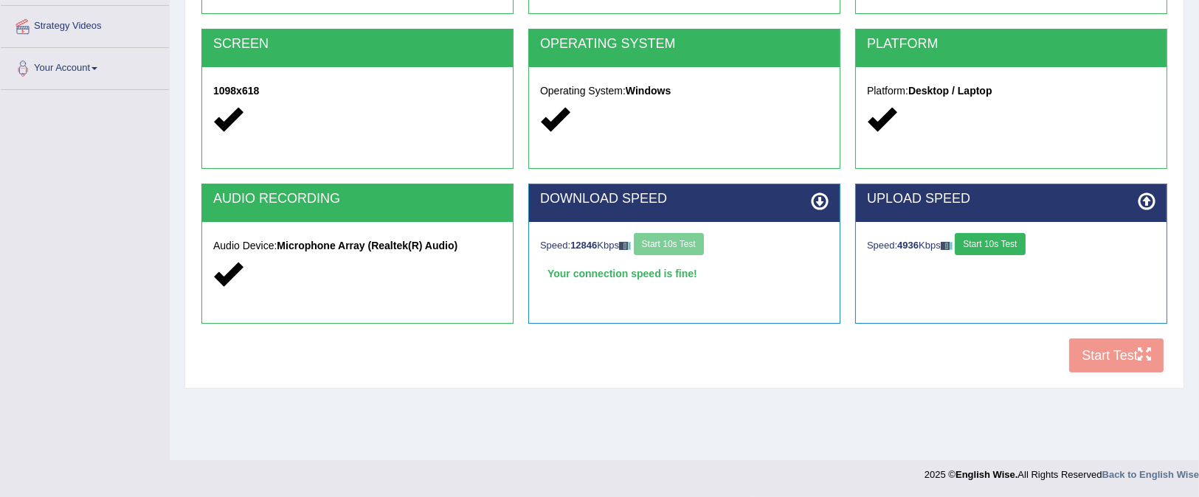
click at [814, 198] on icon at bounding box center [820, 202] width 18 height 18
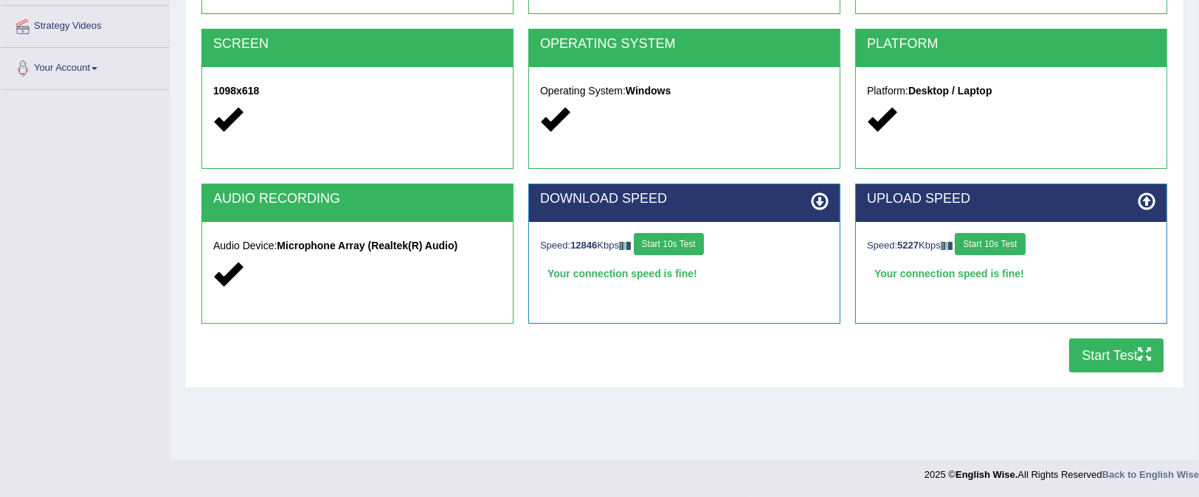
click at [1097, 353] on button "Start Test" at bounding box center [1116, 356] width 94 height 34
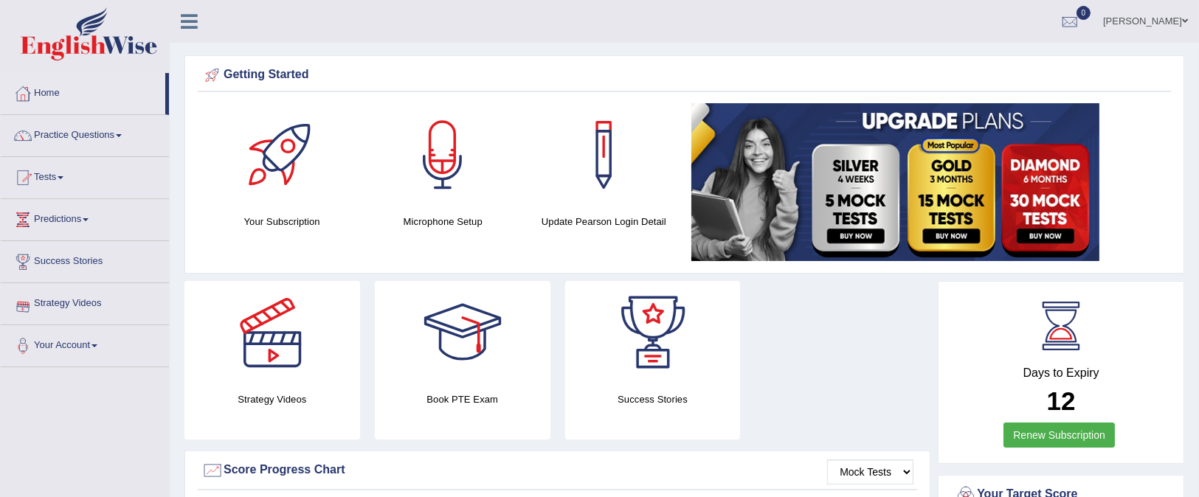
click at [52, 186] on link "Tests" at bounding box center [85, 175] width 168 height 37
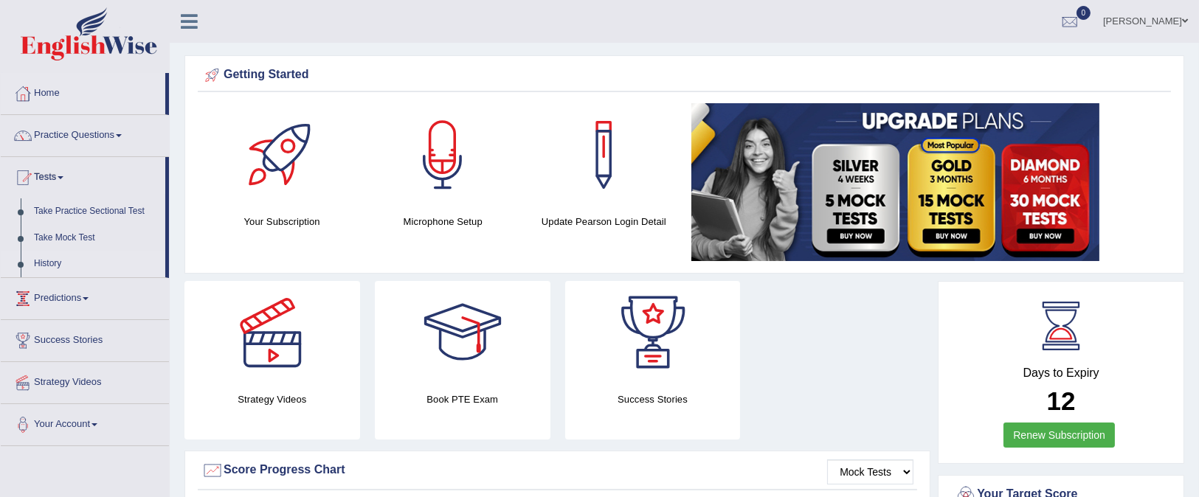
click at [51, 255] on link "History" at bounding box center [96, 264] width 138 height 27
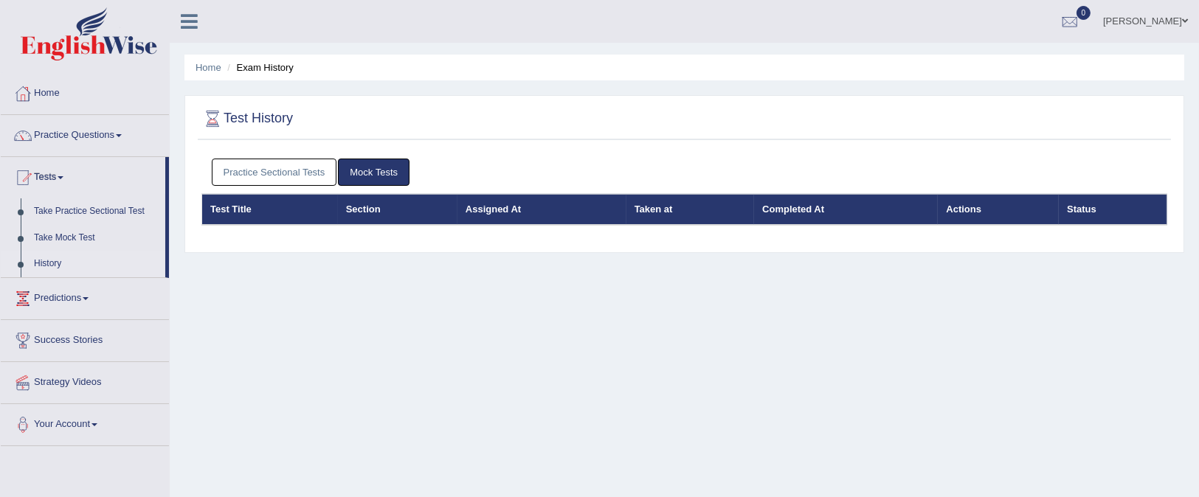
click at [863, 203] on th "Completed At" at bounding box center [846, 209] width 184 height 31
click at [1071, 203] on th "Status" at bounding box center [1112, 209] width 108 height 31
click at [373, 156] on div "Practice Sectional Tests Mock Tests" at bounding box center [683, 172] width 965 height 43
click at [393, 172] on link "Mock Tests" at bounding box center [374, 172] width 72 height 27
click at [54, 257] on link "History" at bounding box center [96, 264] width 138 height 27
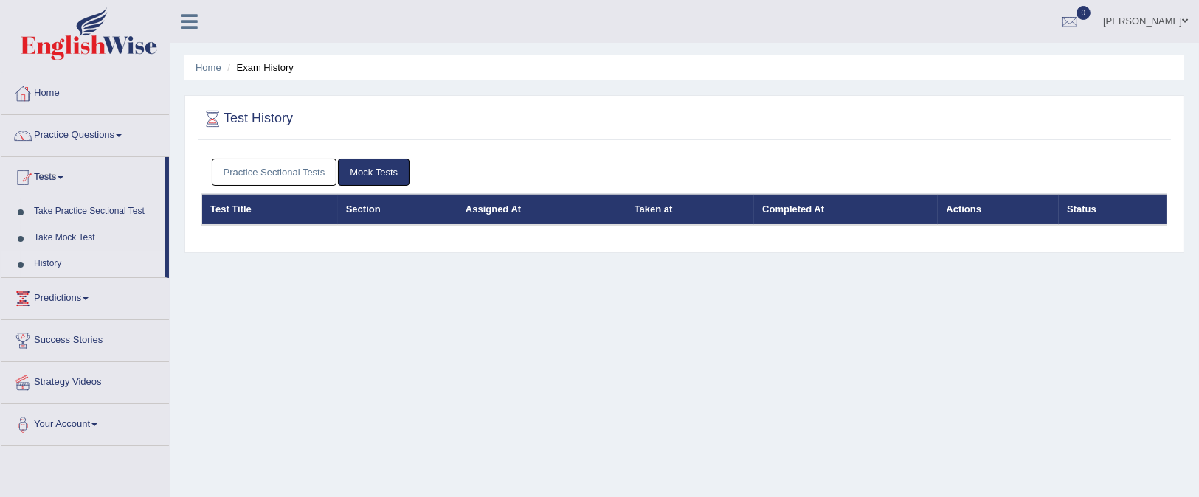
drag, startPoint x: 0, startPoint y: 0, endPoint x: 809, endPoint y: 209, distance: 835.8
click at [774, 210] on th "Completed At" at bounding box center [846, 209] width 184 height 31
drag, startPoint x: 810, startPoint y: 209, endPoint x: 842, endPoint y: 209, distance: 32.5
click at [819, 209] on th "Completed At" at bounding box center [846, 209] width 184 height 31
drag, startPoint x: 926, startPoint y: 209, endPoint x: 1188, endPoint y: 193, distance: 262.4
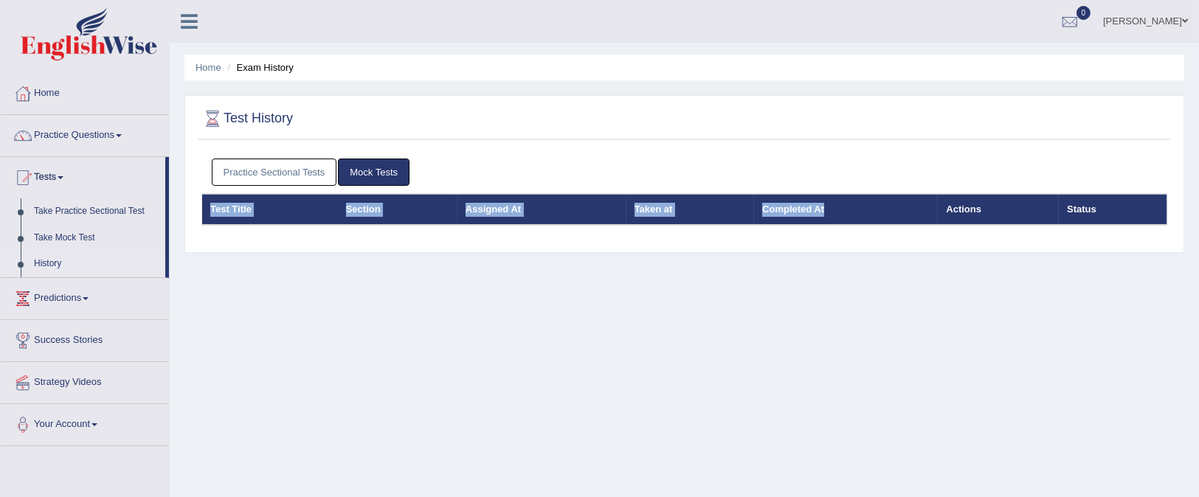
click at [1187, 193] on div "Home Exam History Test History Practice Sectional Tests Mock Tests Test Title S…" at bounding box center [684, 369] width 1029 height 738
click at [1058, 19] on div at bounding box center [1069, 22] width 22 height 22
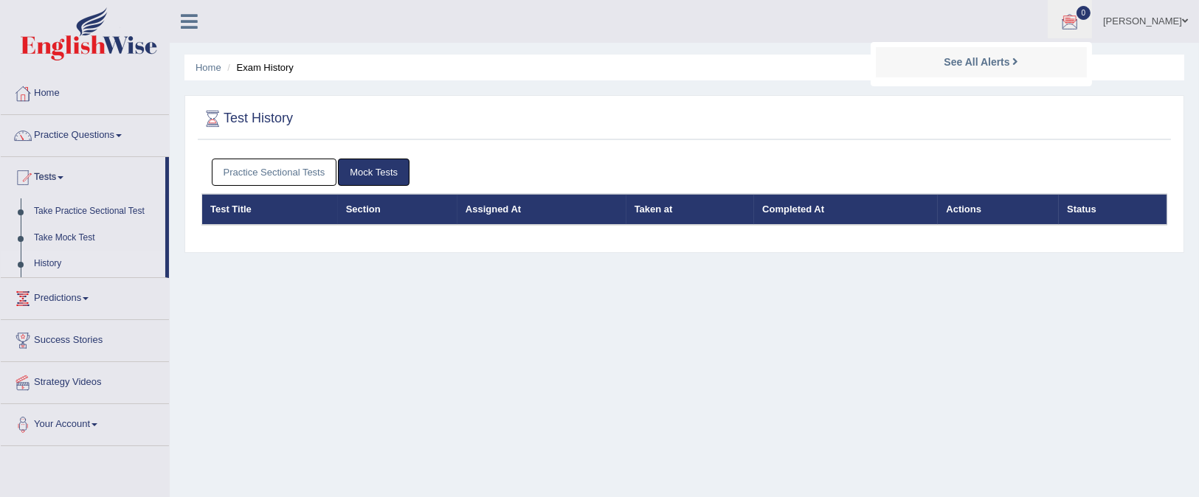
click at [892, 110] on div at bounding box center [683, 119] width 965 height 30
click at [49, 97] on link "Home" at bounding box center [85, 91] width 168 height 37
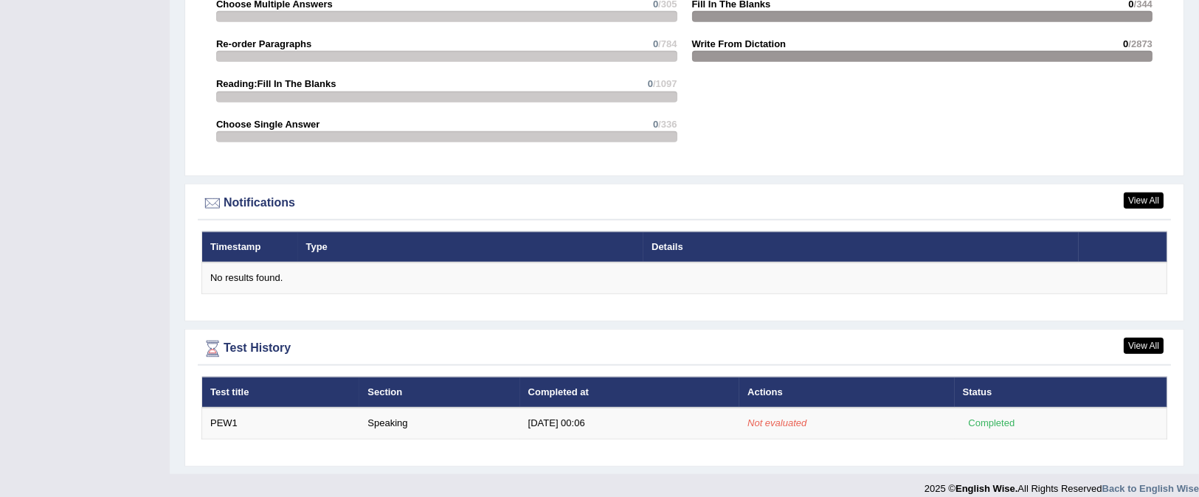
scroll to position [1631, 0]
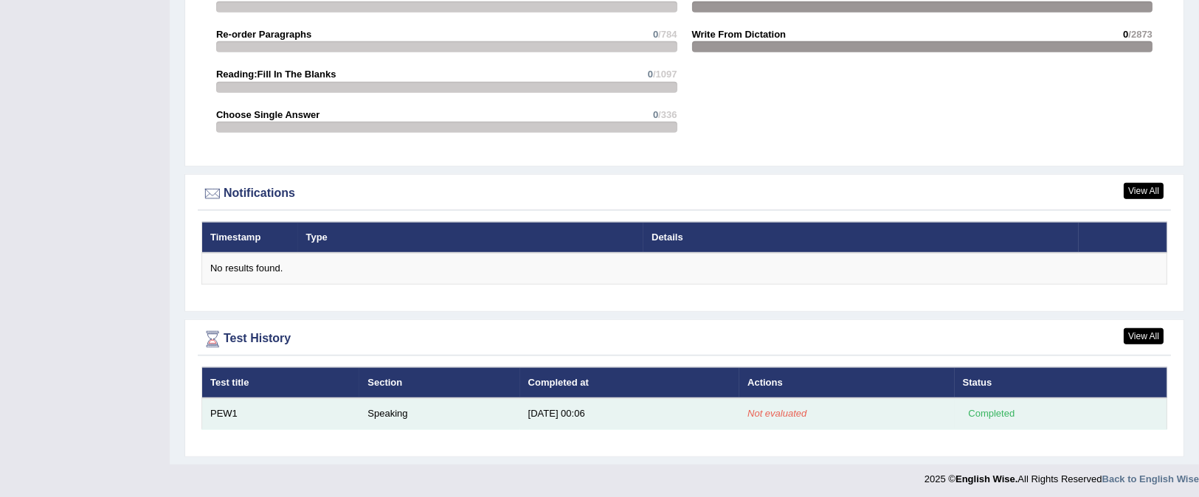
click at [822, 406] on td "Not evaluated" at bounding box center [846, 413] width 215 height 31
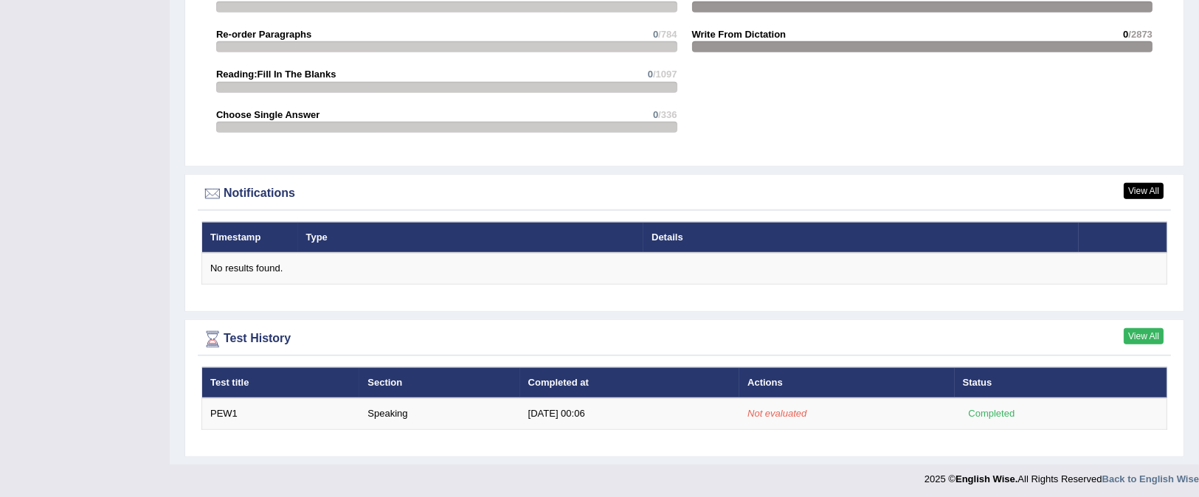
click at [1145, 333] on link "View All" at bounding box center [1143, 336] width 40 height 16
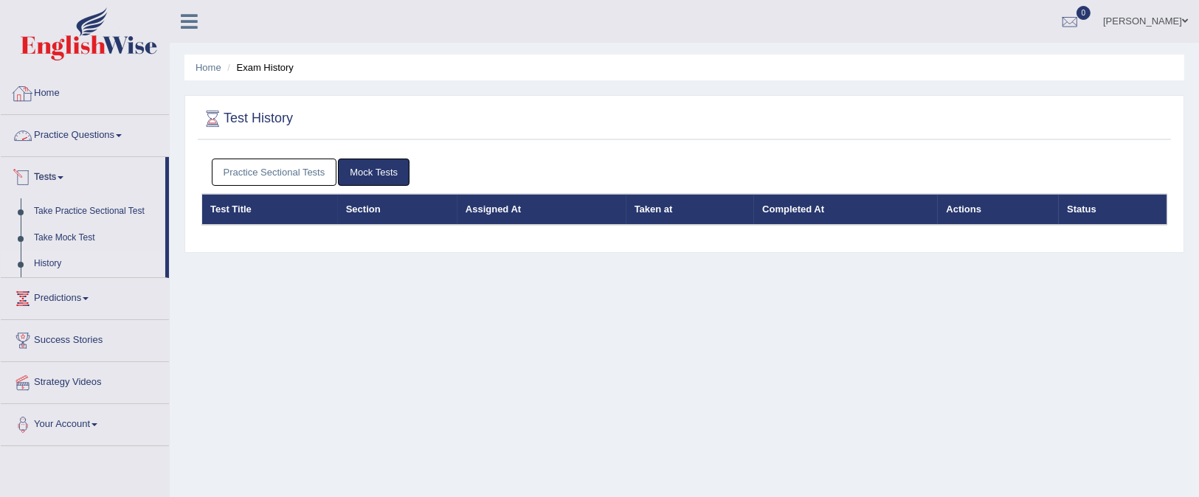
click at [90, 79] on link "Home" at bounding box center [85, 91] width 168 height 37
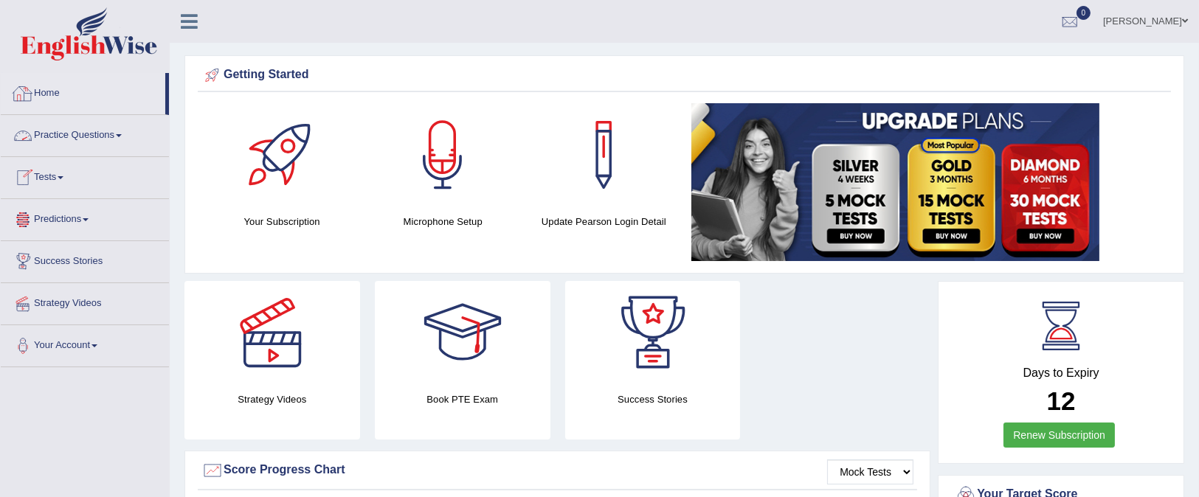
click at [37, 97] on link "Home" at bounding box center [83, 91] width 164 height 37
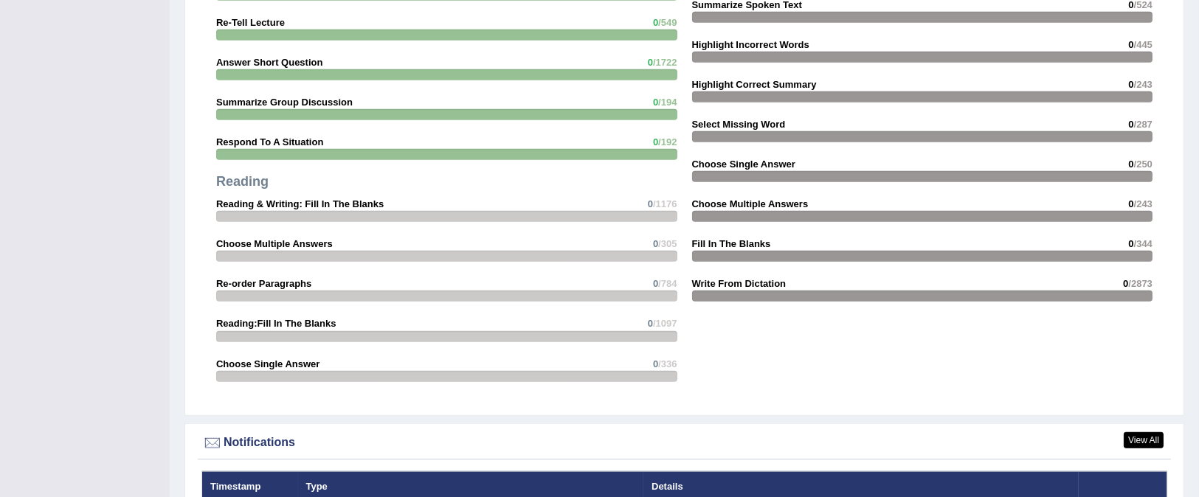
scroll to position [1631, 0]
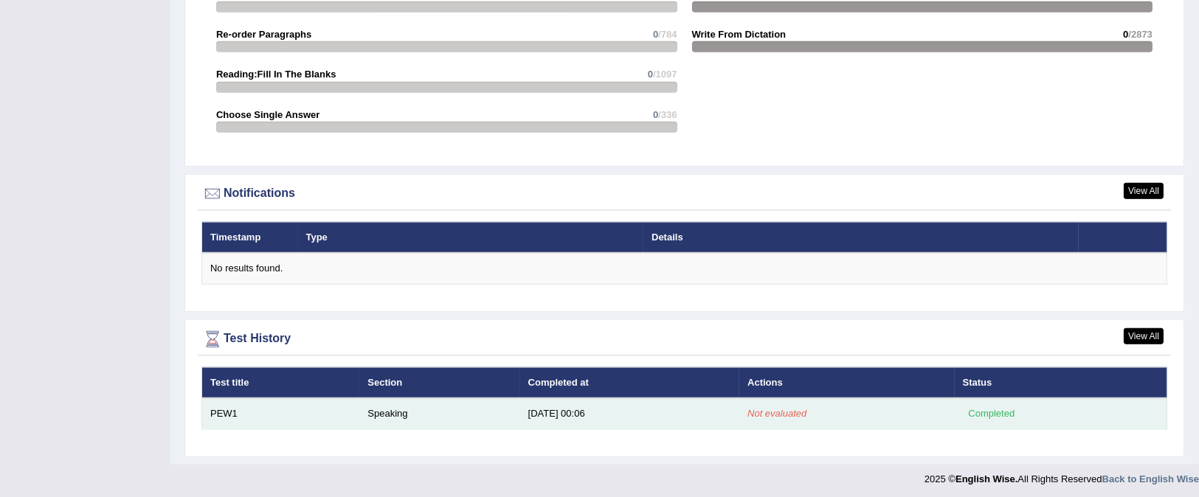
click at [982, 408] on div "Completed" at bounding box center [992, 413] width 58 height 15
click at [441, 412] on td "Speaking" at bounding box center [439, 413] width 160 height 31
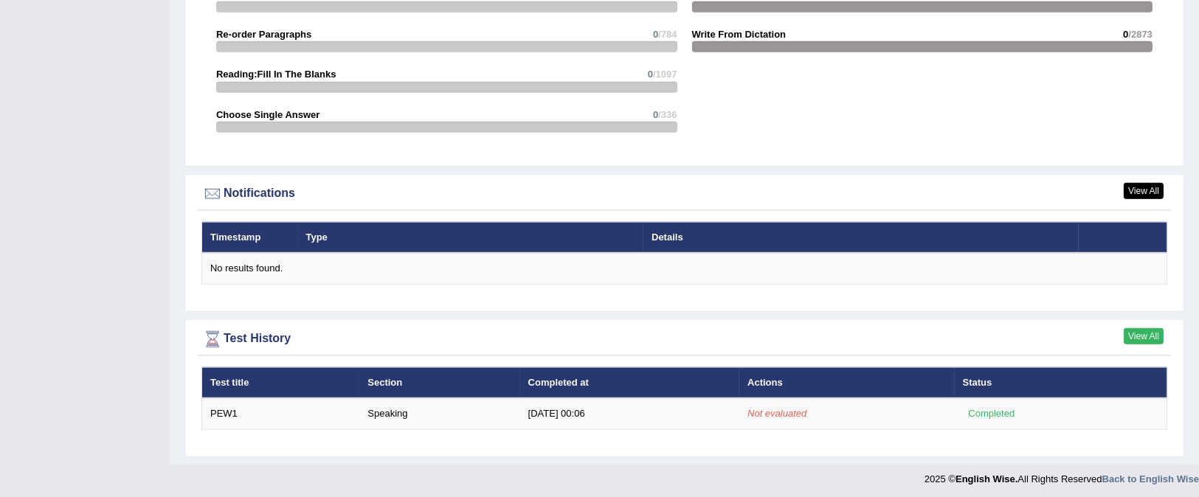
click at [1147, 328] on link "View All" at bounding box center [1143, 336] width 40 height 16
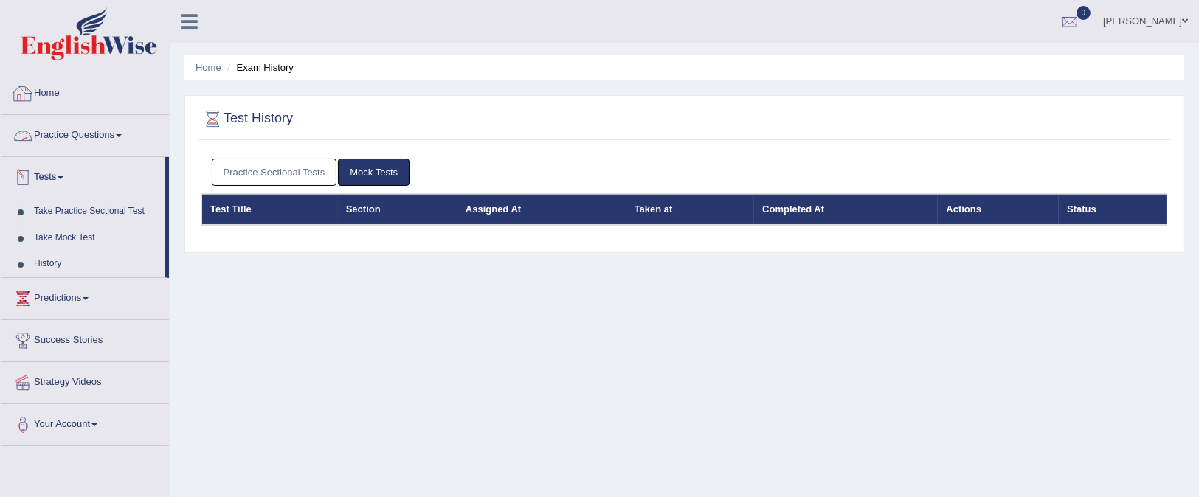
click at [44, 79] on link "Home" at bounding box center [85, 91] width 168 height 37
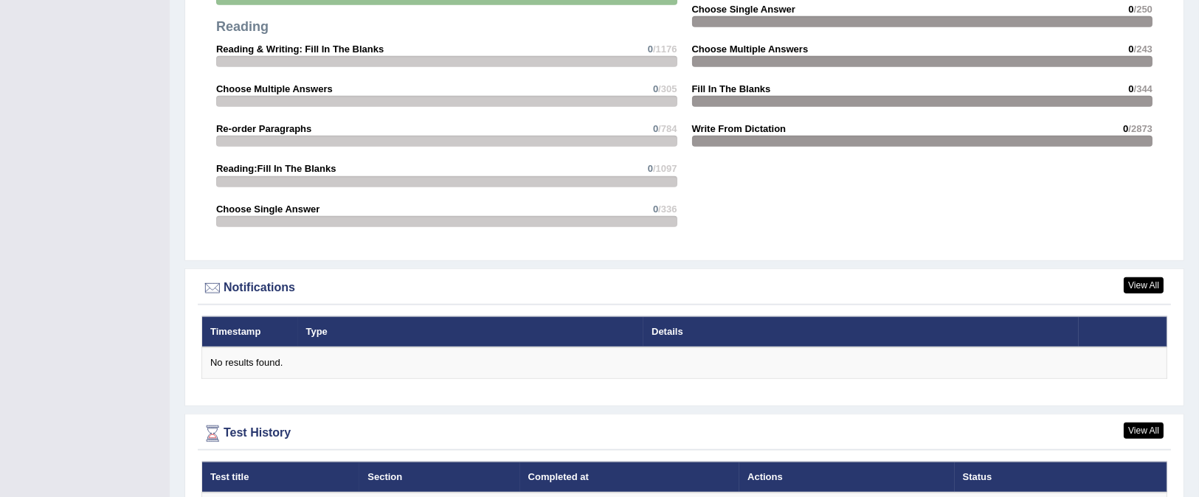
scroll to position [1631, 0]
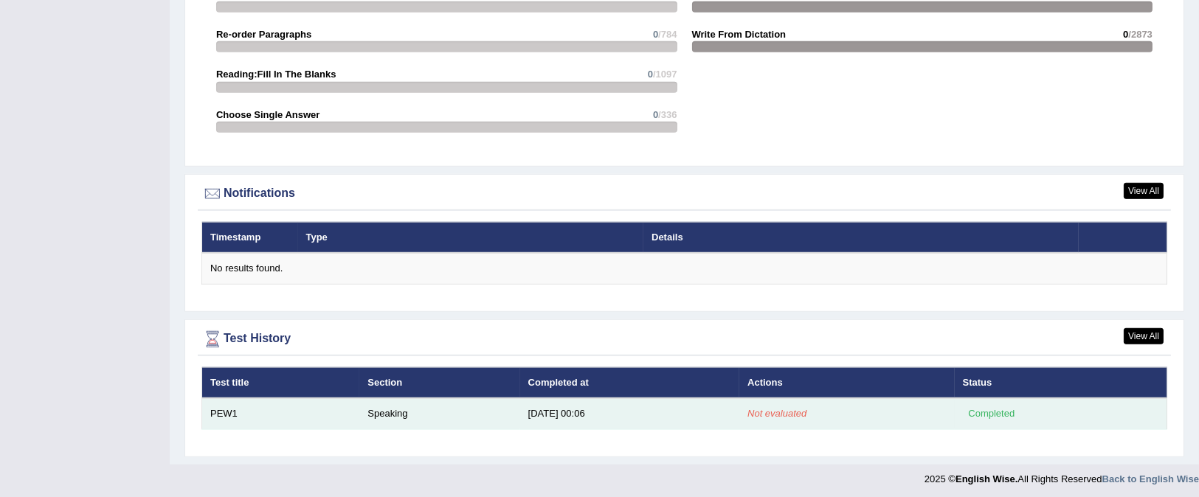
click at [589, 398] on td "[DATE] 00:06" at bounding box center [629, 413] width 219 height 31
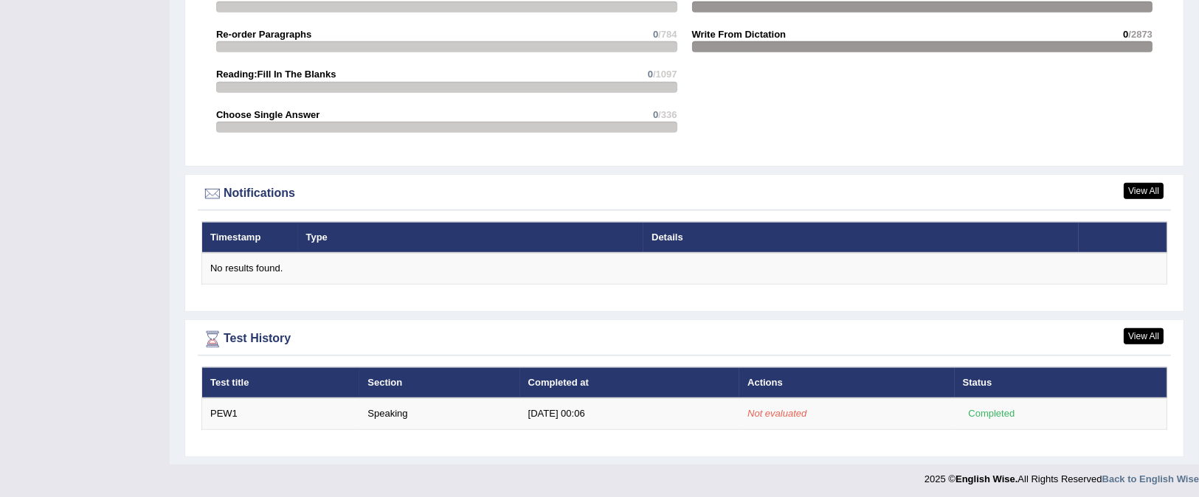
drag, startPoint x: 594, startPoint y: 398, endPoint x: 601, endPoint y: 393, distance: 8.6
click at [594, 398] on td "[DATE] 00:06" at bounding box center [629, 413] width 219 height 31
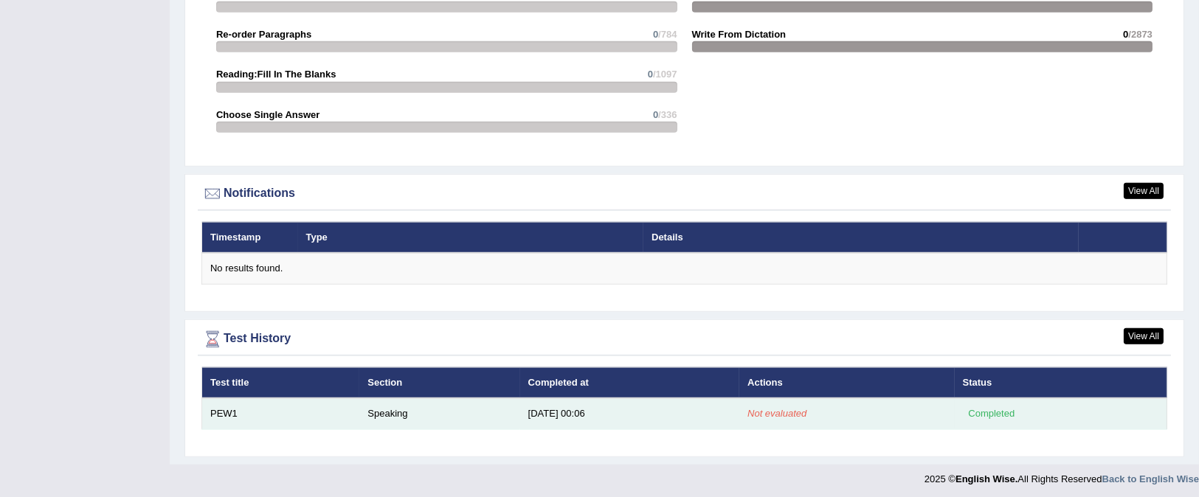
click at [995, 398] on td "Completed" at bounding box center [1060, 413] width 212 height 31
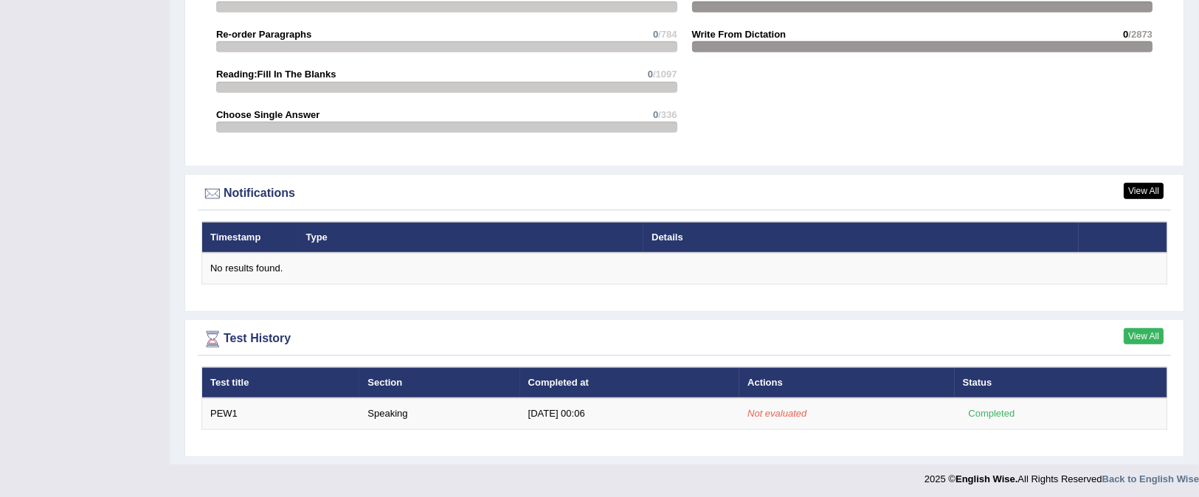
click at [1142, 336] on link "View All" at bounding box center [1143, 336] width 40 height 16
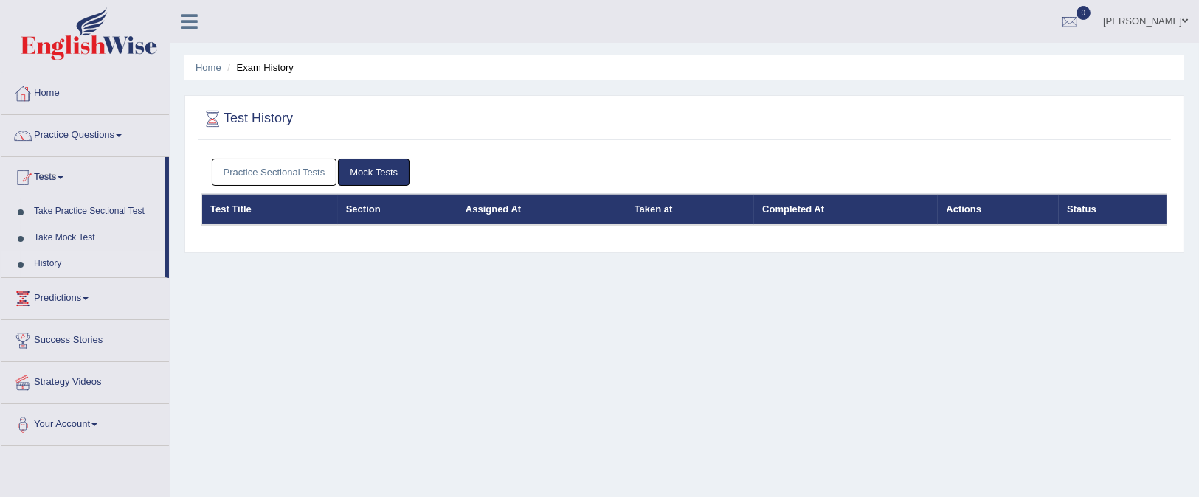
click at [500, 212] on th "Assigned At" at bounding box center [541, 209] width 169 height 31
click at [366, 243] on div "Practice Sectional Tests Mock Tests Test Title Section Assigned At Taken at Com…" at bounding box center [684, 198] width 973 height 94
click at [308, 204] on th "Test Title" at bounding box center [270, 209] width 136 height 31
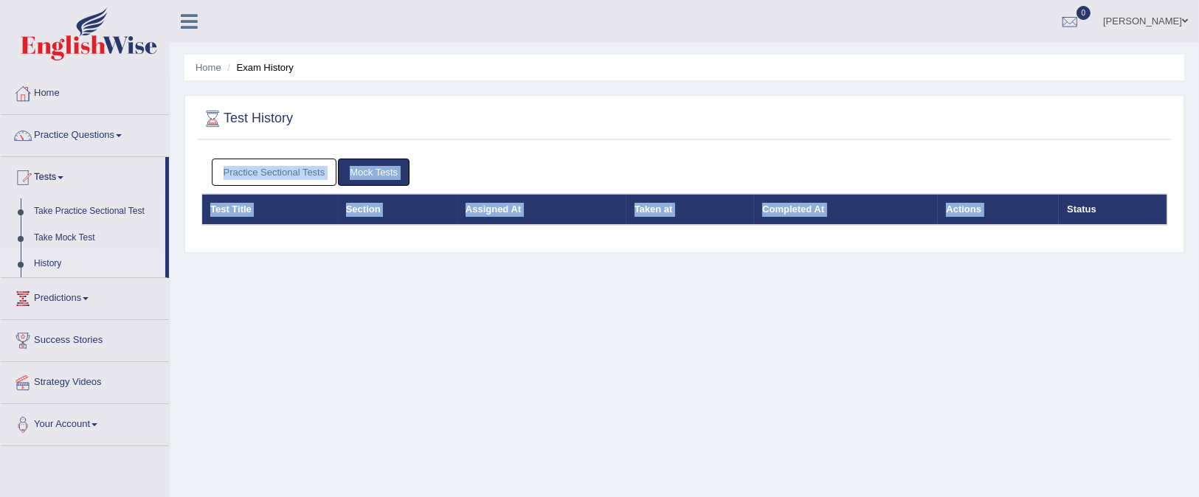
drag, startPoint x: 1058, startPoint y: 245, endPoint x: 637, endPoint y: 227, distance: 421.5
click at [1047, 249] on div "Test History Practice Sectional Tests Mock Tests Test Title Section Assigned At…" at bounding box center [683, 174] width 999 height 158
click at [422, 212] on th "Section" at bounding box center [397, 209] width 119 height 31
click at [48, 87] on link "Home" at bounding box center [85, 91] width 168 height 37
